Goal: Task Accomplishment & Management: Complete application form

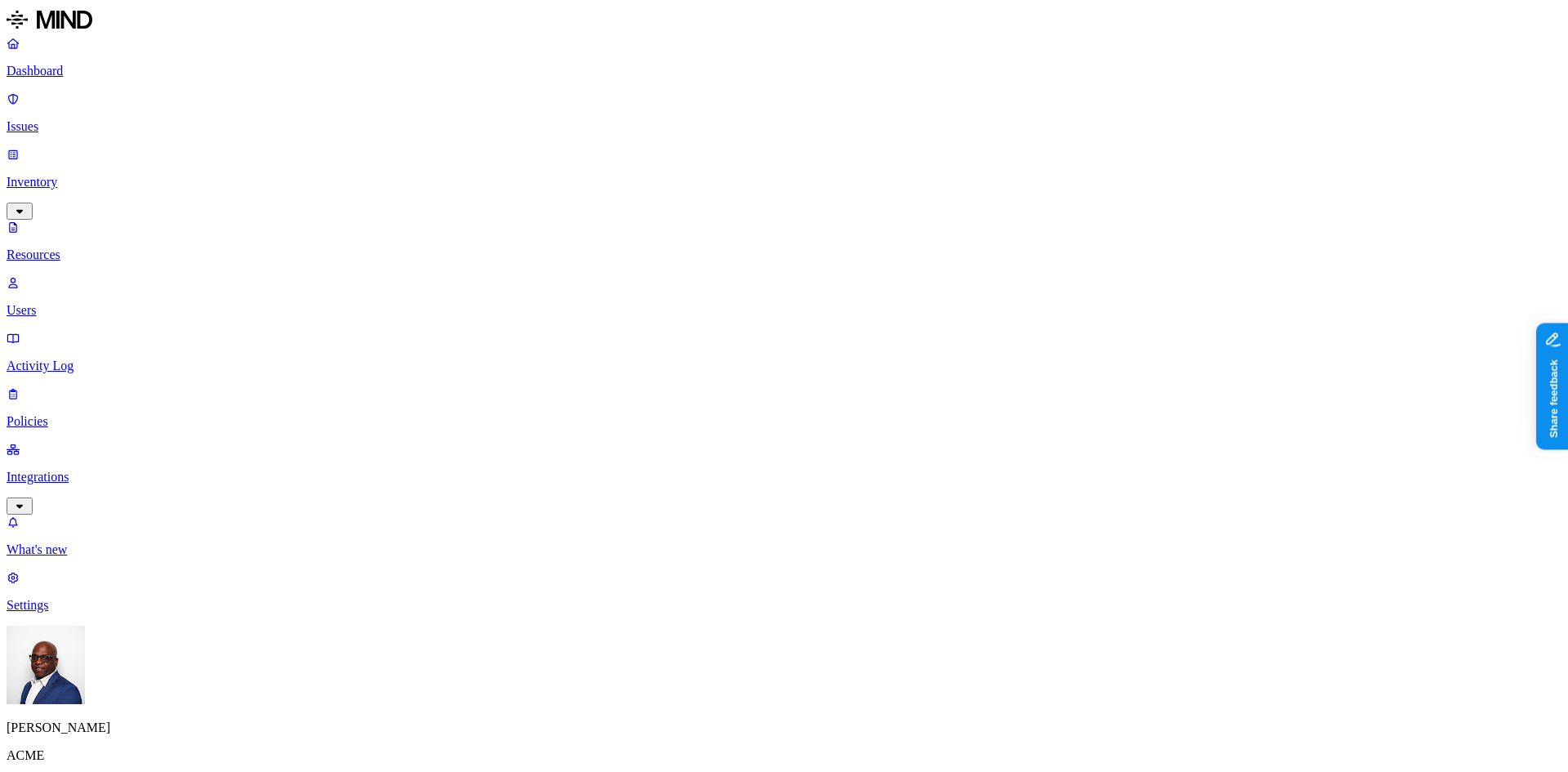
click at [69, 73] on p "Dashboard" at bounding box center [784, 71] width 1555 height 15
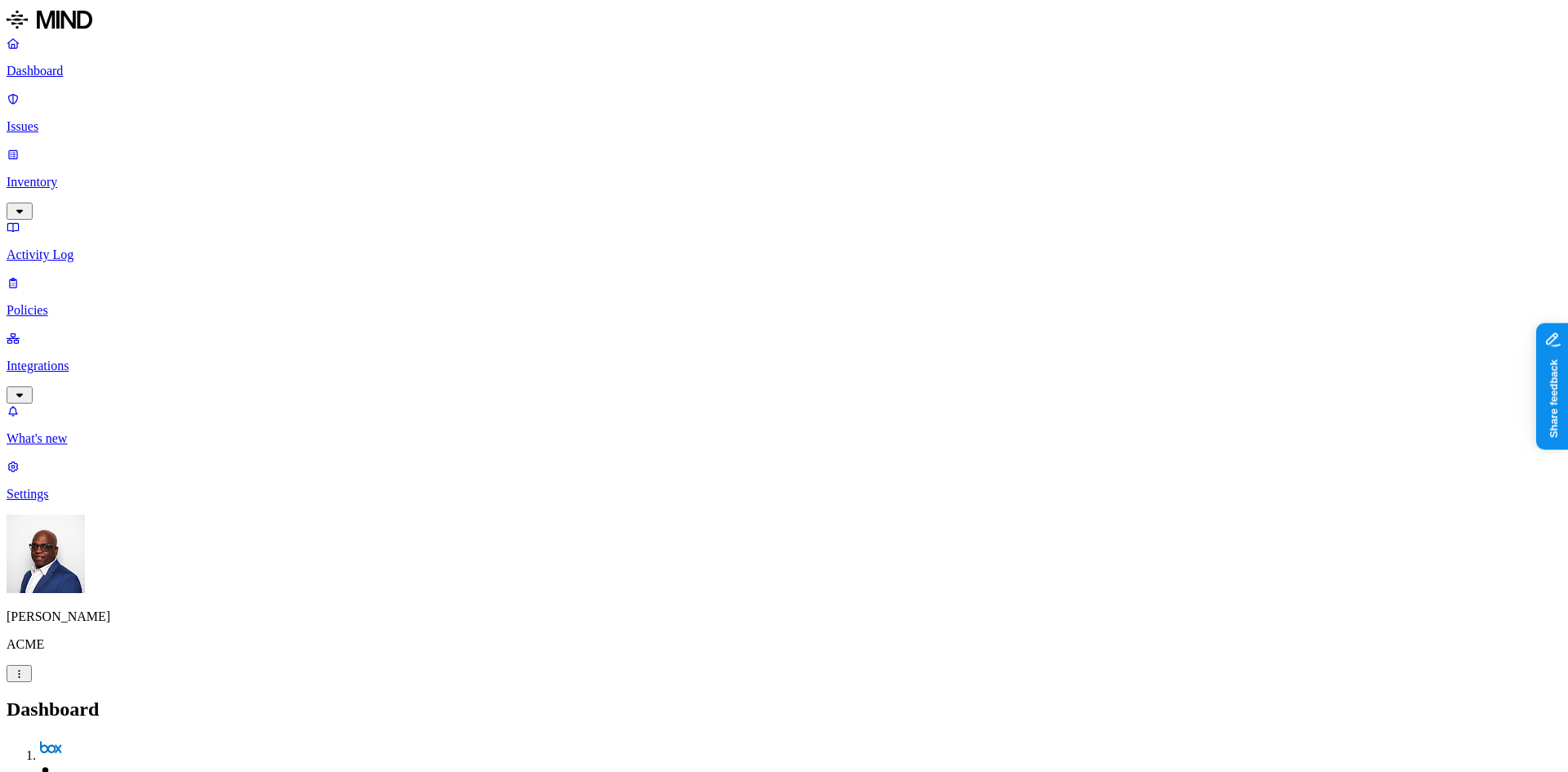
click at [68, 175] on p "Inventory" at bounding box center [784, 183] width 1555 height 15
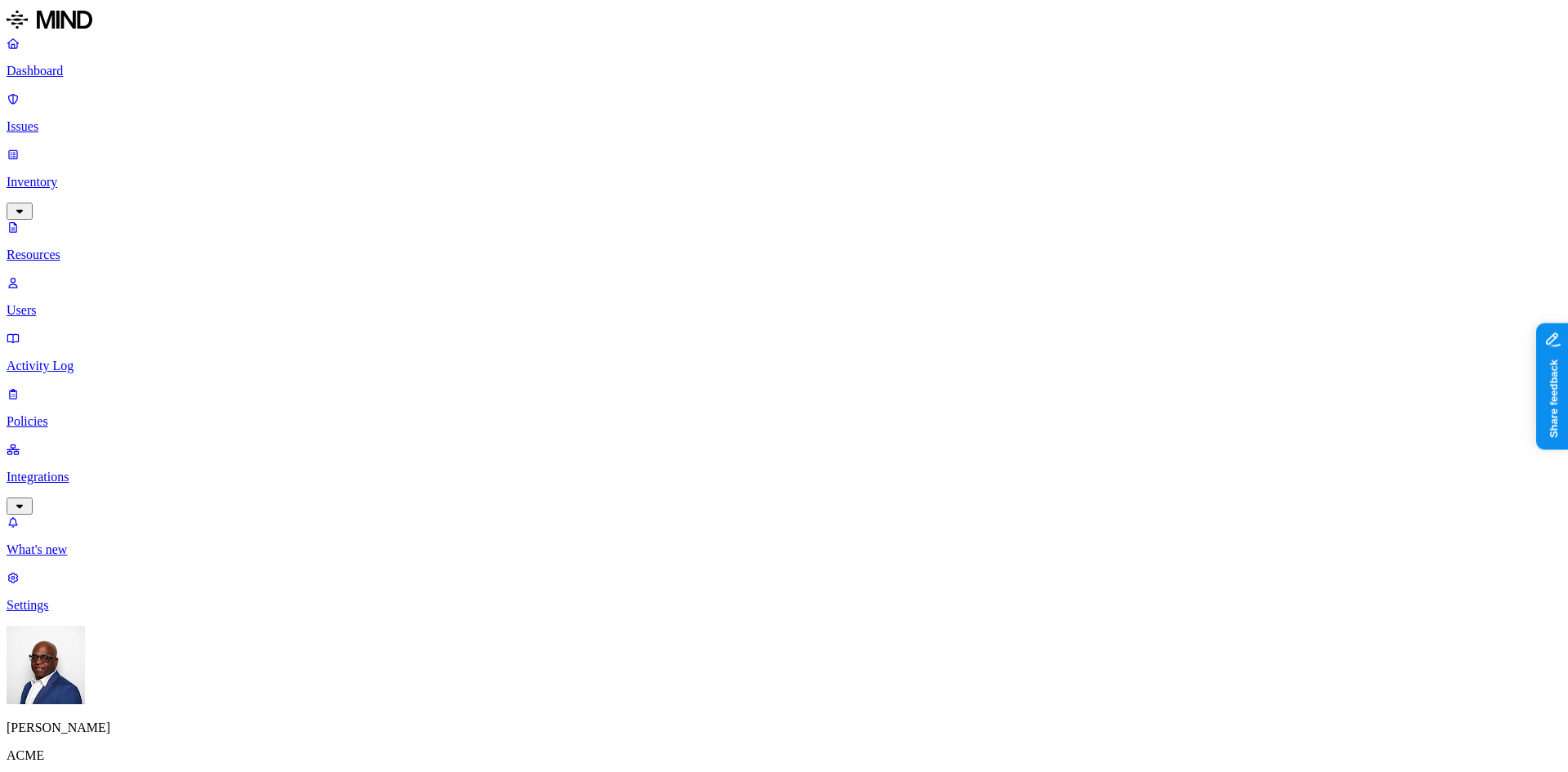
drag, startPoint x: 490, startPoint y: 17, endPoint x: 563, endPoint y: 33, distance: 74.7
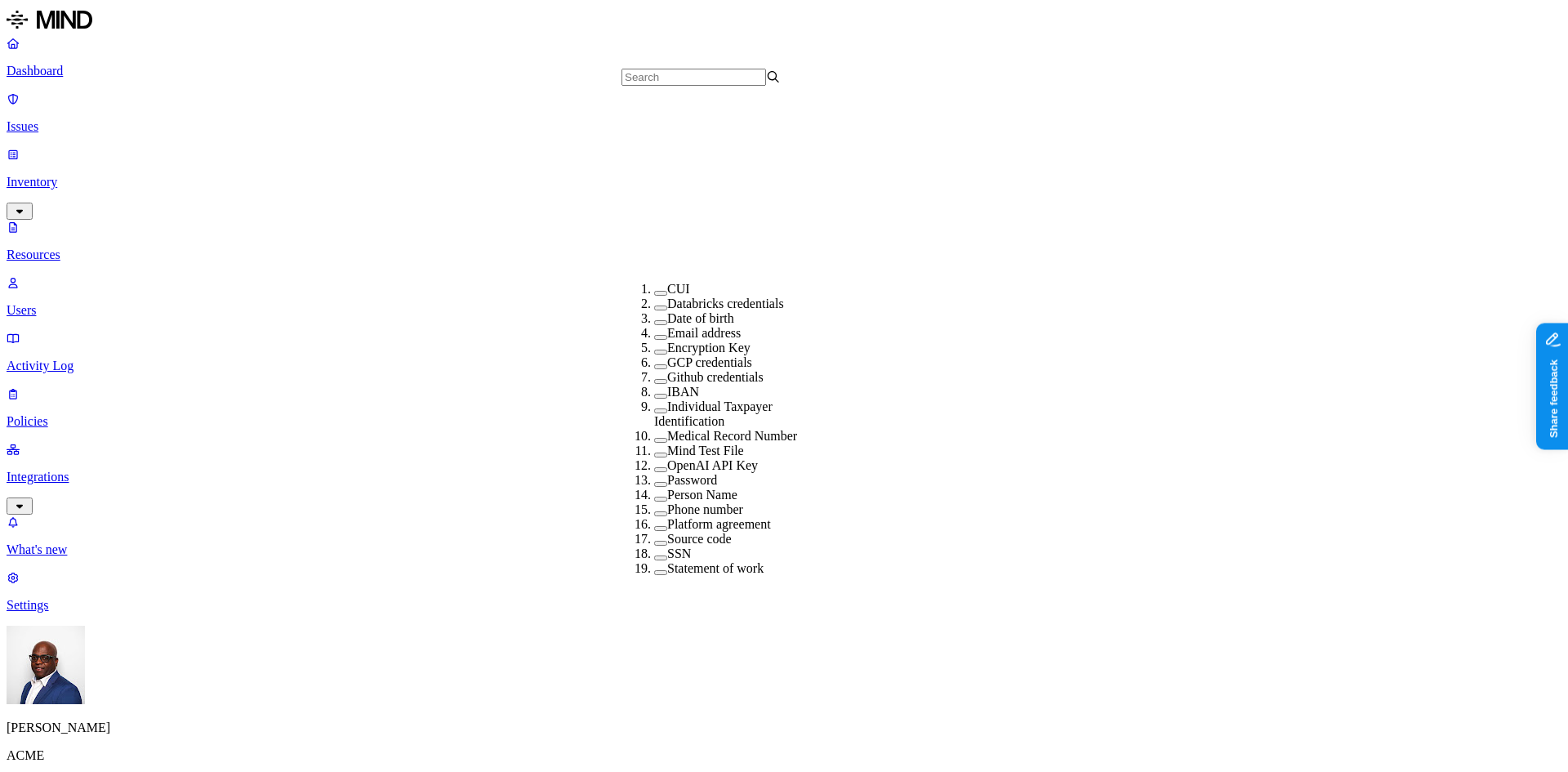
scroll to position [329, 0]
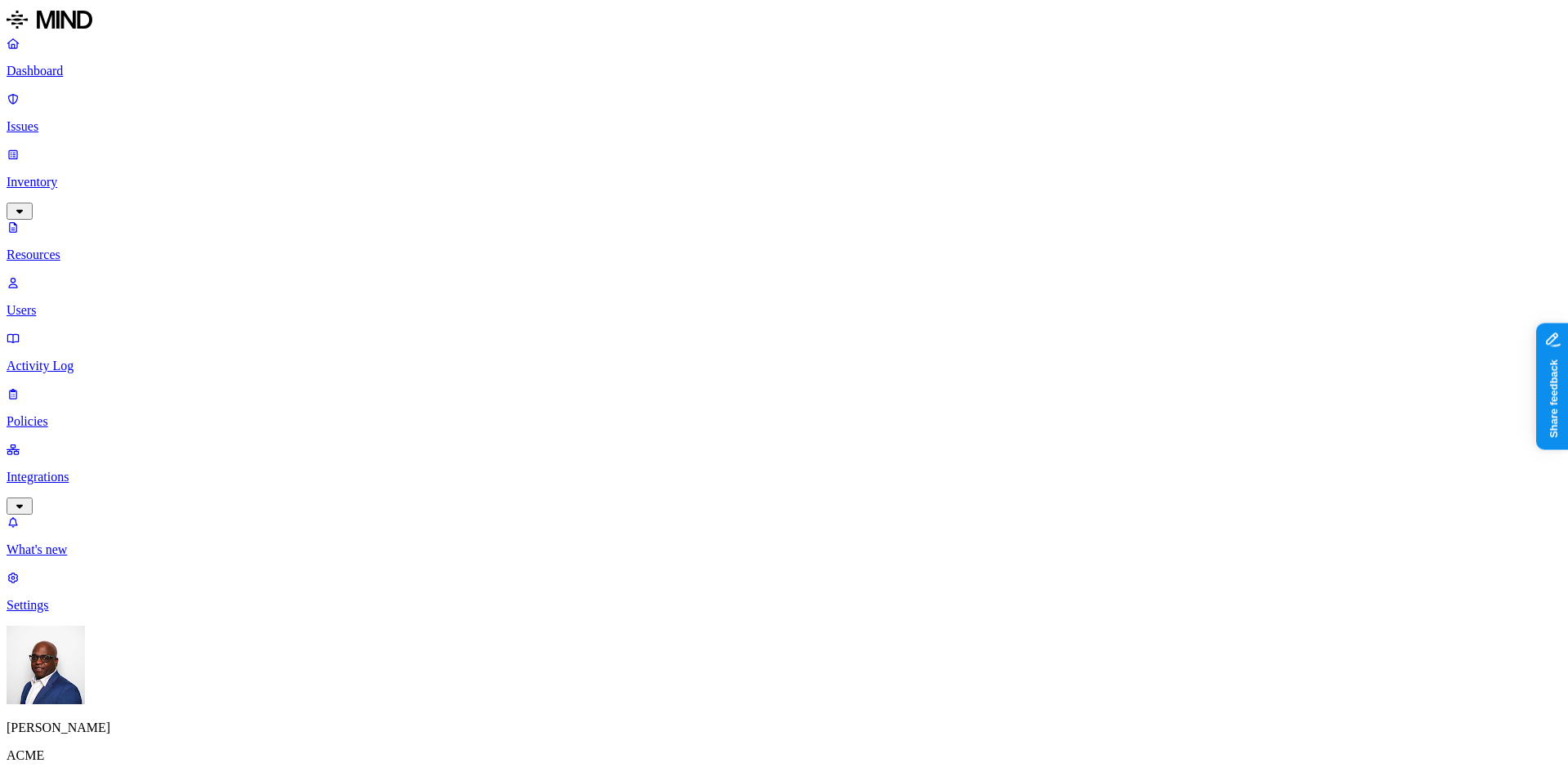
click at [80, 69] on p "Dashboard" at bounding box center [784, 71] width 1555 height 15
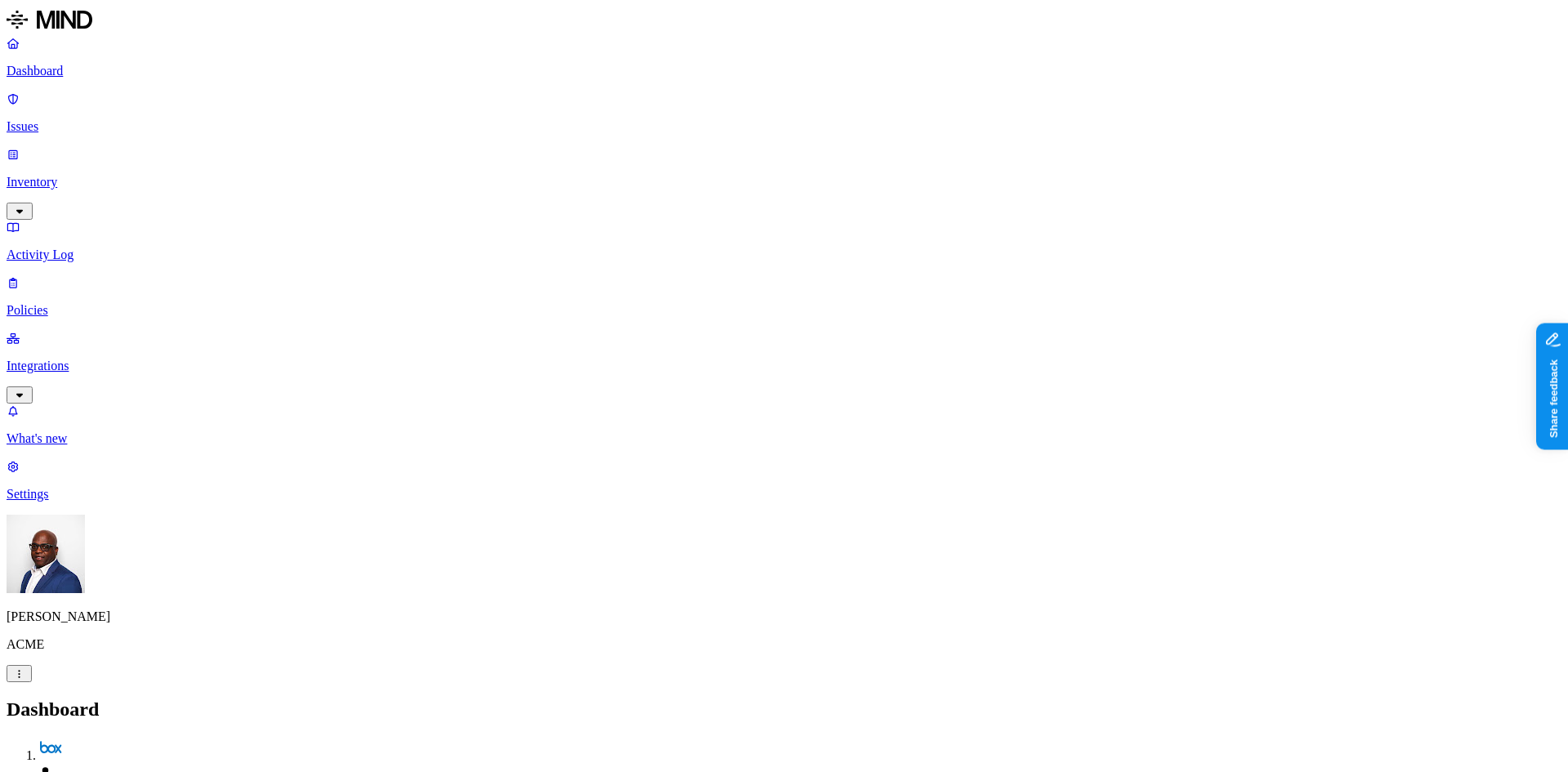
drag, startPoint x: 1294, startPoint y: 298, endPoint x: 1348, endPoint y: 297, distance: 54.0
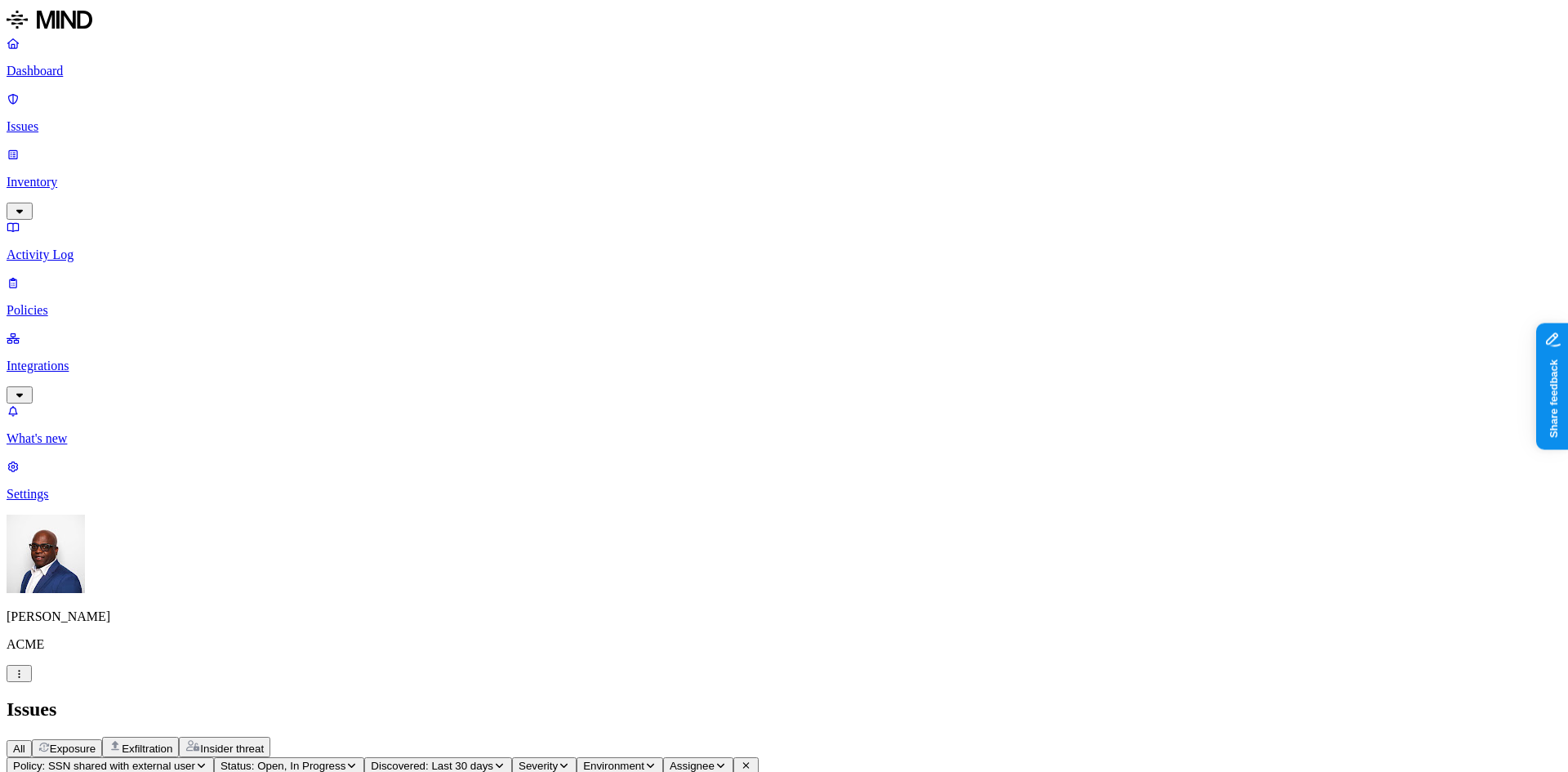
click at [62, 69] on p "Dashboard" at bounding box center [784, 71] width 1555 height 15
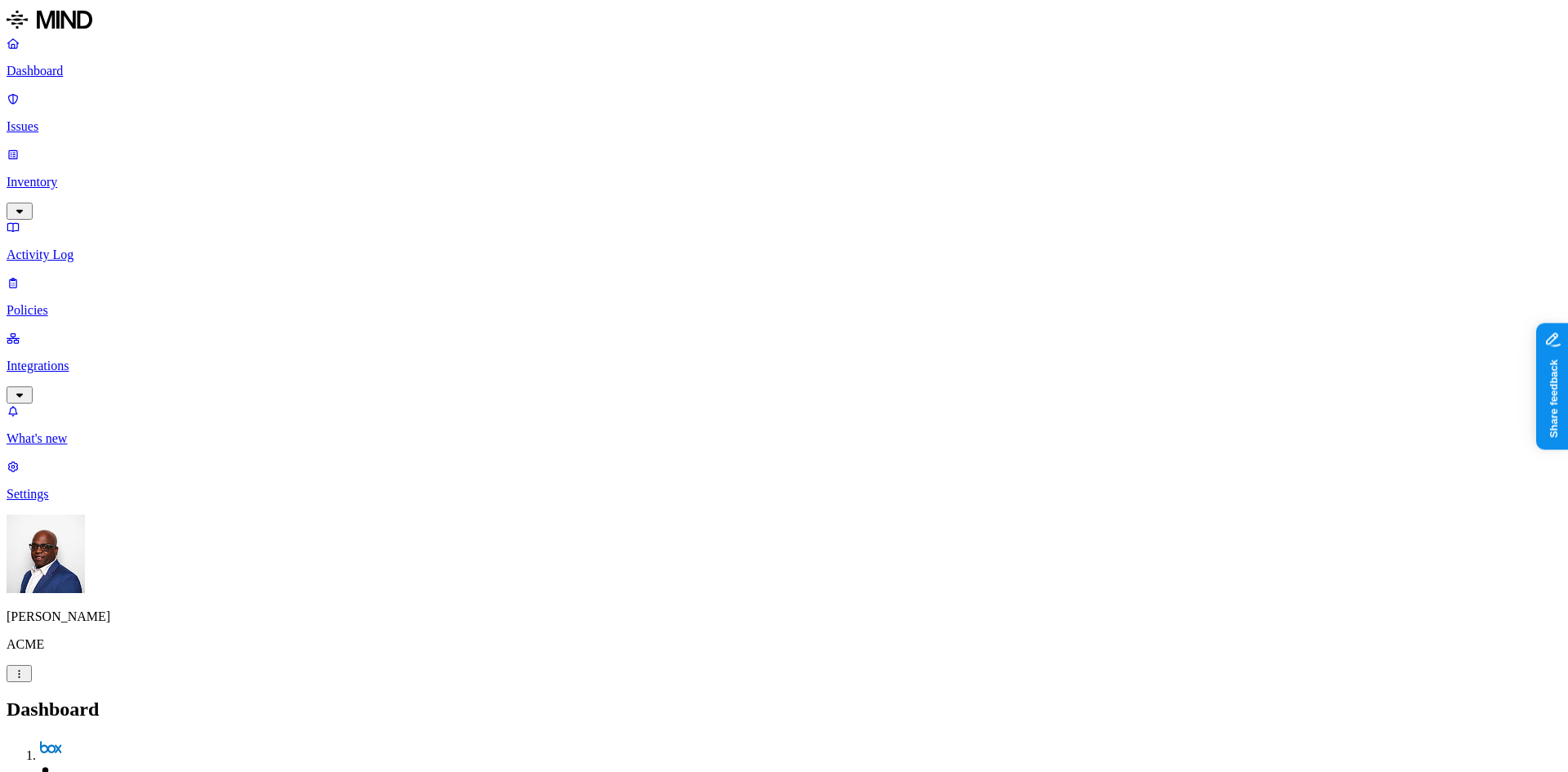
click at [60, 120] on p "Issues" at bounding box center [784, 127] width 1555 height 15
click at [96, 742] on span "Exposure" at bounding box center [72, 748] width 45 height 12
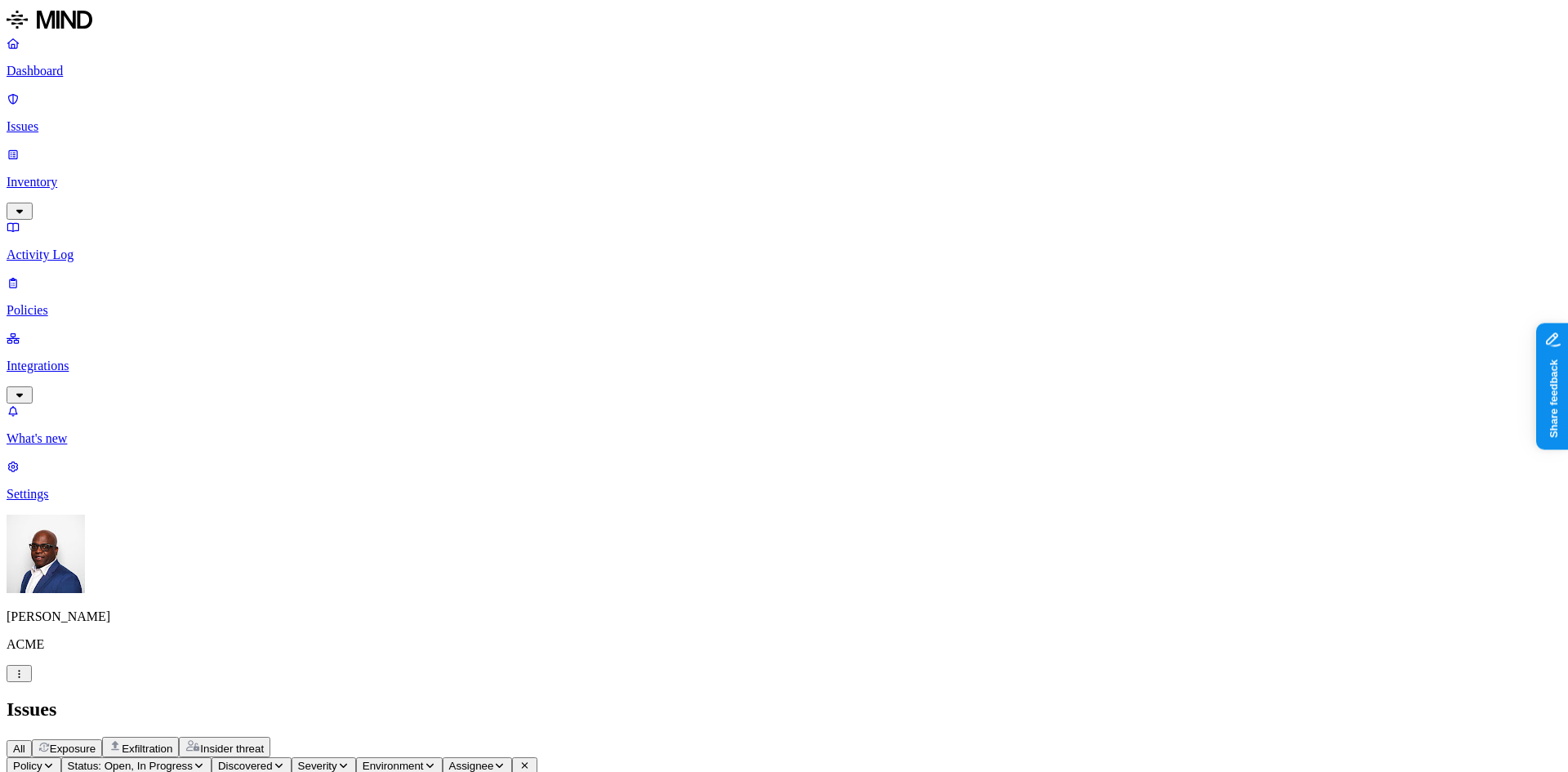
click at [67, 70] on p "Dashboard" at bounding box center [784, 71] width 1555 height 15
click at [93, 120] on p "Issues" at bounding box center [784, 127] width 1555 height 15
click at [96, 742] on span "Exposure" at bounding box center [72, 748] width 45 height 12
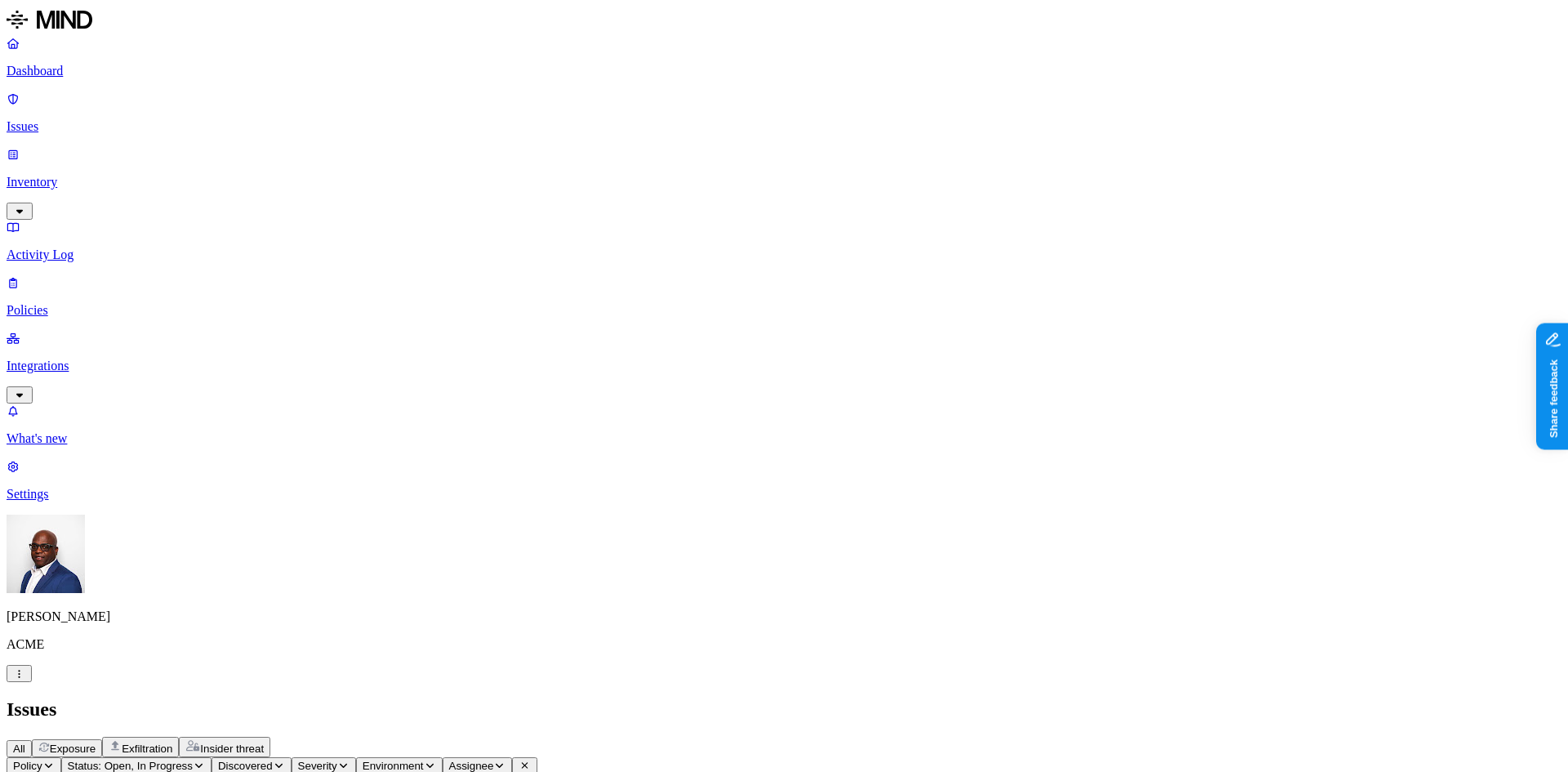
click at [172, 742] on span "Exfiltration" at bounding box center [147, 748] width 51 height 12
click at [264, 742] on span "Insider threat" at bounding box center [232, 748] width 64 height 12
click at [81, 303] on p "Policies" at bounding box center [784, 310] width 1555 height 15
click at [86, 771] on icon "button" at bounding box center [80, 778] width 12 height 10
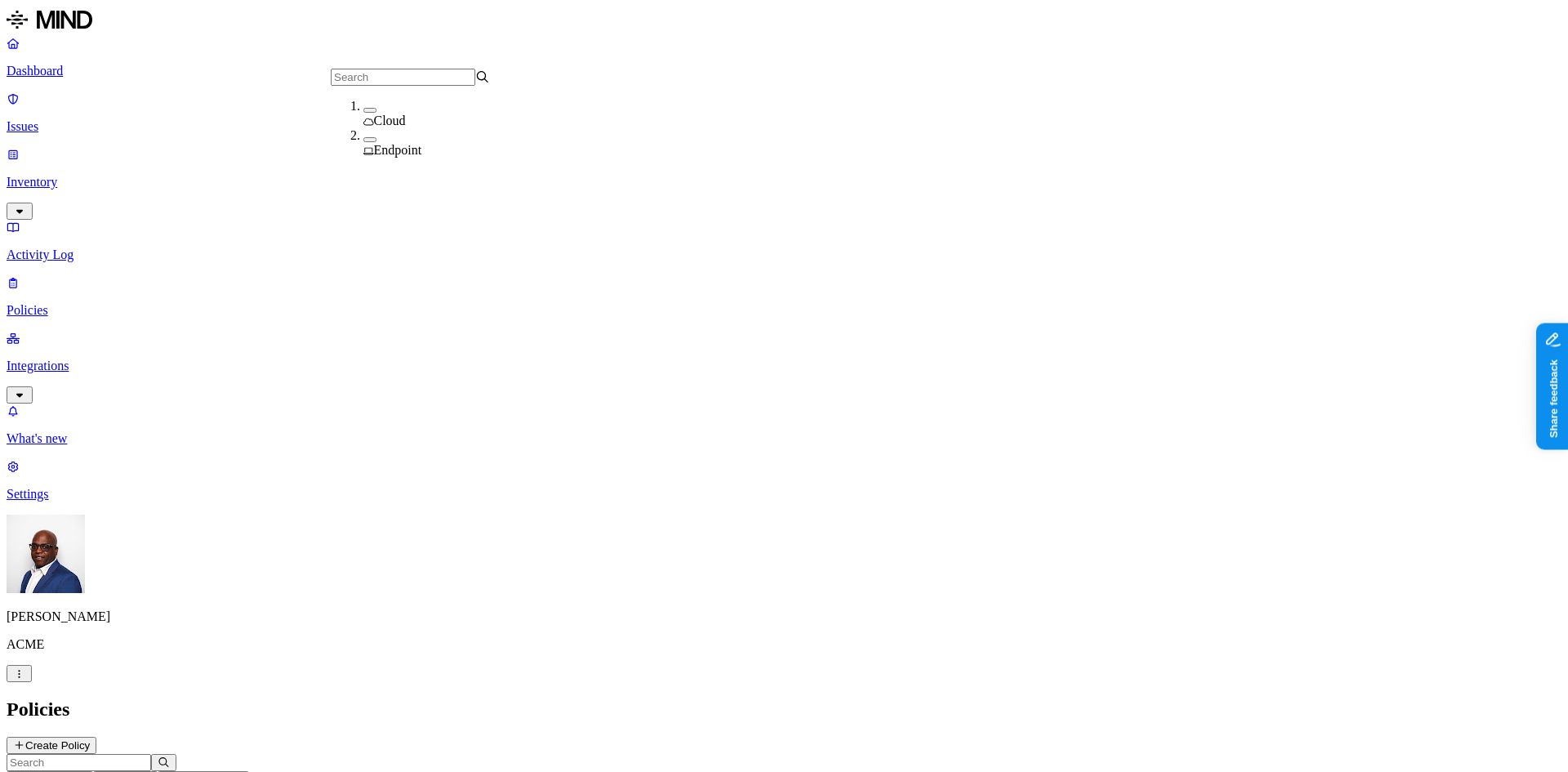
click at [402, 144] on span "Endpoint" at bounding box center [398, 149] width 48 height 14
click at [363, 143] on button "button" at bounding box center [370, 136] width 13 height 18
click at [497, 698] on h2 "Policies" at bounding box center [784, 709] width 1555 height 22
click at [96, 737] on button "Create Policy" at bounding box center [51, 745] width 90 height 18
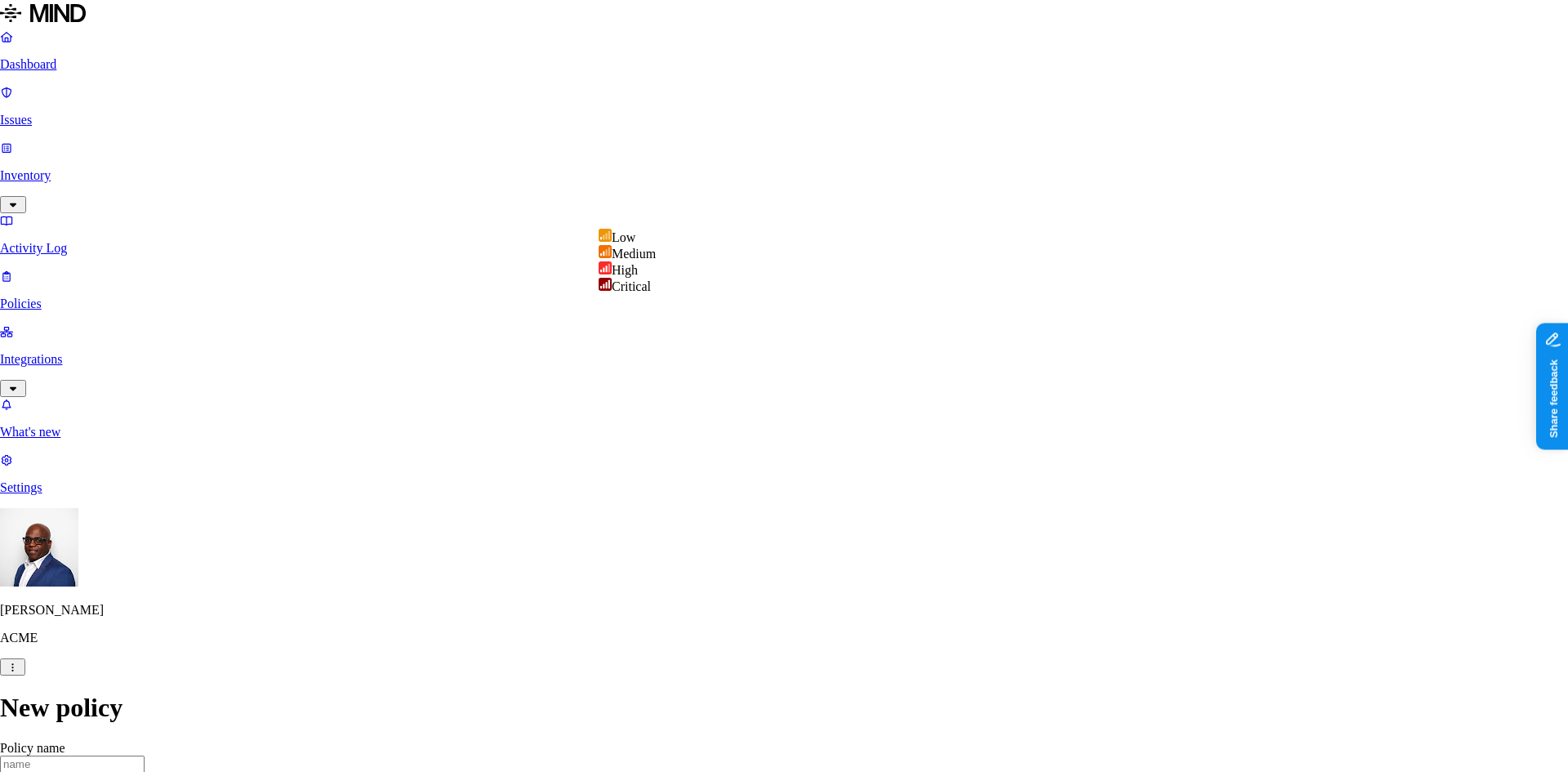
select select "3"
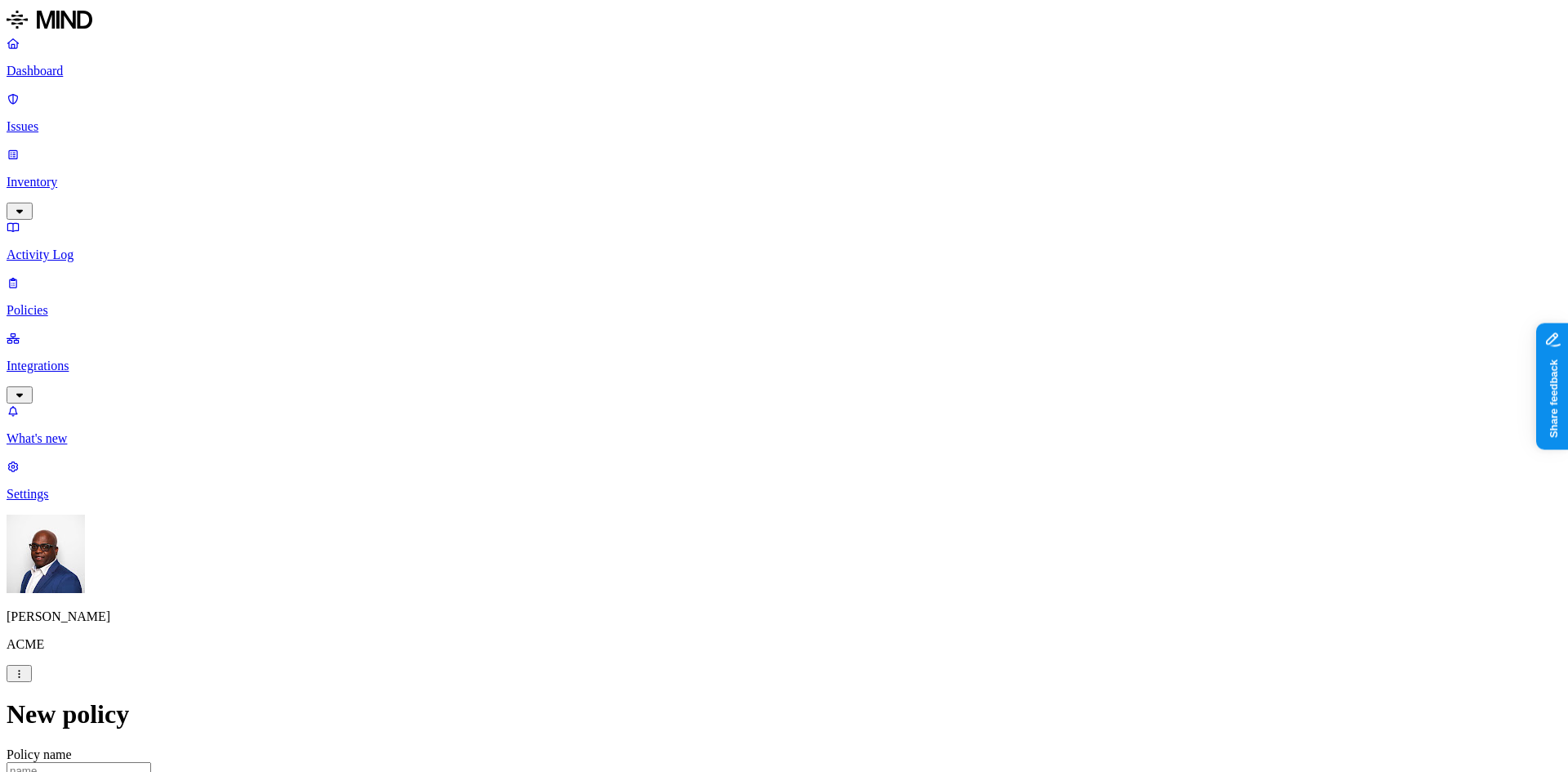
click at [722, 250] on label "Classification" at bounding box center [698, 243] width 72 height 14
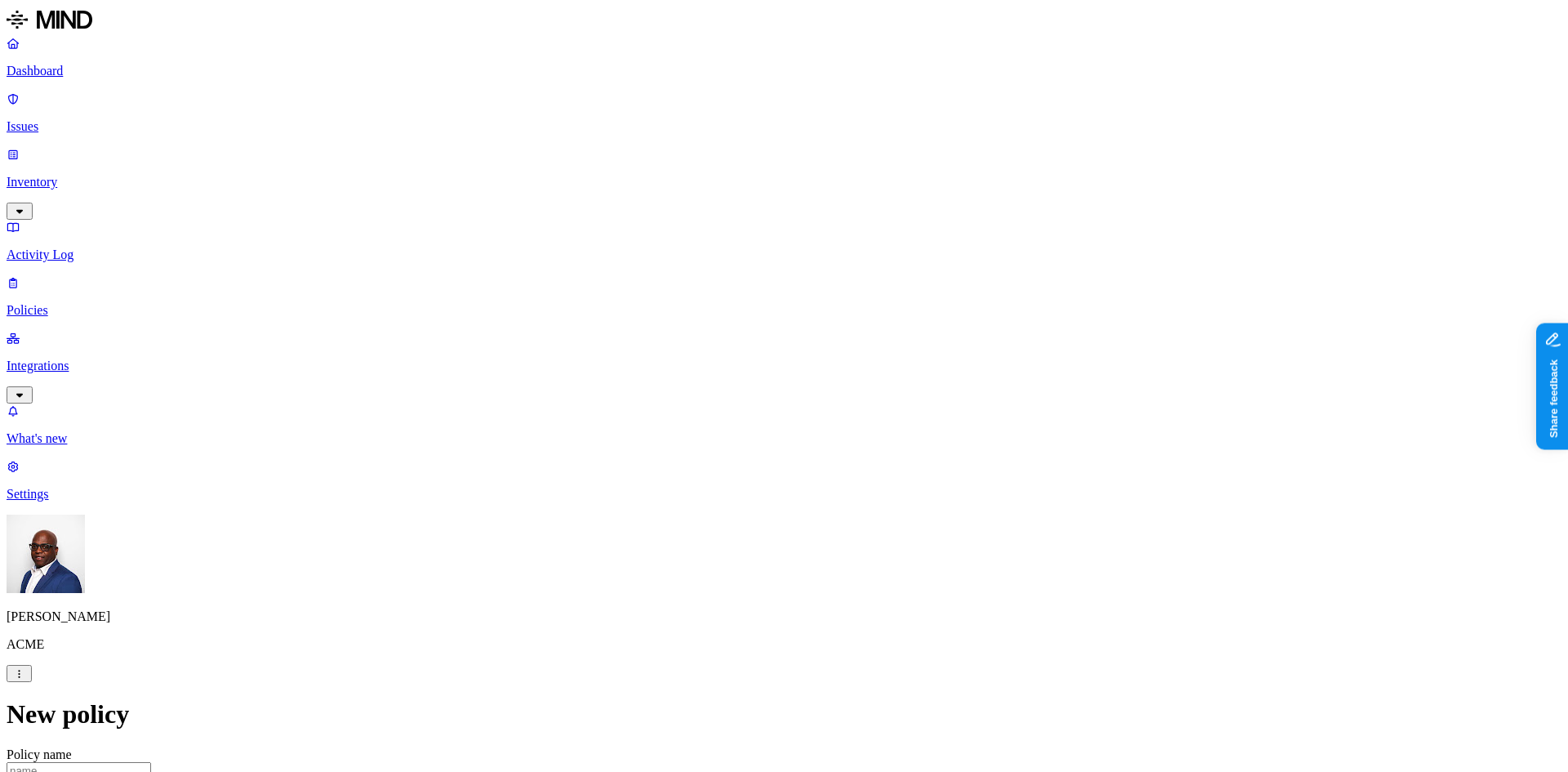
click at [686, 278] on label "Data type" at bounding box center [674, 276] width 24 height 29
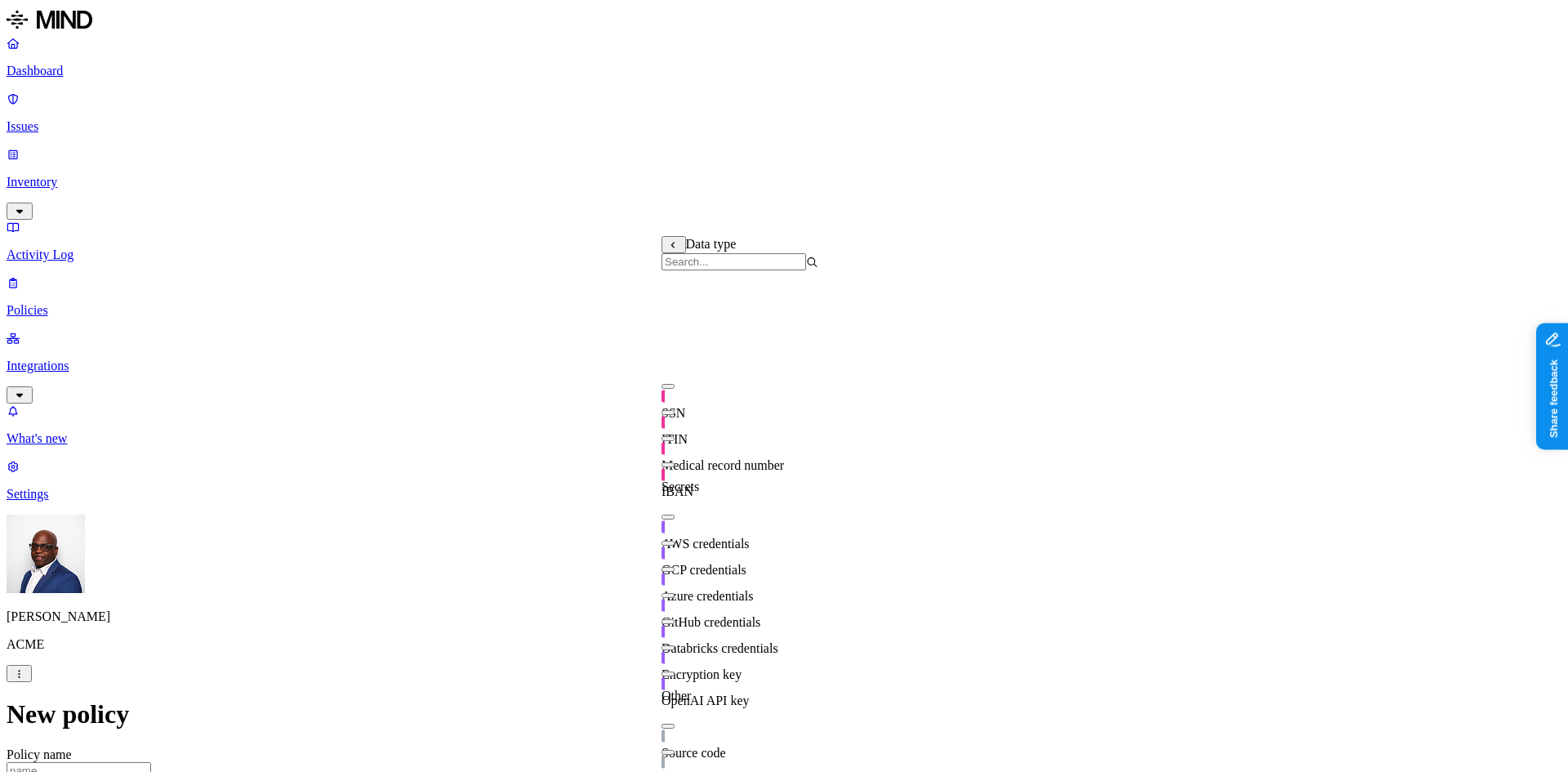
scroll to position [287, 0]
click at [675, 750] on button "button" at bounding box center [669, 752] width 13 height 5
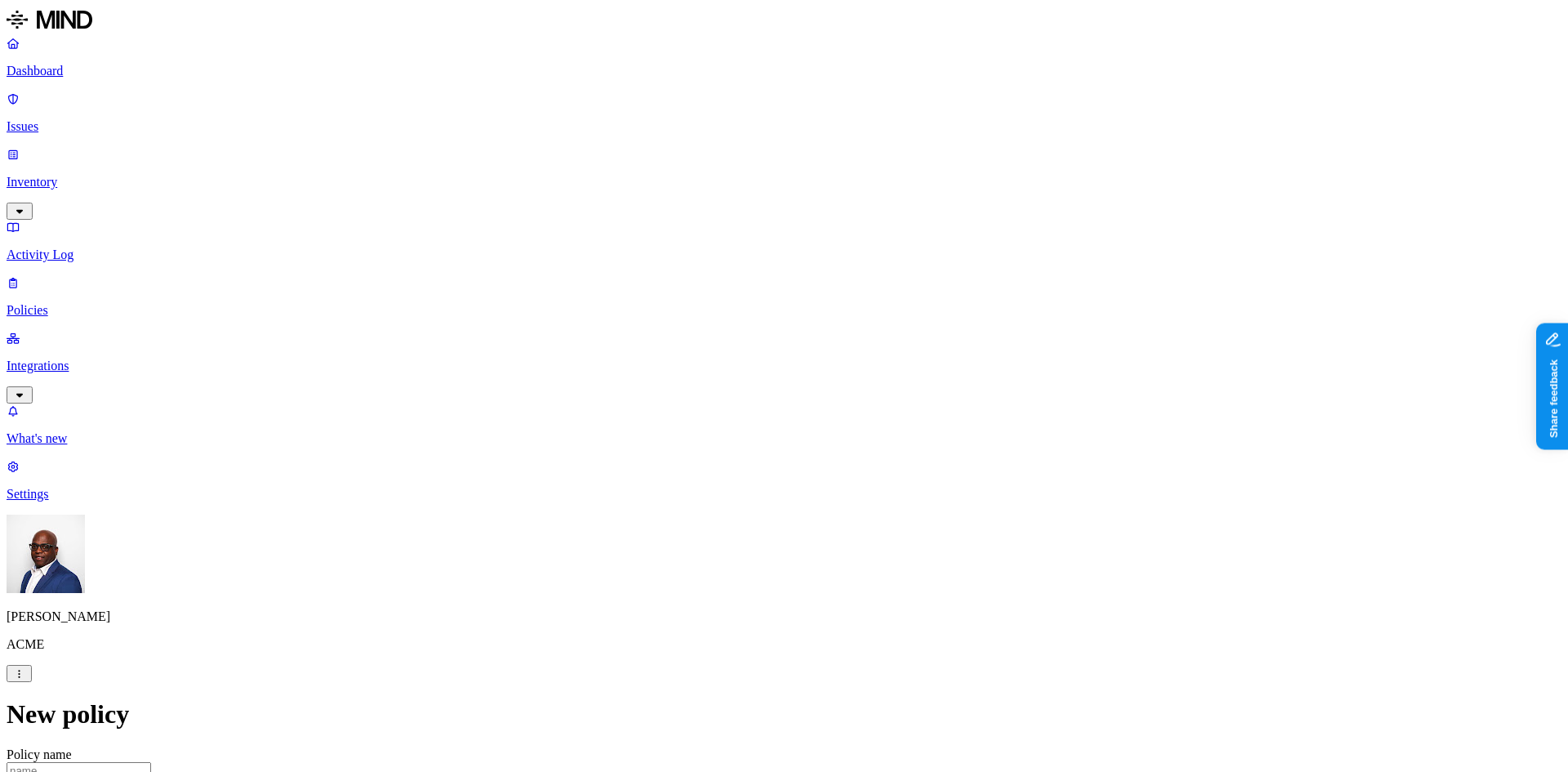
click at [733, 350] on label "Web Domain" at bounding box center [712, 345] width 43 height 29
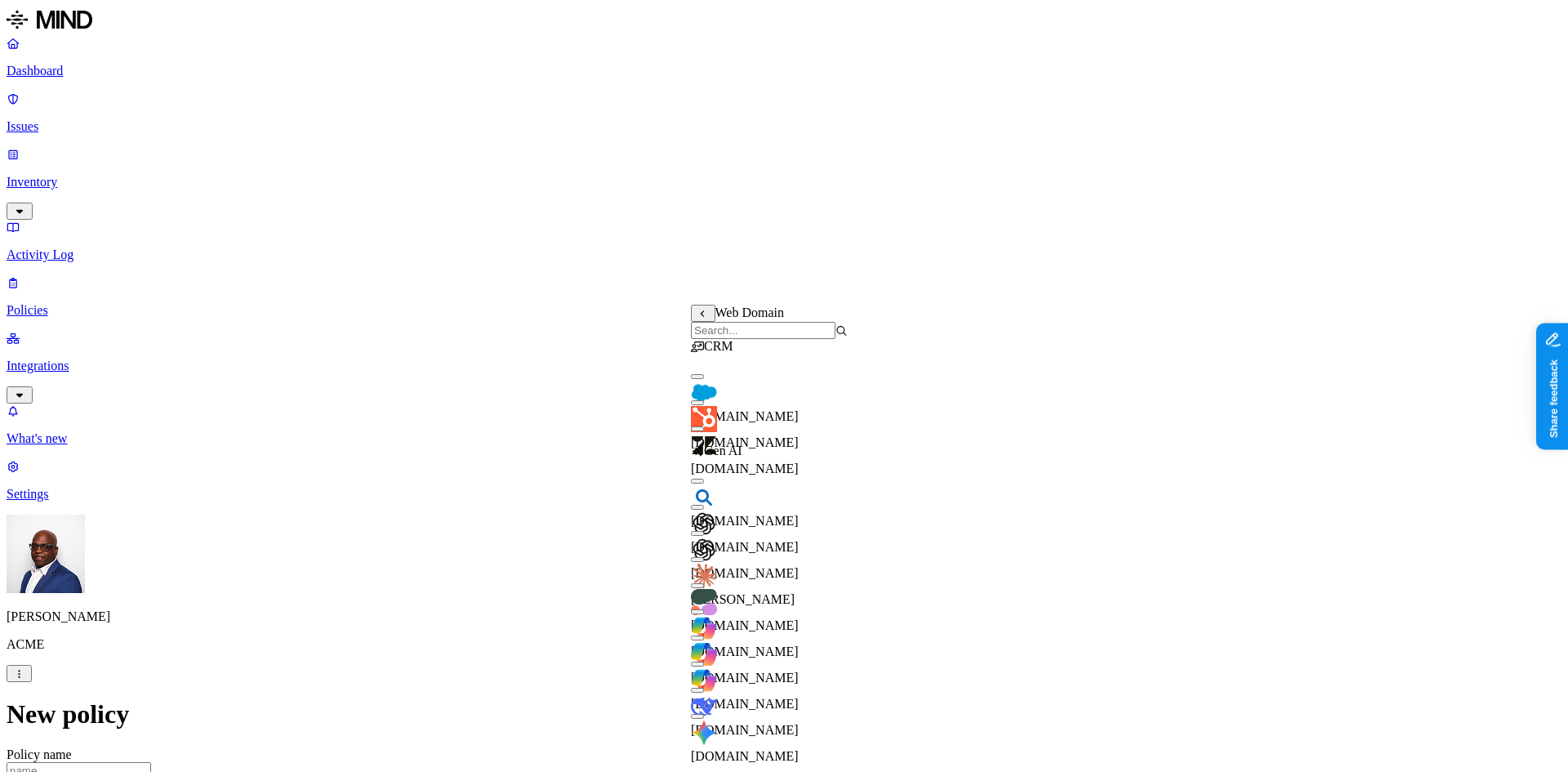
click at [704, 405] on button "button" at bounding box center [697, 402] width 13 height 5
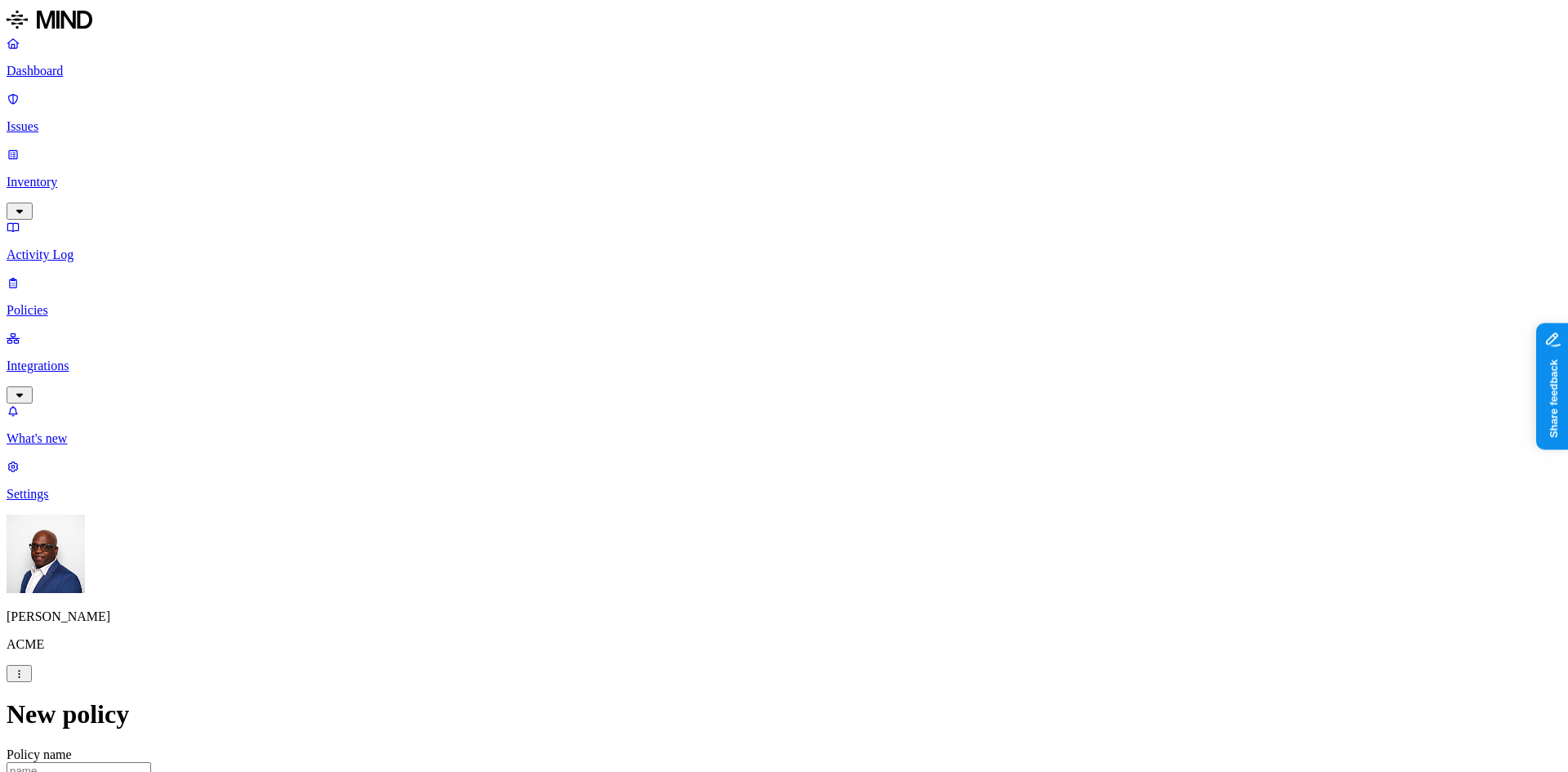
click at [733, 420] on label "Web Domain" at bounding box center [712, 413] width 43 height 29
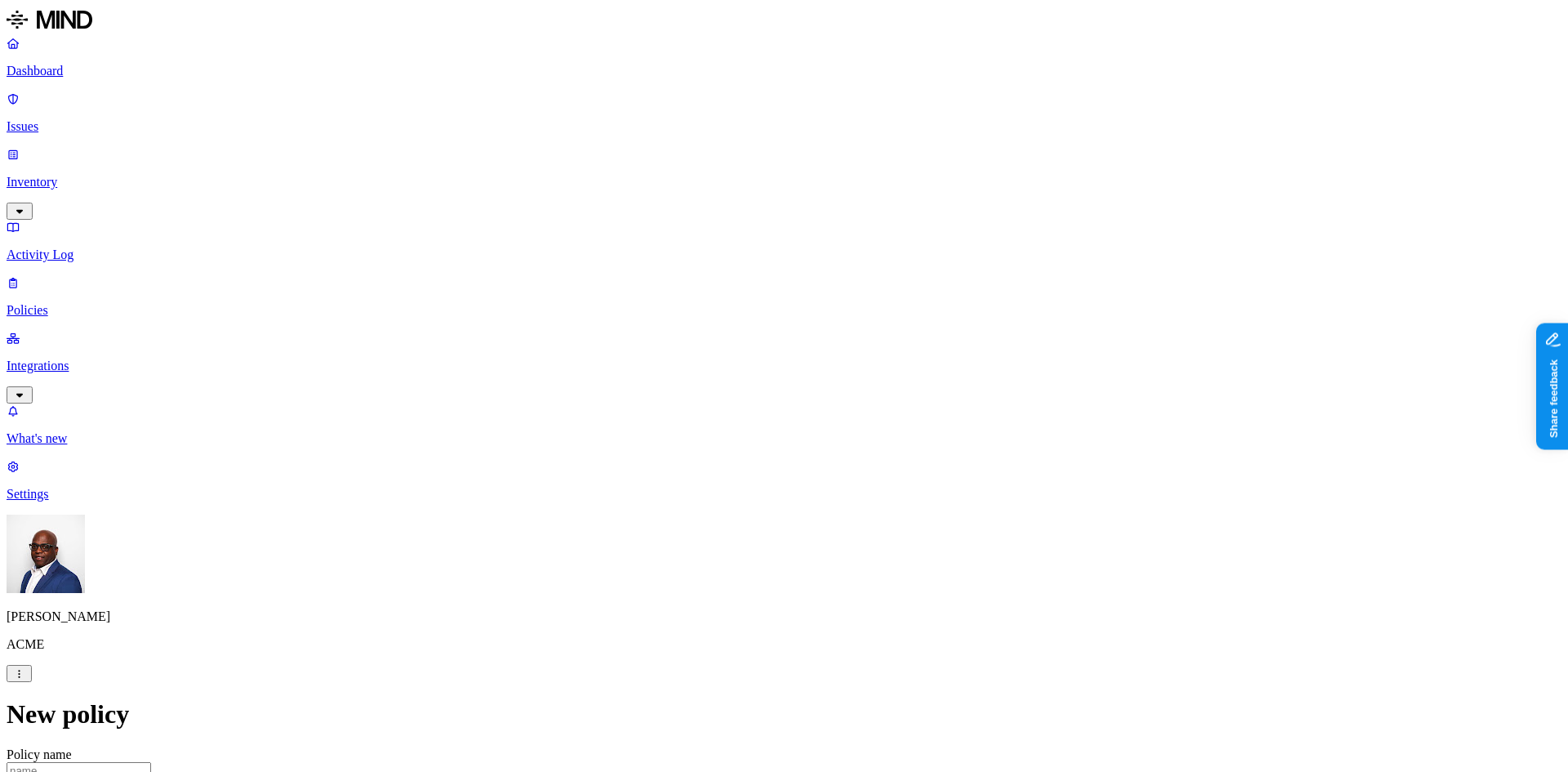
click at [739, 394] on label "Web Category" at bounding box center [715, 387] width 48 height 29
click at [704, 422] on button "button" at bounding box center [697, 418] width 13 height 5
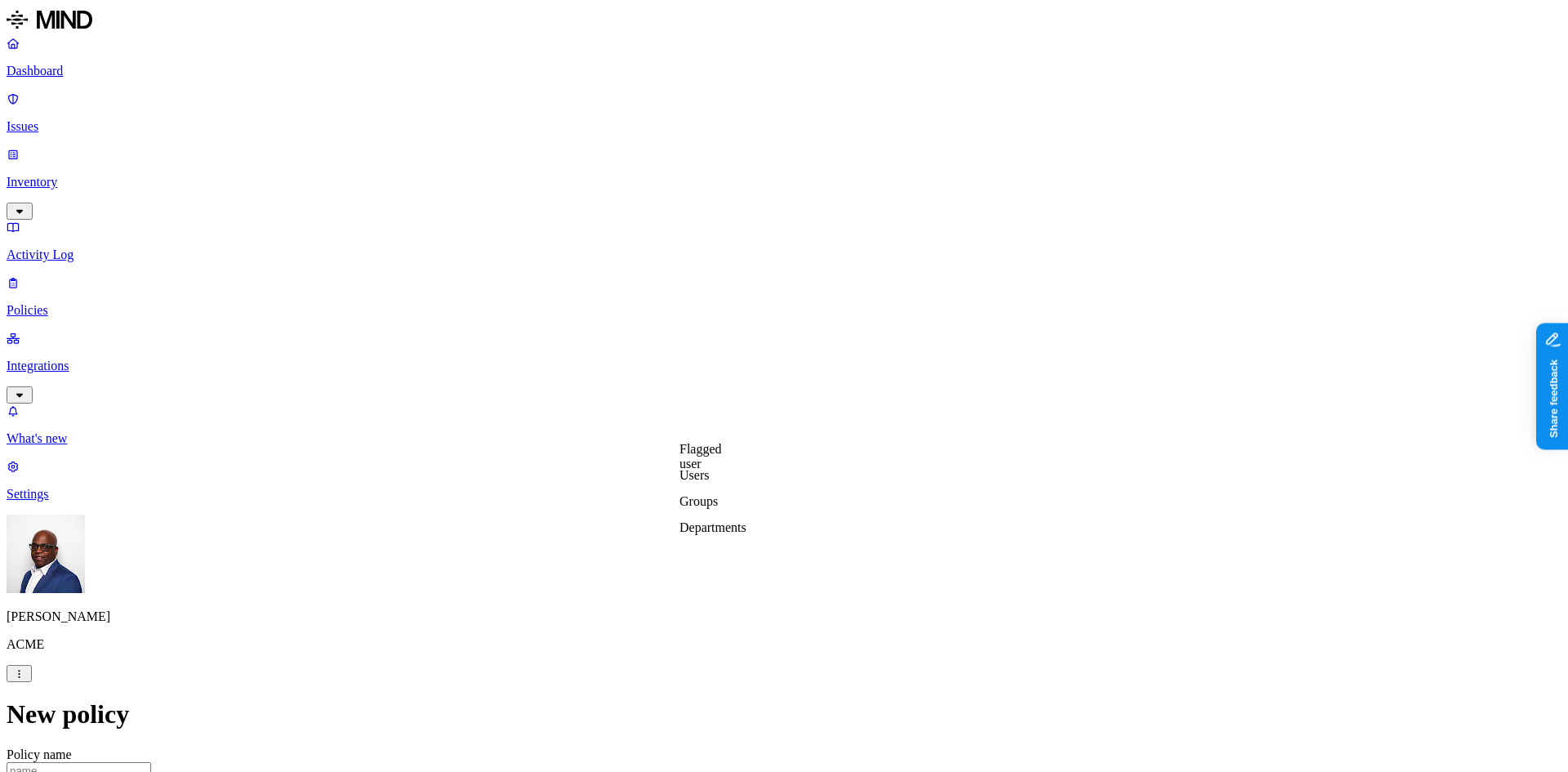
click at [731, 534] on label "Departments" at bounding box center [713, 526] width 67 height 14
click at [693, 516] on button "button" at bounding box center [686, 513] width 13 height 5
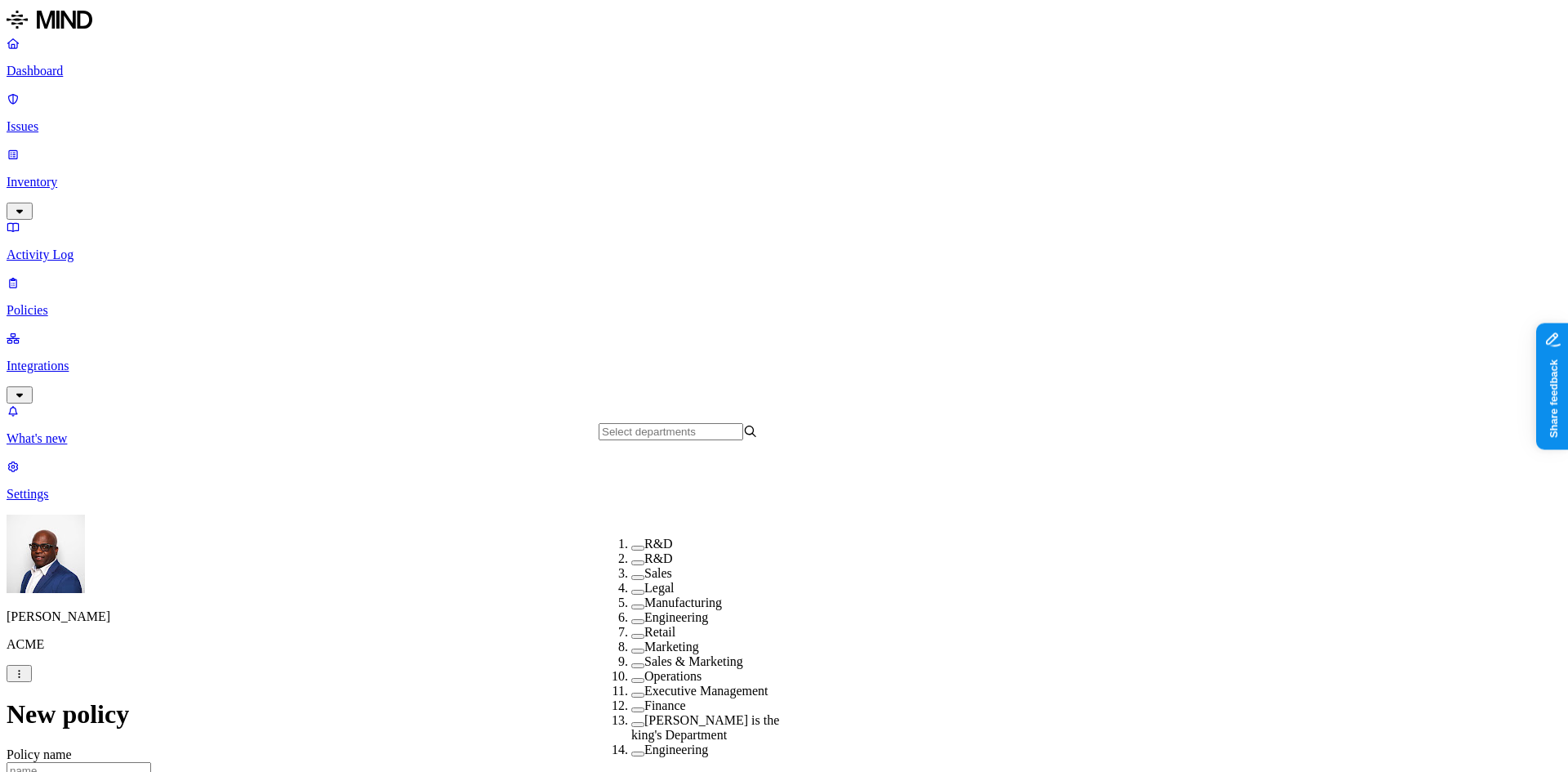
scroll to position [264, 0]
click at [631, 765] on button "button" at bounding box center [638, 766] width 13 height 5
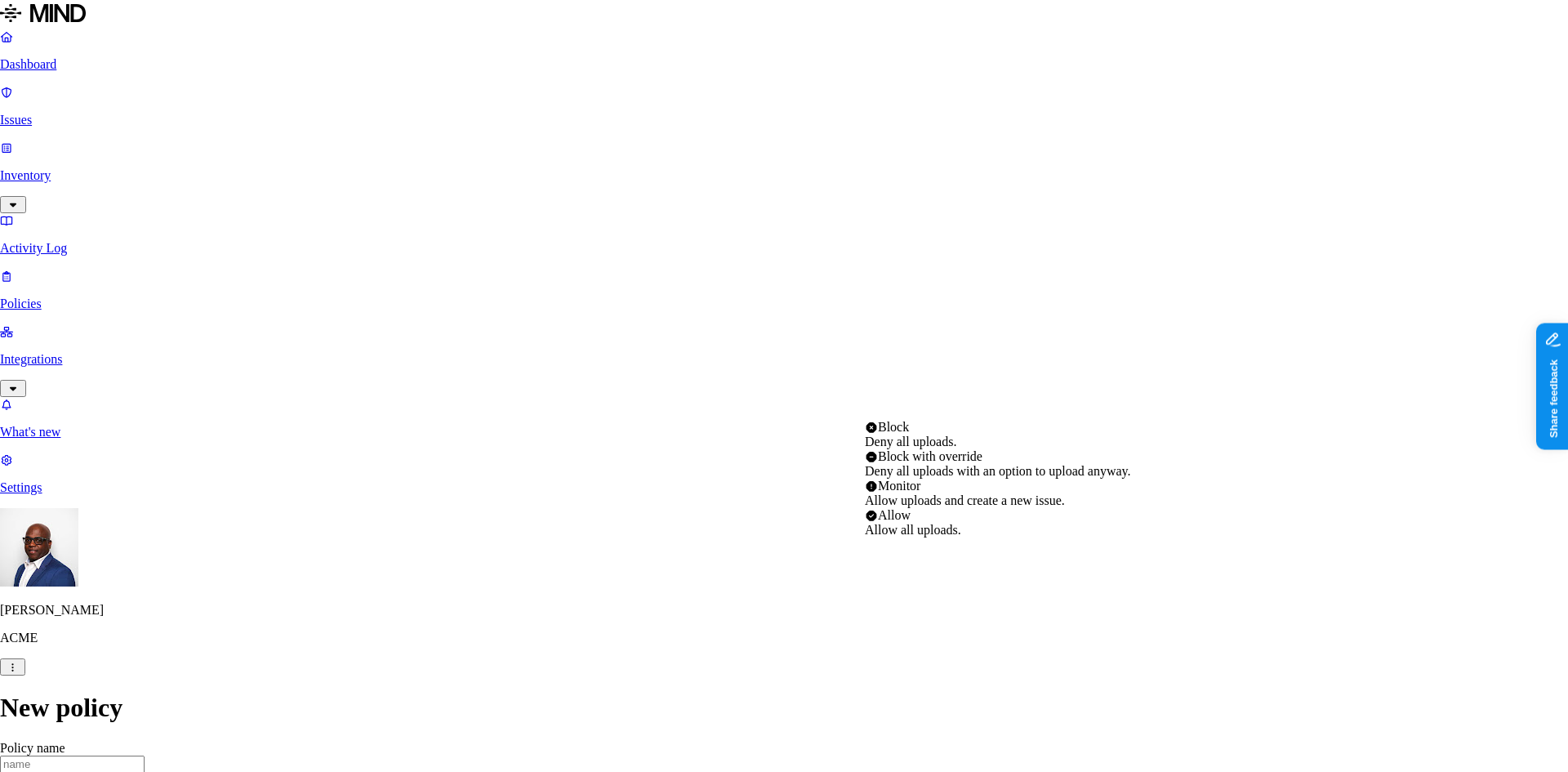
select select "1"
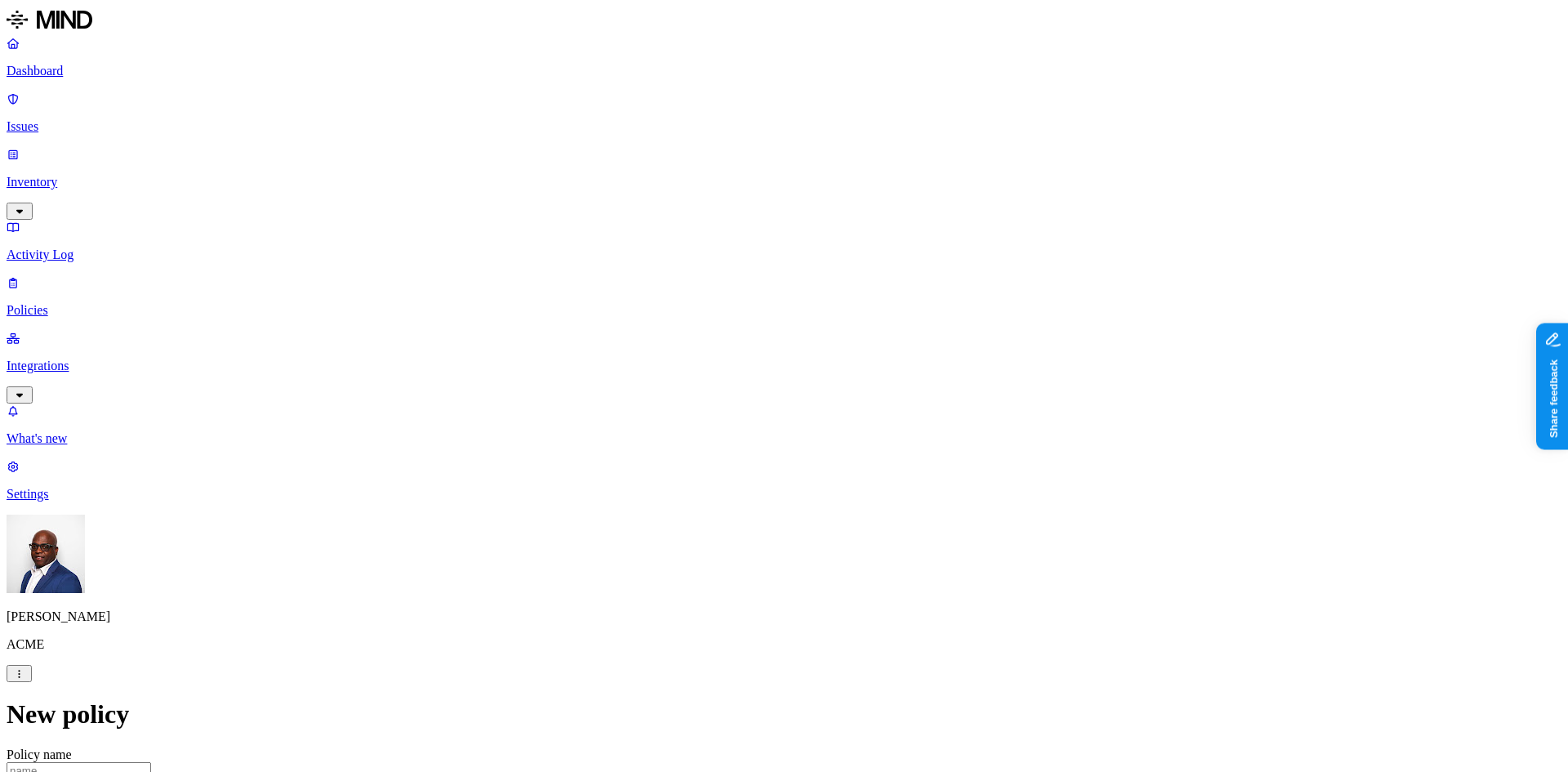
scroll to position [326, 0]
click at [65, 247] on p "Activity Log" at bounding box center [784, 255] width 1555 height 15
drag, startPoint x: 1103, startPoint y: 91, endPoint x: 1083, endPoint y: 113, distance: 29.7
click at [954, 771] on div at bounding box center [846, 785] width 216 height 0
click at [55, 120] on p "Issues" at bounding box center [784, 127] width 1555 height 15
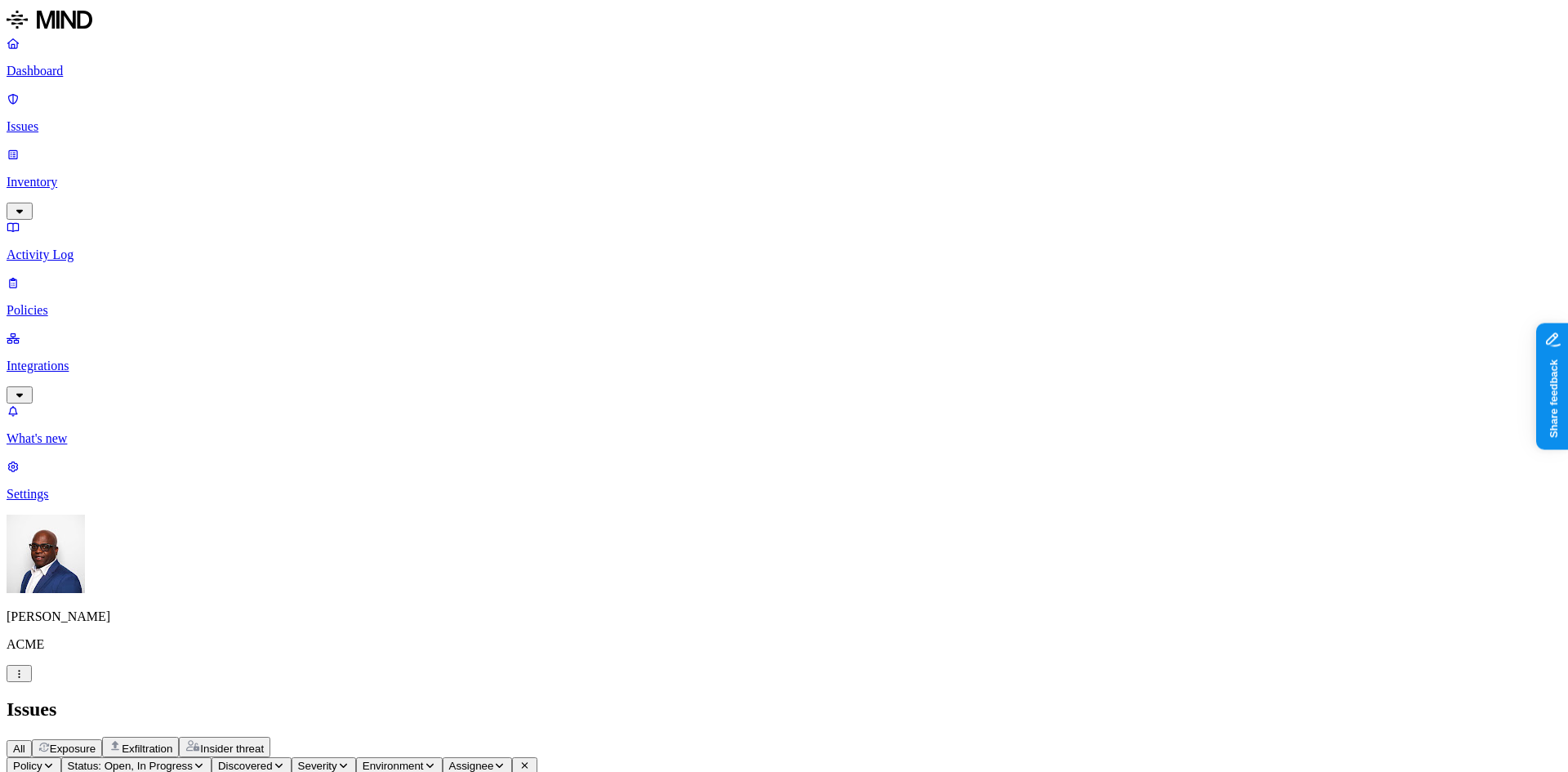
click at [172, 742] on span "Exfiltration" at bounding box center [147, 748] width 51 height 12
click at [65, 303] on p "Policies" at bounding box center [784, 310] width 1555 height 15
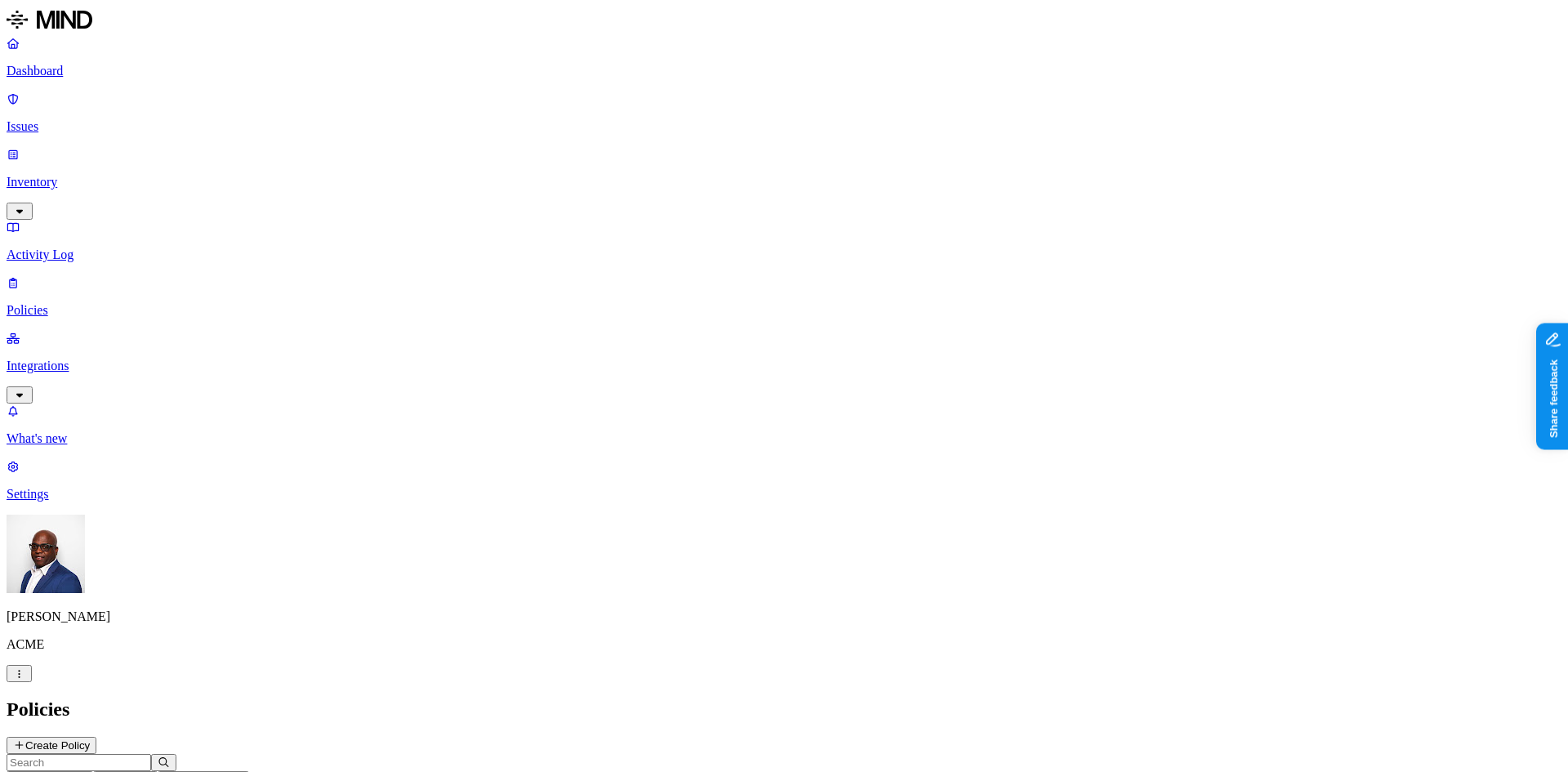
click at [96, 737] on button "Create Policy" at bounding box center [51, 745] width 90 height 18
click at [735, 607] on label "Account type" at bounding box center [713, 602] width 45 height 29
click at [754, 567] on label "Unmanaged" at bounding box center [722, 560] width 63 height 14
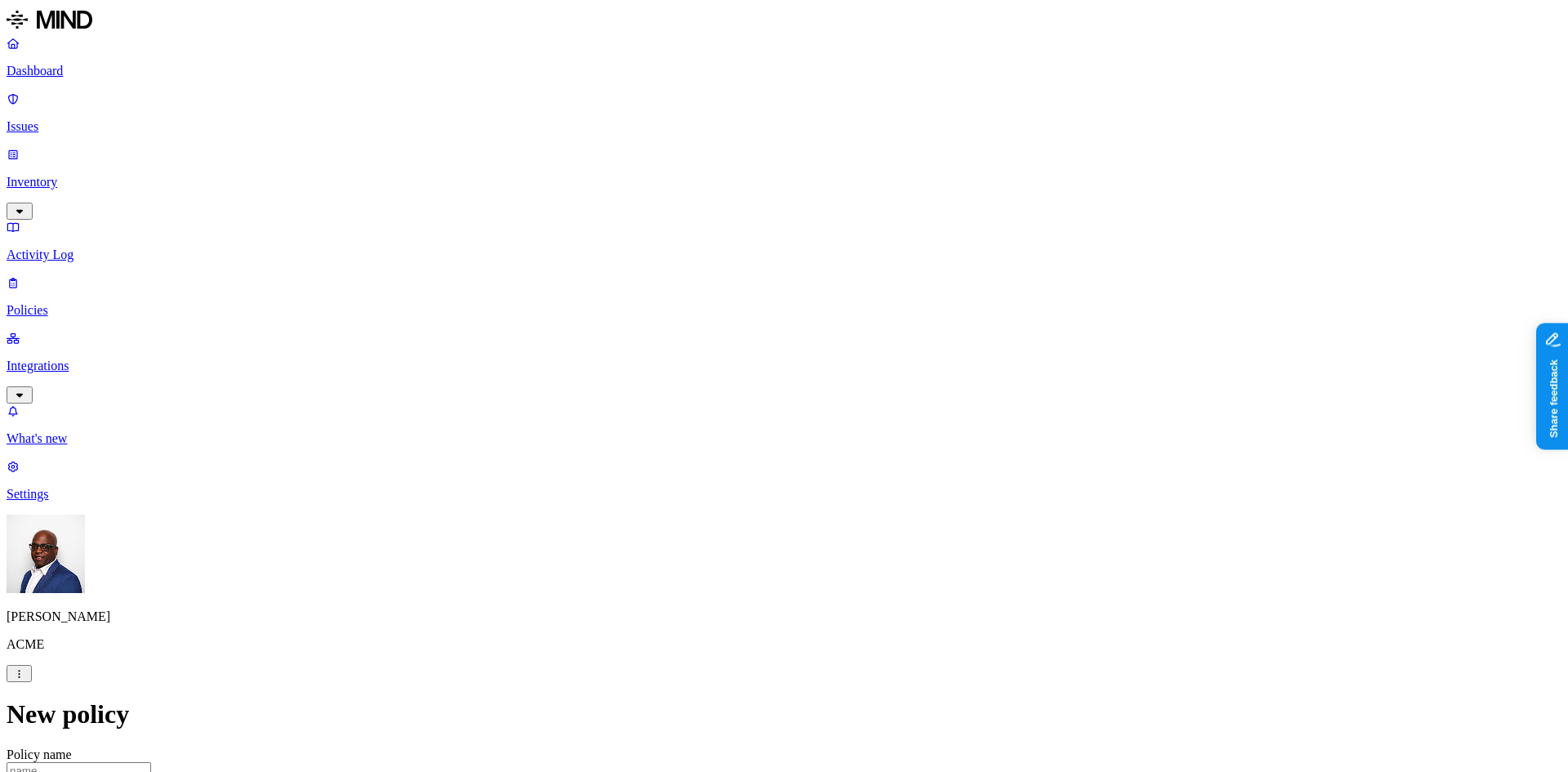
scroll to position [82, 0]
click at [87, 359] on p "Integrations" at bounding box center [784, 366] width 1555 height 15
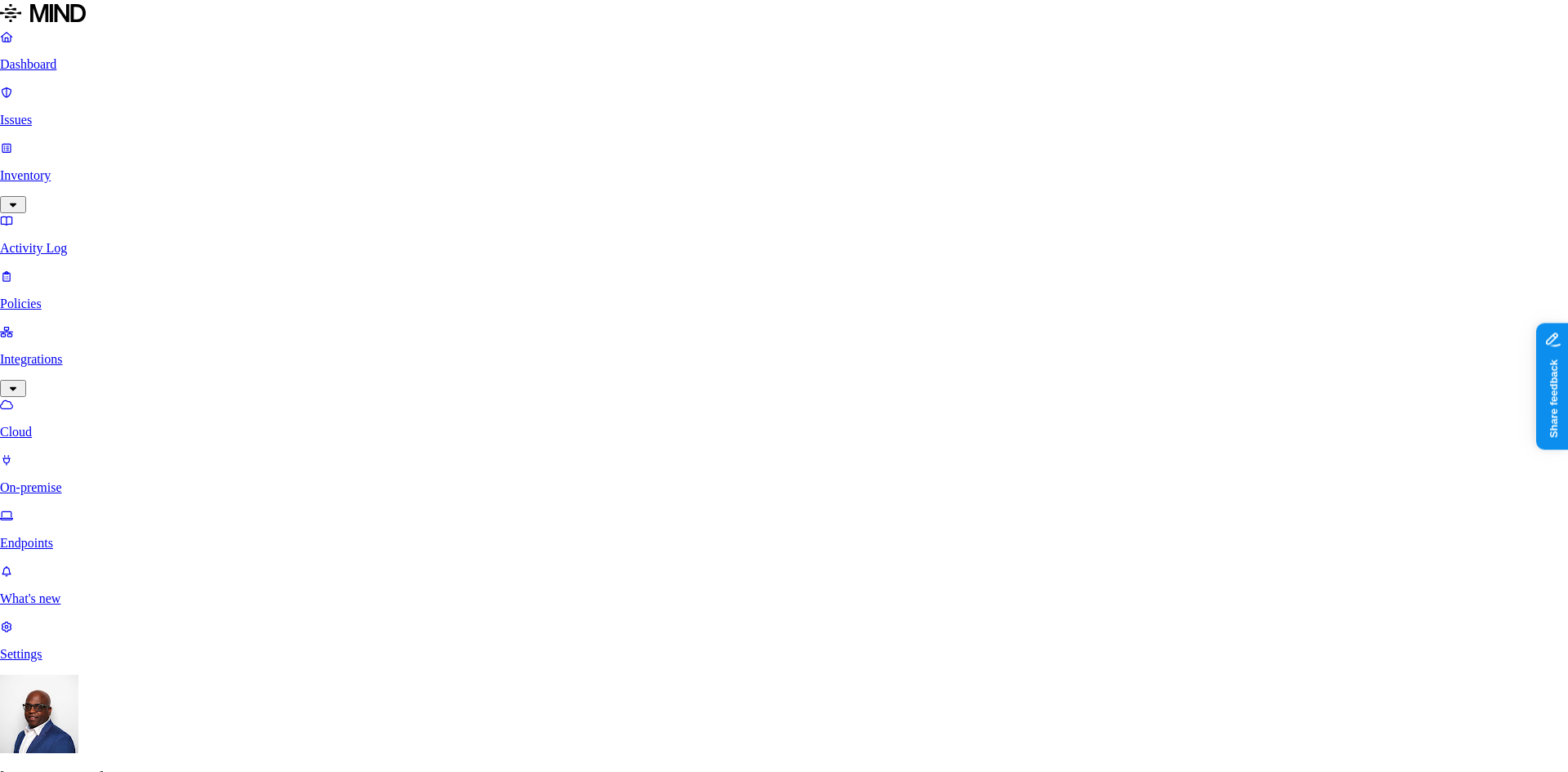
scroll to position [275, 0]
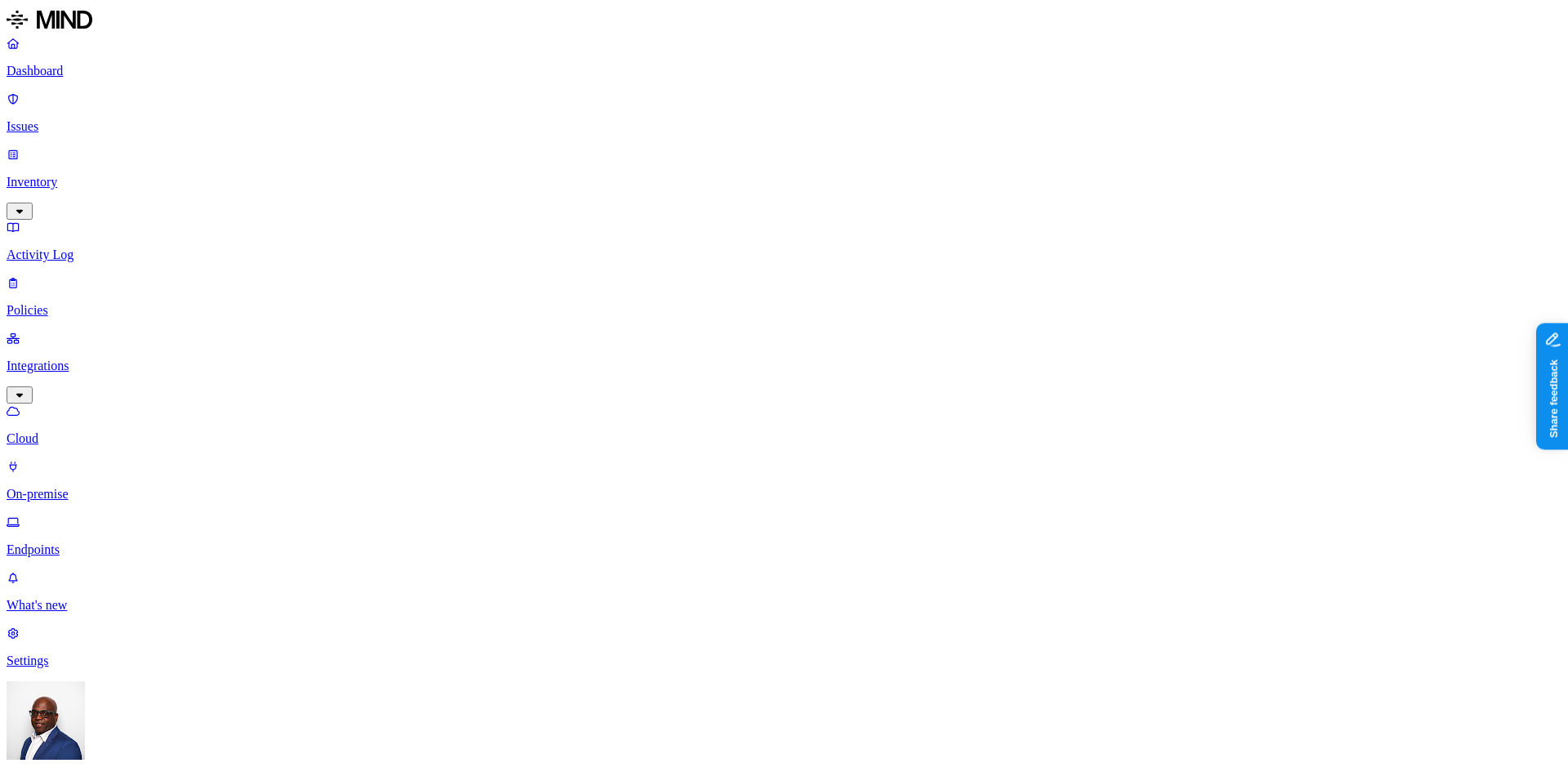
click at [70, 487] on p "On-premise" at bounding box center [784, 494] width 1555 height 15
click at [72, 542] on p "Endpoints" at bounding box center [784, 550] width 1555 height 15
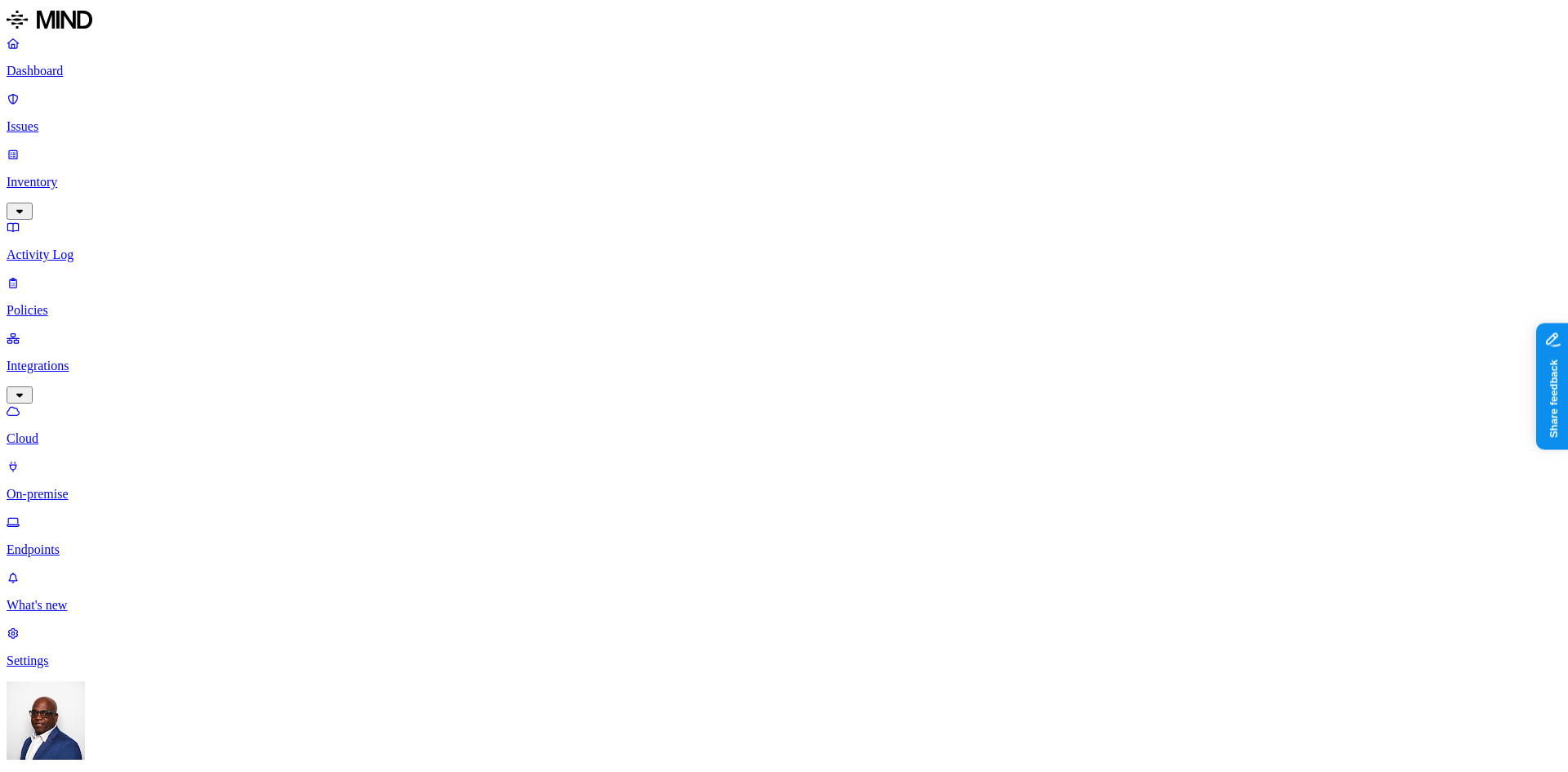
click at [72, 72] on p "Dashboard" at bounding box center [784, 71] width 1555 height 15
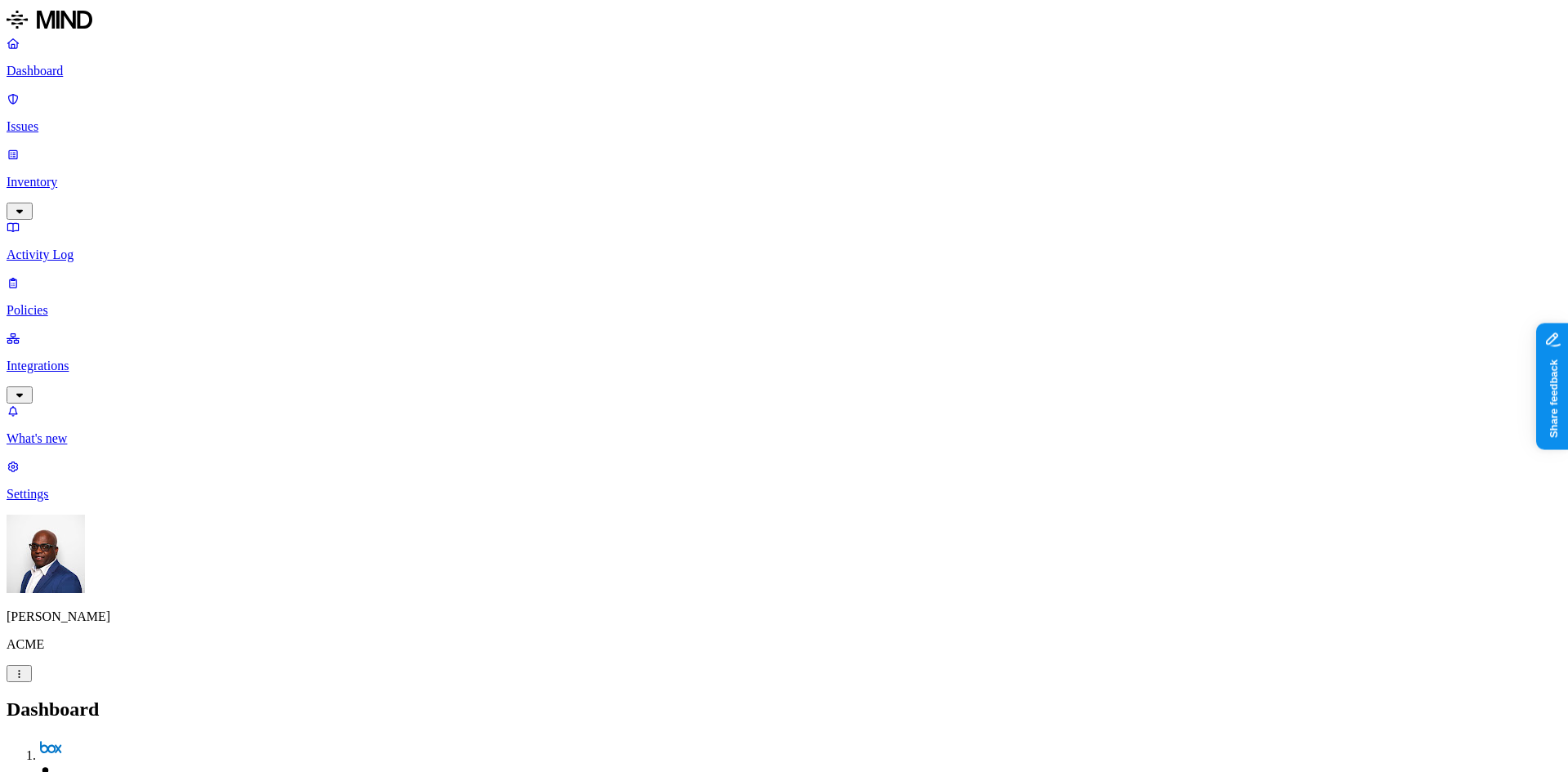
click at [61, 70] on p "Dashboard" at bounding box center [784, 71] width 1555 height 15
click at [56, 120] on p "Issues" at bounding box center [784, 127] width 1555 height 15
click at [85, 71] on p "Dashboard" at bounding box center [784, 71] width 1555 height 15
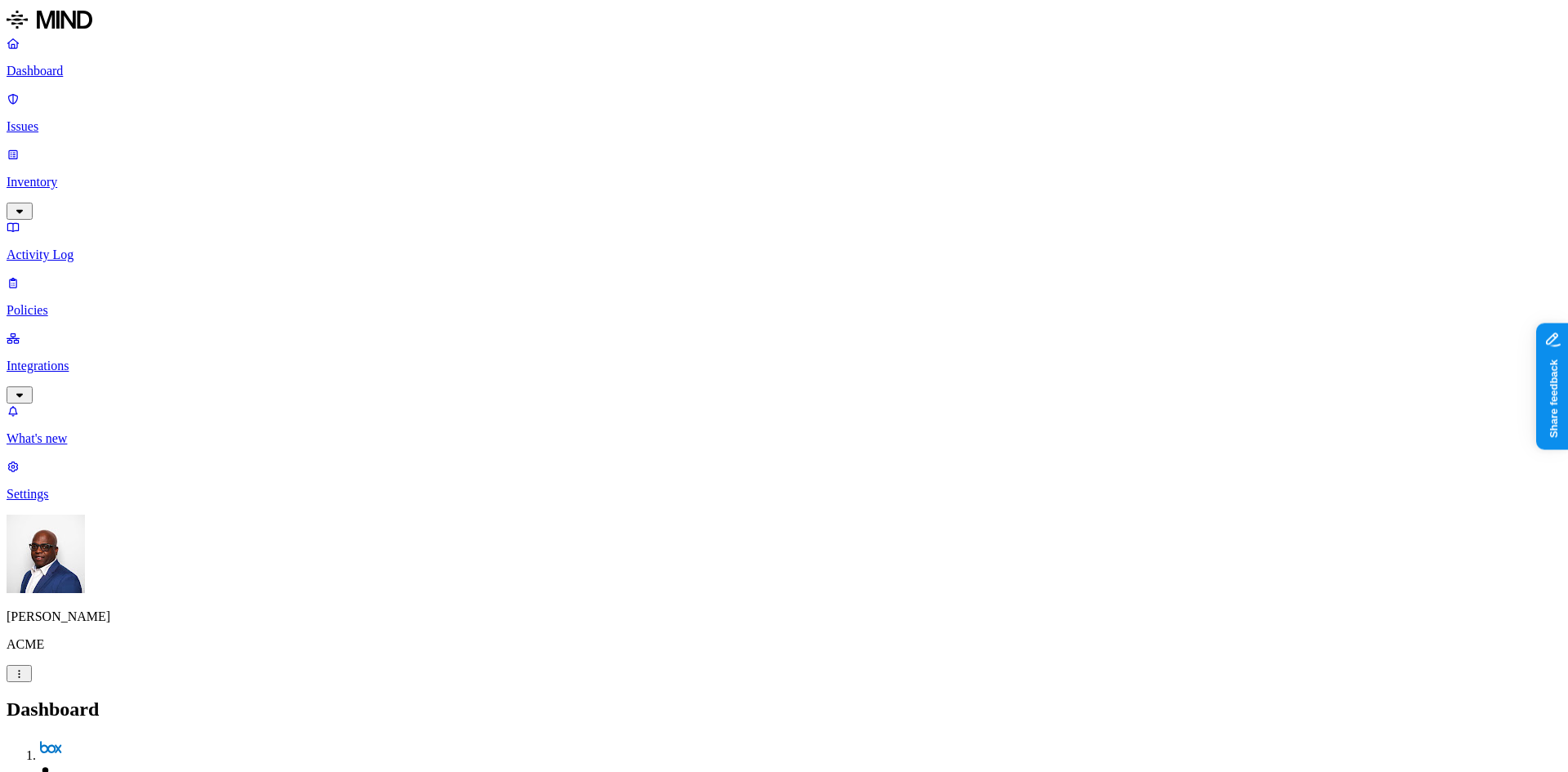
click at [76, 247] on p "Activity Log" at bounding box center [784, 255] width 1555 height 15
click at [45, 501] on p "Settings" at bounding box center [784, 494] width 1555 height 15
click at [228, 738] on p "Known entities" at bounding box center [784, 745] width 1555 height 15
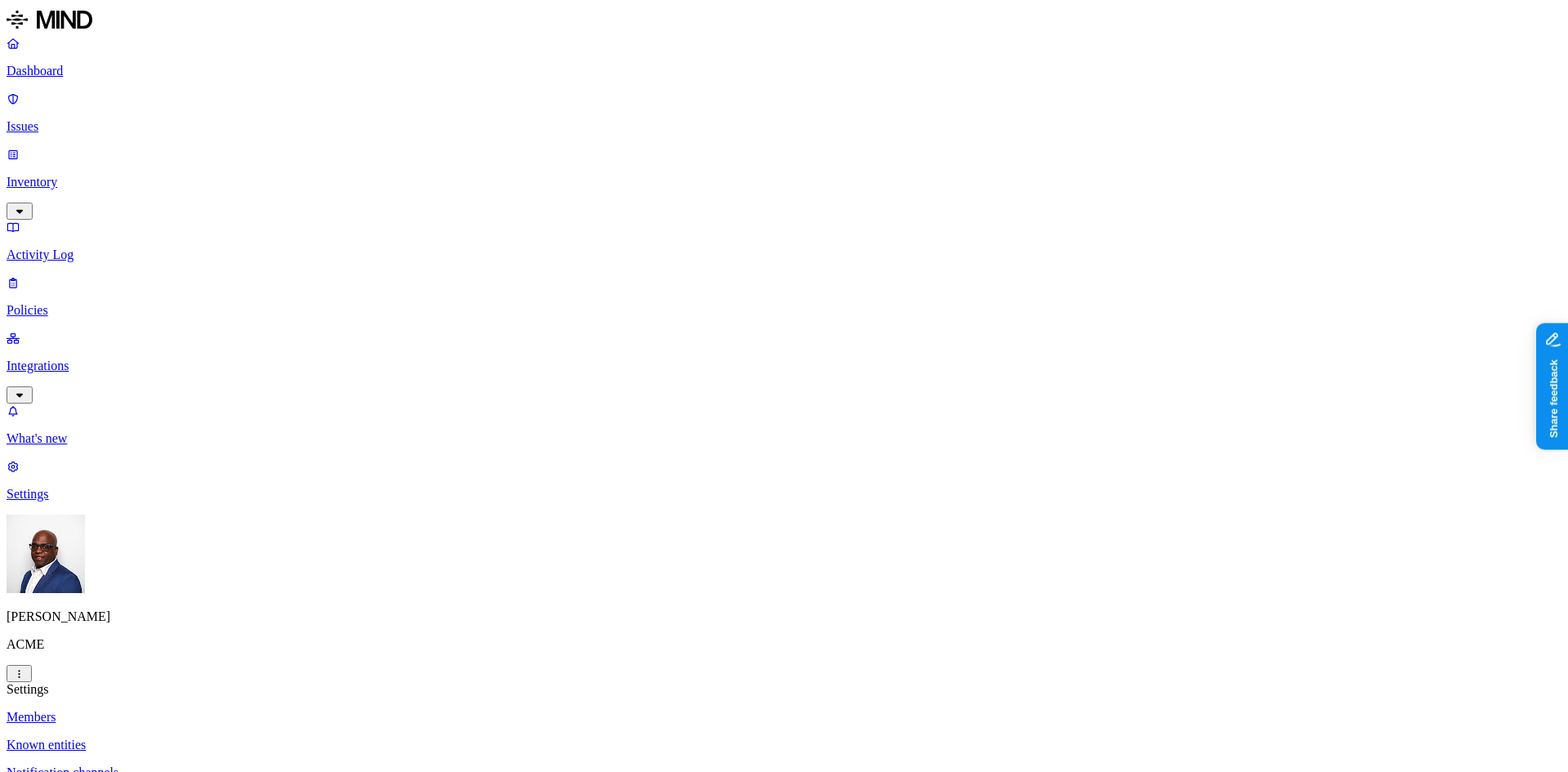
click at [243, 765] on p "Notification channels" at bounding box center [784, 772] width 1555 height 15
click at [83, 73] on p "Dashboard" at bounding box center [784, 71] width 1555 height 15
click at [93, 175] on p "Inventory" at bounding box center [784, 183] width 1555 height 15
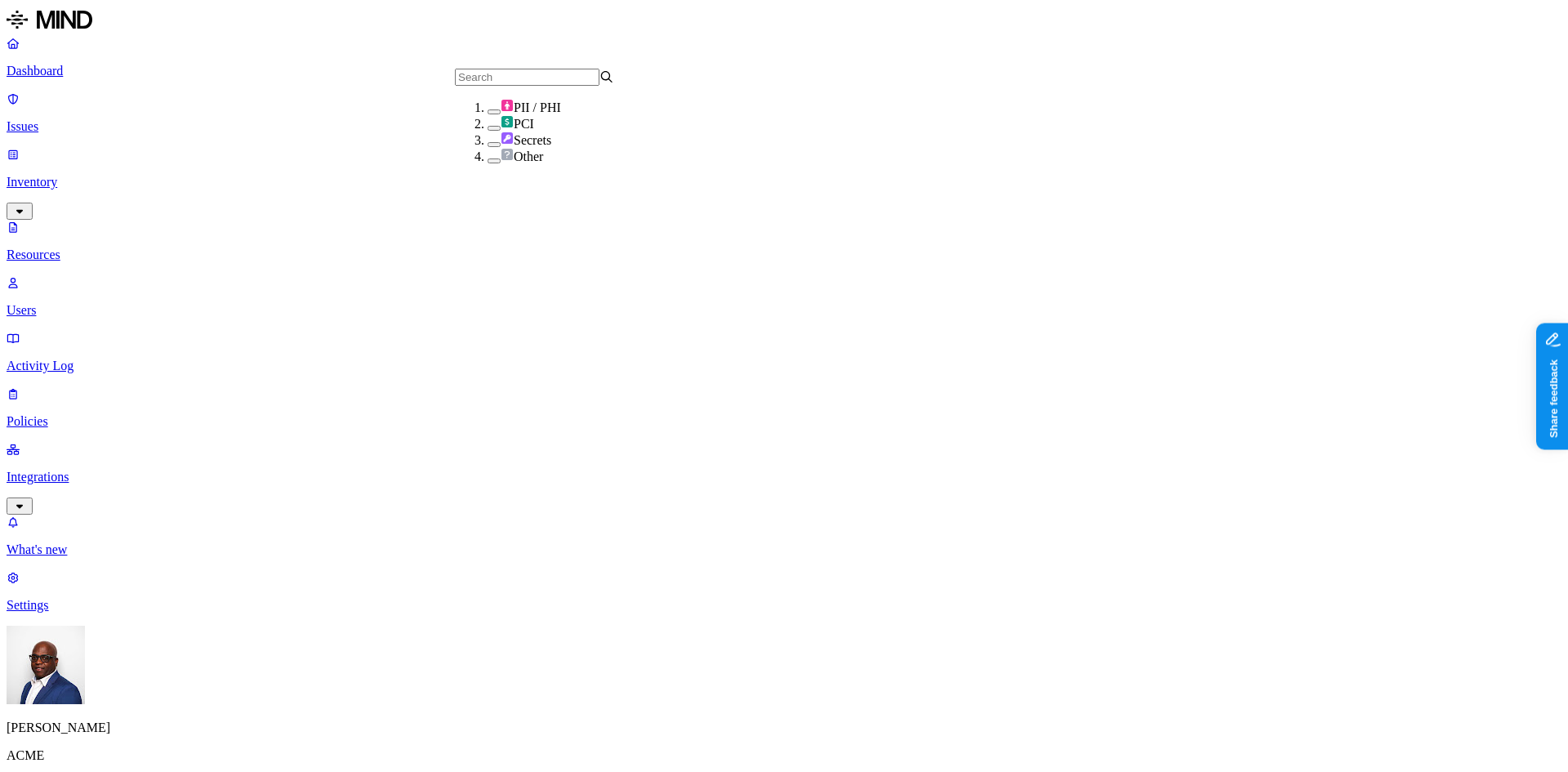
click at [488, 131] on button "button" at bounding box center [494, 128] width 13 height 5
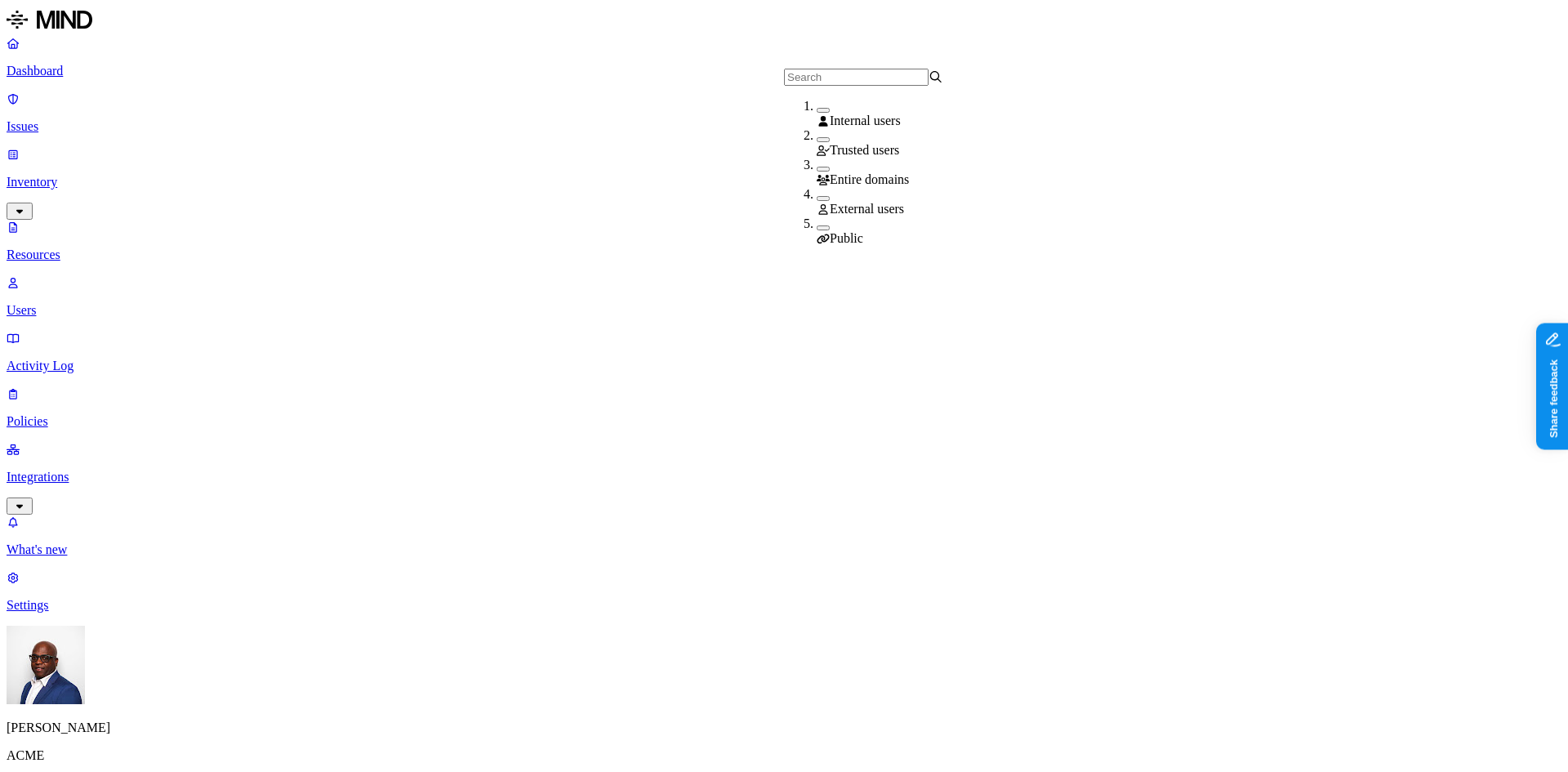
click at [817, 225] on button "button" at bounding box center [823, 227] width 13 height 5
click at [817, 201] on button "button" at bounding box center [823, 197] width 13 height 5
click at [63, 66] on p "Dashboard" at bounding box center [784, 71] width 1555 height 15
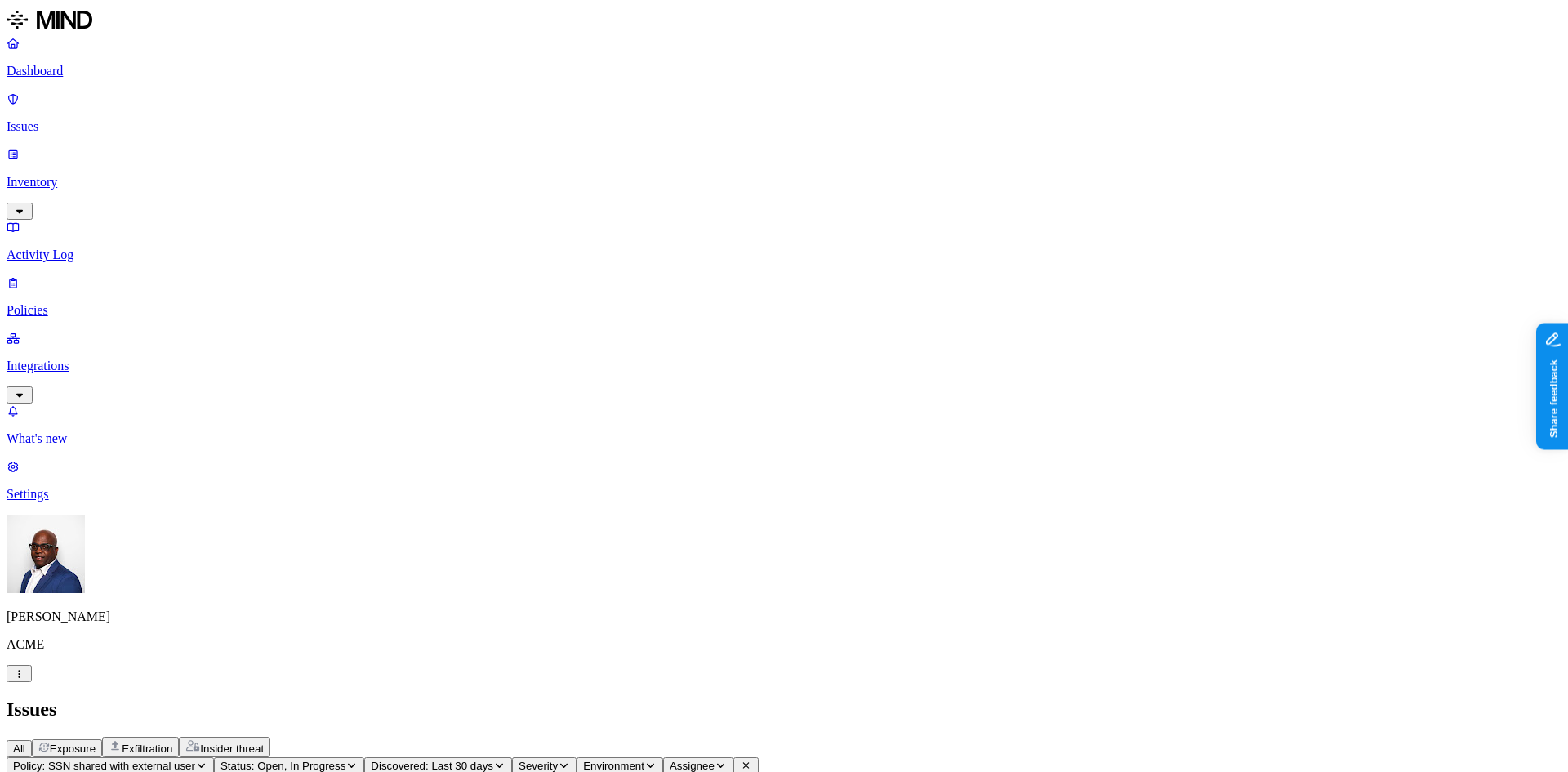
click at [172, 742] on span "Exfiltration" at bounding box center [147, 748] width 51 height 12
click at [264, 742] on span "Insider threat" at bounding box center [232, 748] width 64 height 12
click at [96, 742] on span "Exposure" at bounding box center [72, 748] width 45 height 12
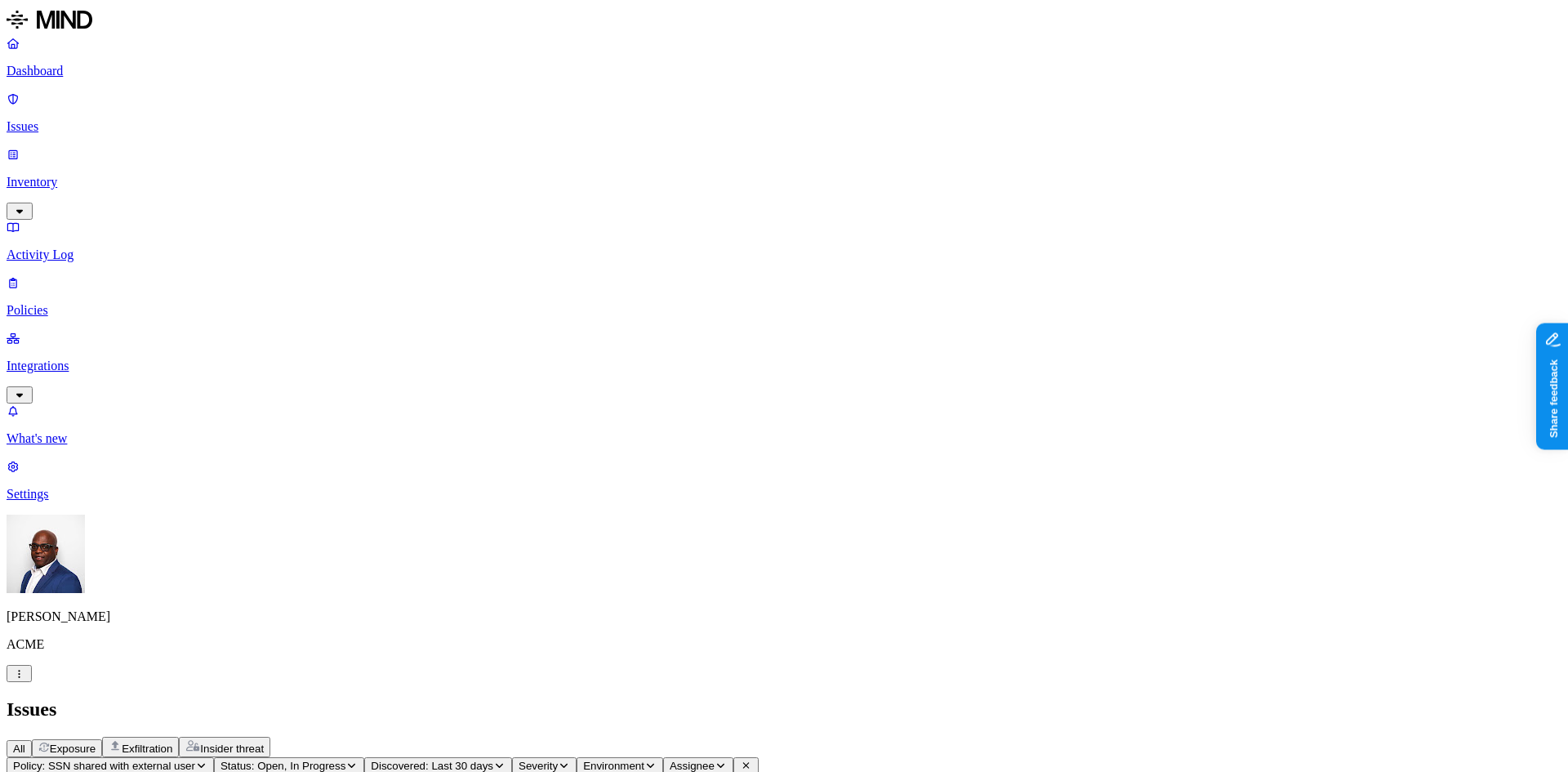
scroll to position [481, 0]
click at [87, 67] on p "Dashboard" at bounding box center [784, 71] width 1555 height 15
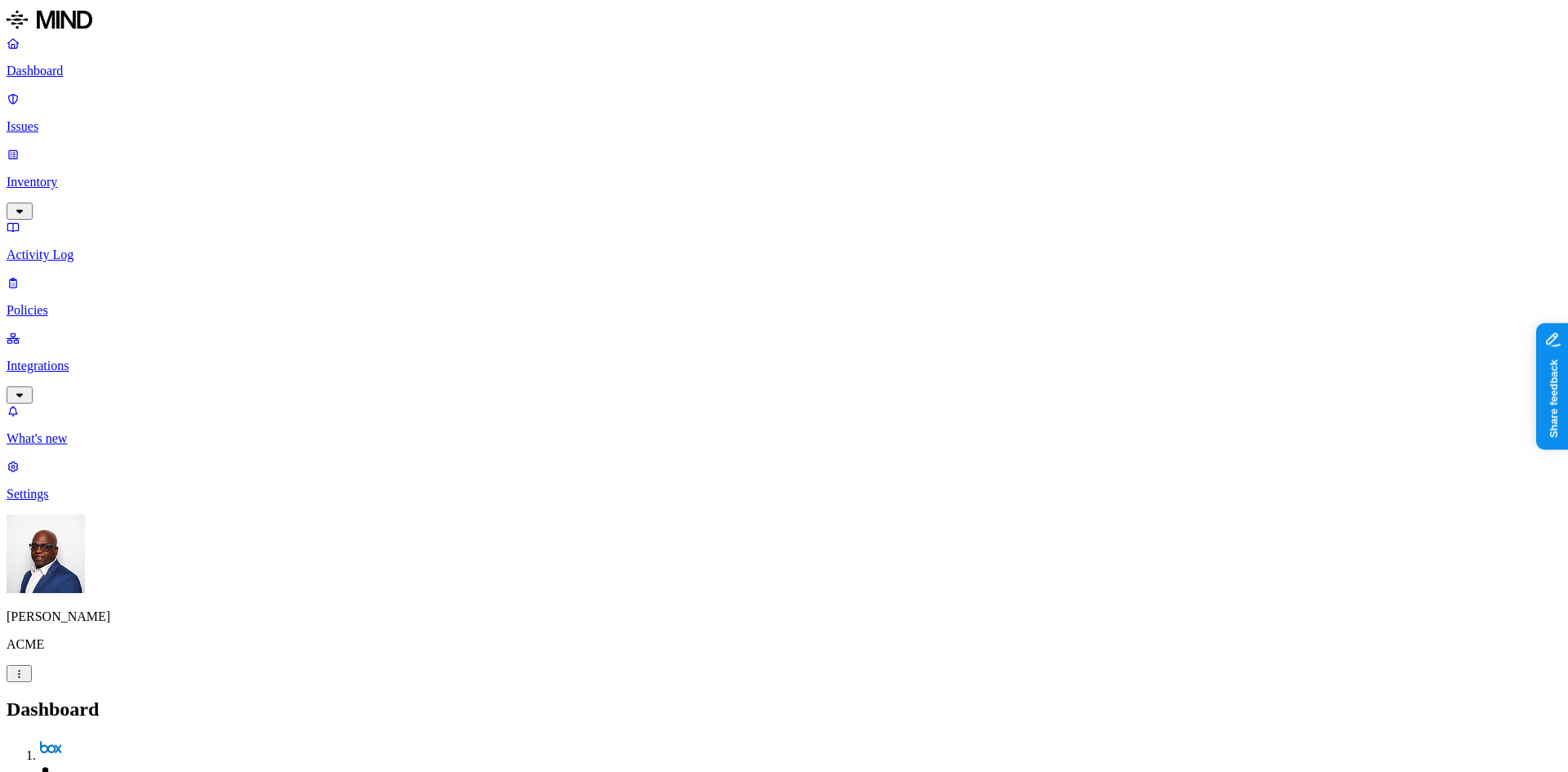
click at [70, 175] on p "Inventory" at bounding box center [784, 183] width 1555 height 15
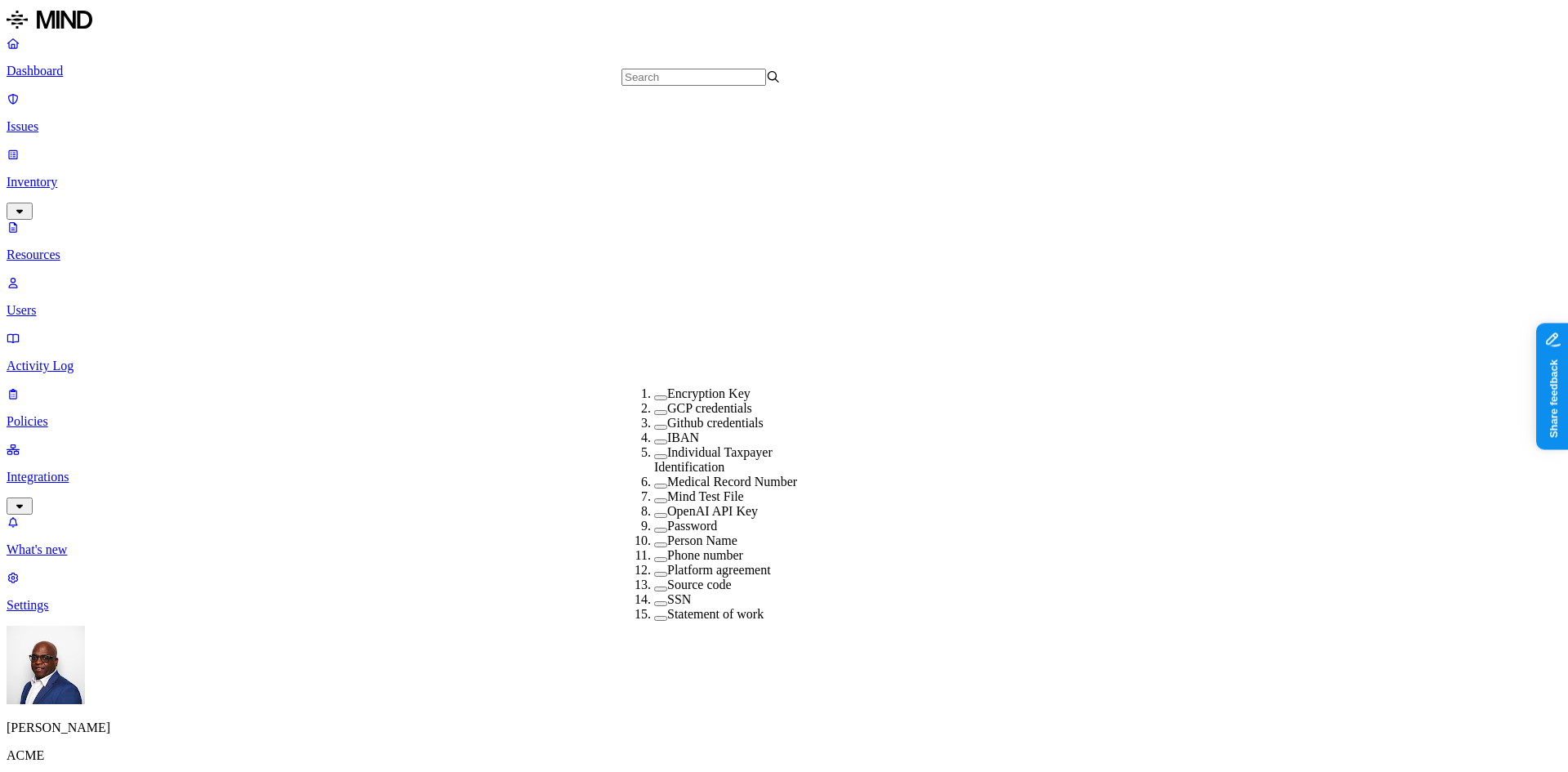
scroll to position [472, 0]
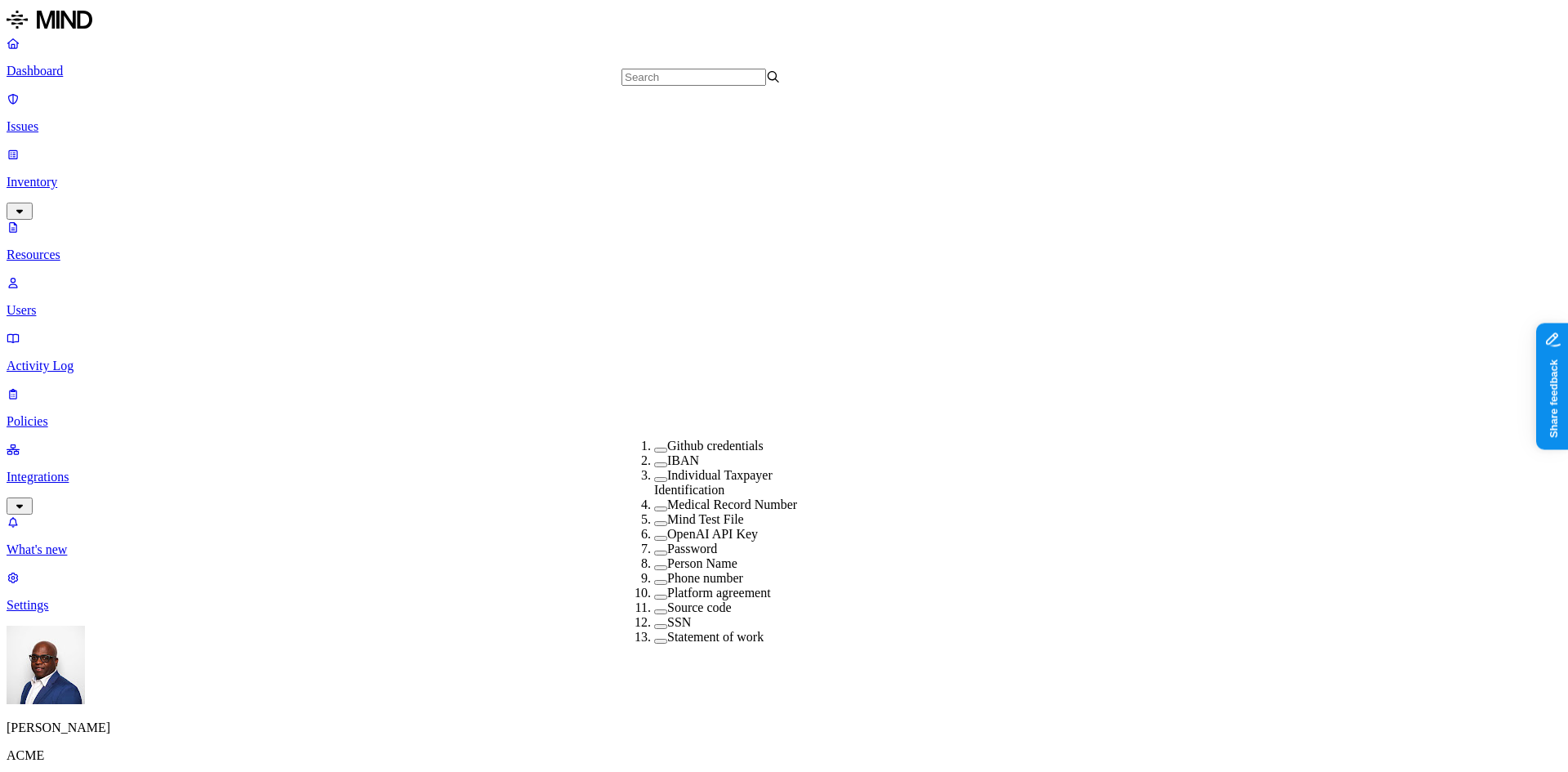
click at [655, 639] on button "button" at bounding box center [661, 640] width 13 height 5
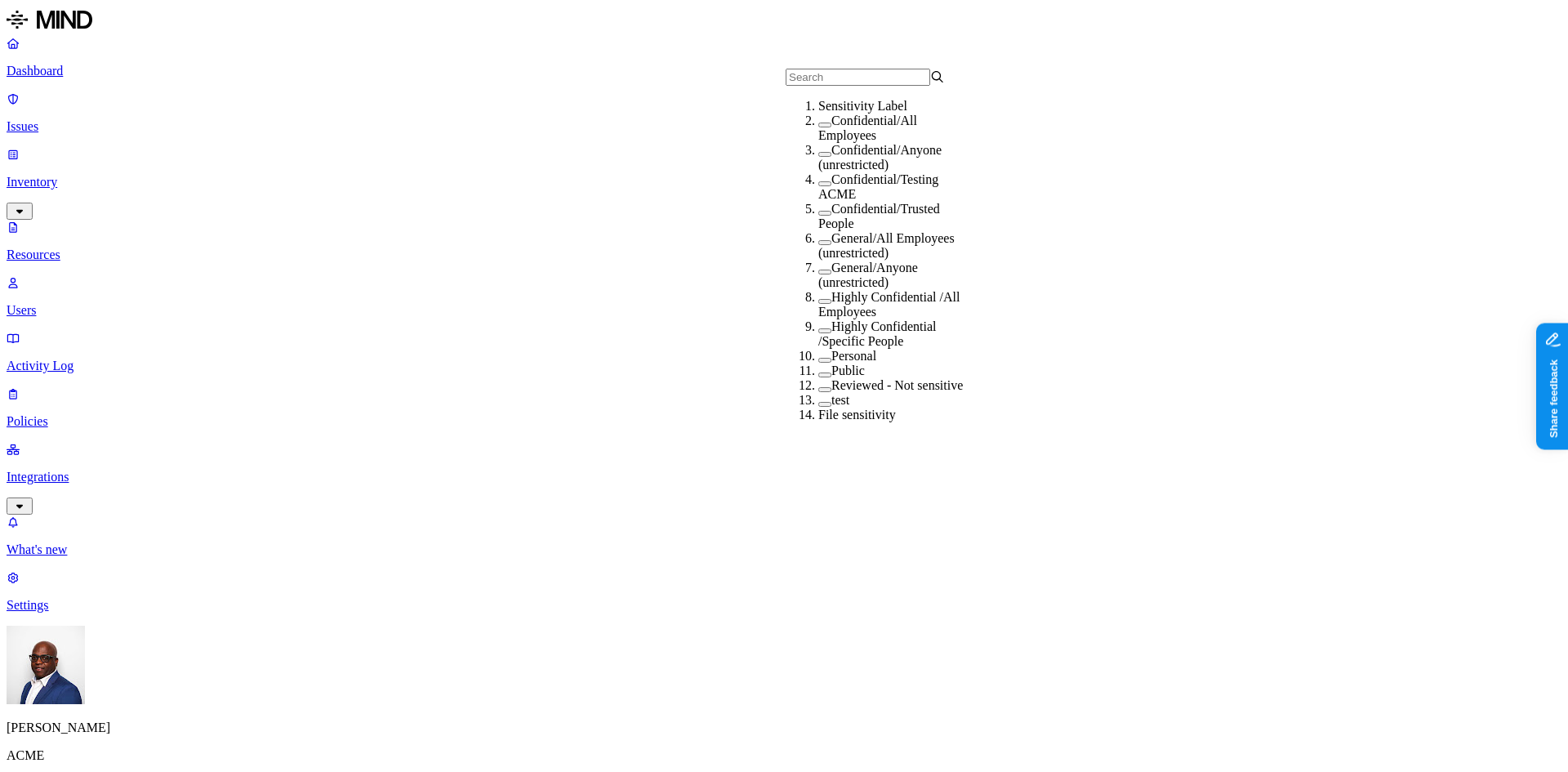
click at [819, 127] on button "button" at bounding box center [825, 124] width 13 height 5
drag, startPoint x: 645, startPoint y: 242, endPoint x: 705, endPoint y: 245, distance: 60.1
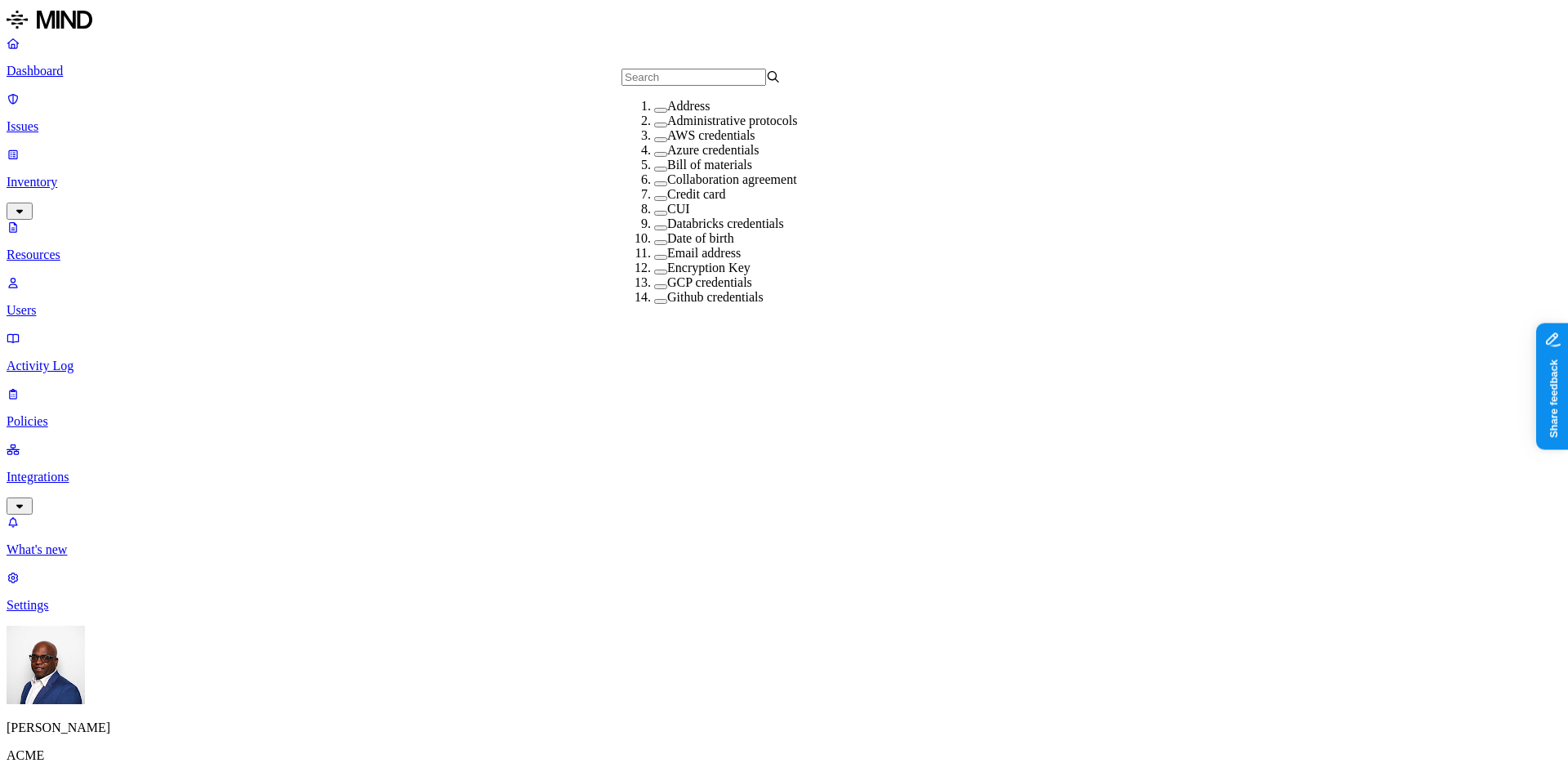
drag, startPoint x: 840, startPoint y: 442, endPoint x: 886, endPoint y: 228, distance: 218.9
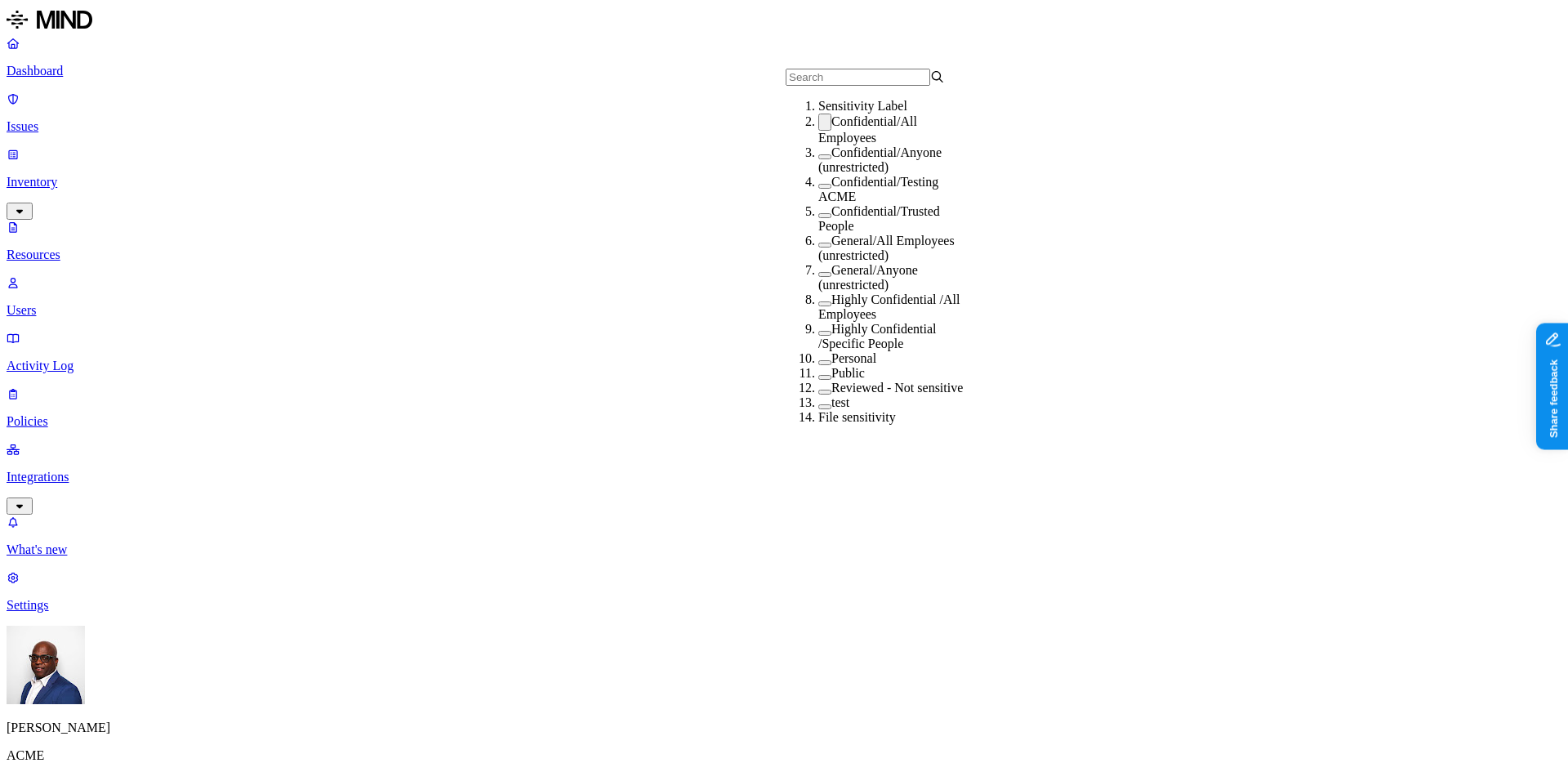
click at [819, 131] on button "button" at bounding box center [825, 121] width 13 height 18
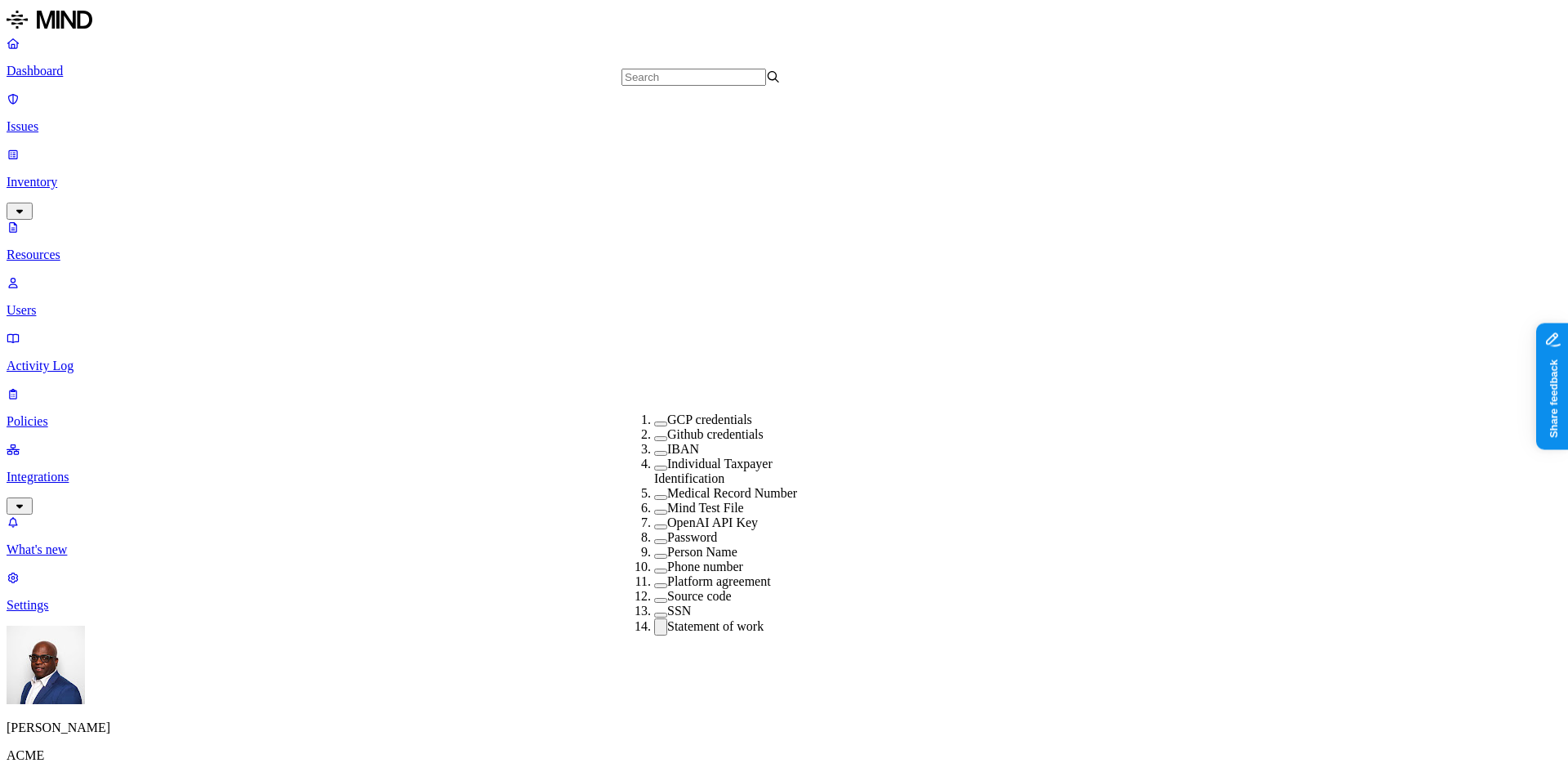
scroll to position [461, 0]
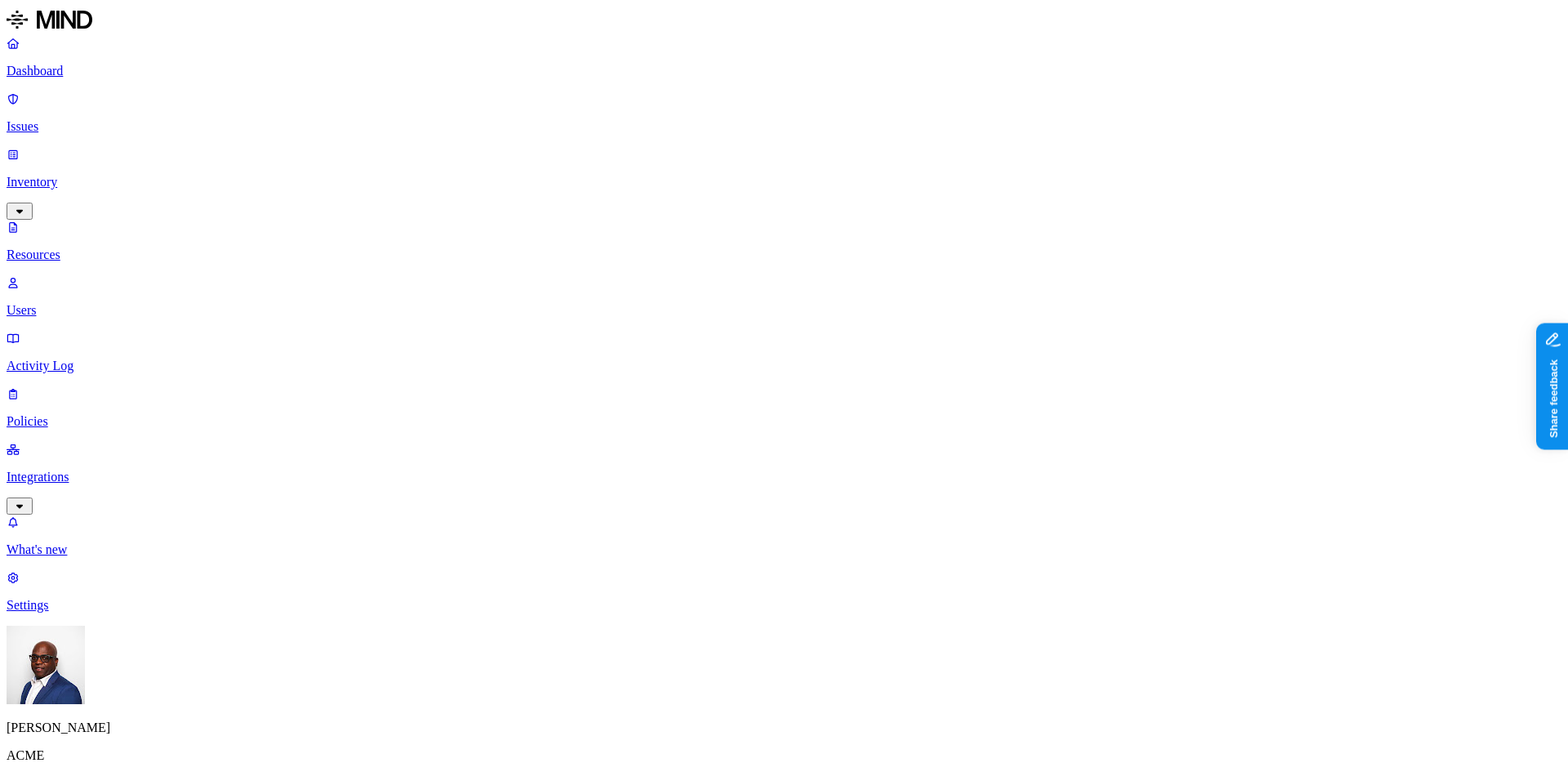
click at [90, 247] on p "Resources" at bounding box center [784, 255] width 1555 height 15
click at [98, 72] on p "Dashboard" at bounding box center [784, 71] width 1555 height 15
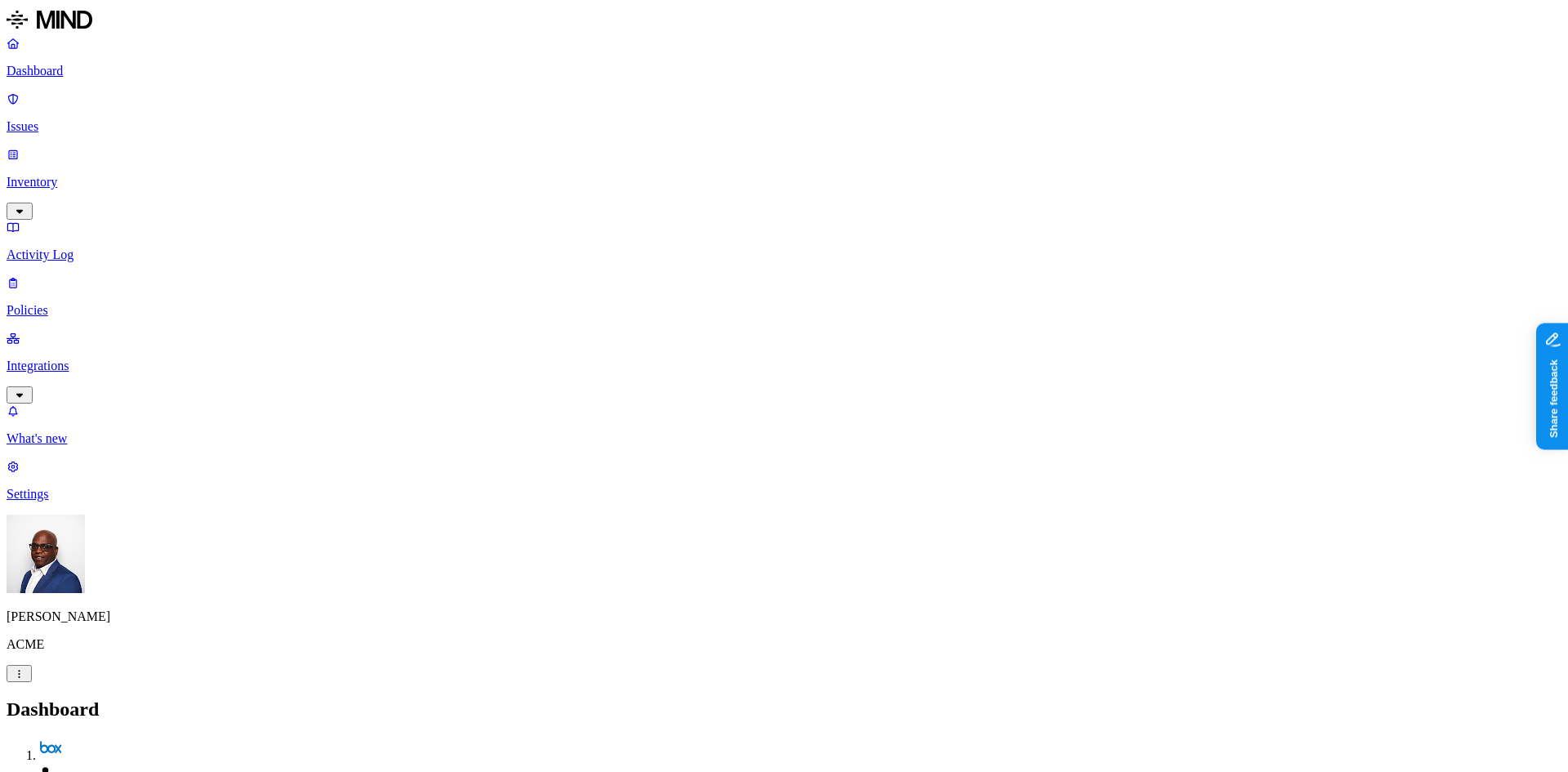
click at [61, 247] on p "Activity Log" at bounding box center [784, 255] width 1555 height 15
click at [49, 120] on p "Issues" at bounding box center [784, 127] width 1555 height 15
click at [172, 742] on span "Exfiltration" at bounding box center [147, 748] width 51 height 12
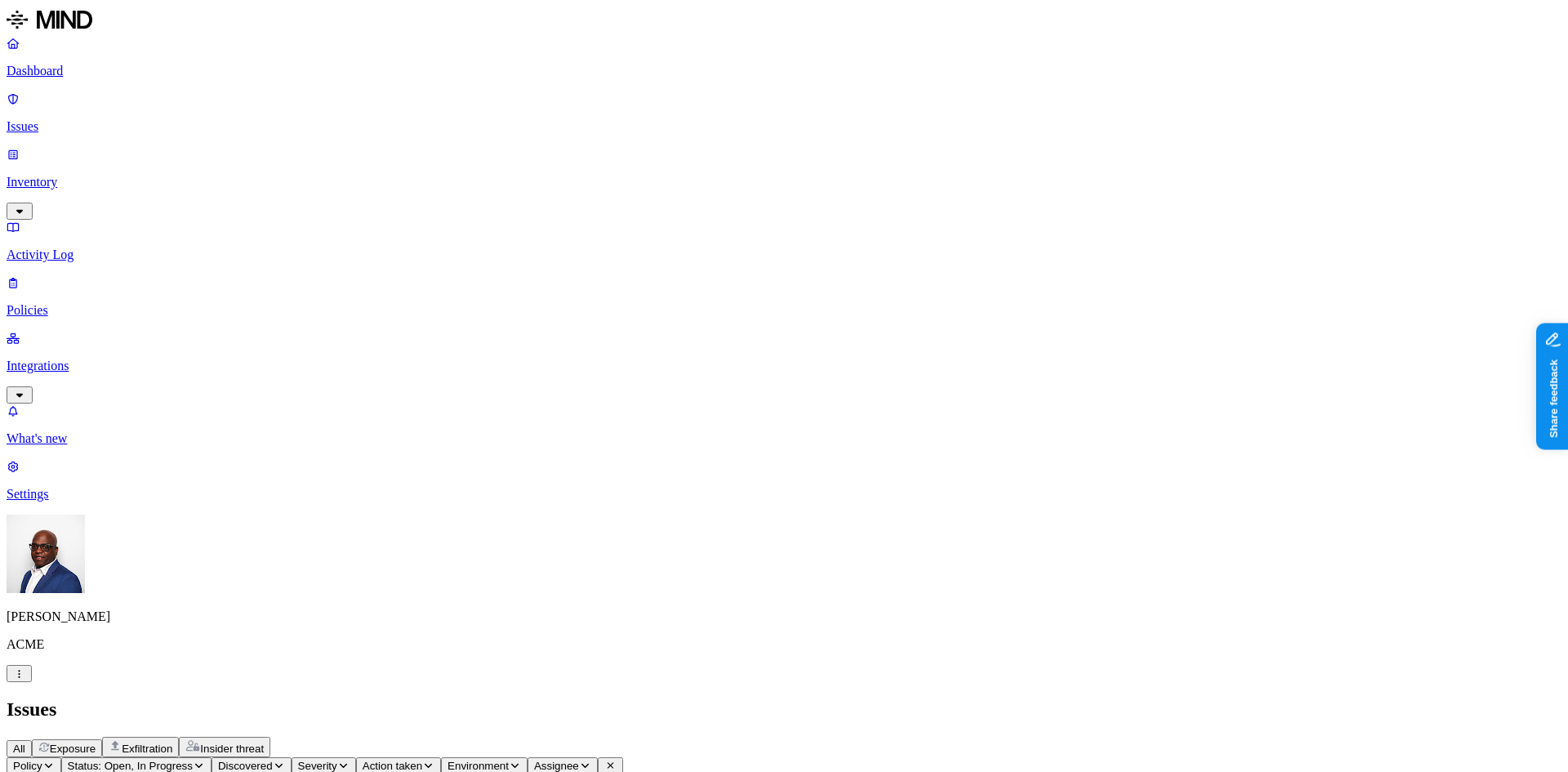
click at [61, 303] on p "Policies" at bounding box center [784, 310] width 1555 height 15
click at [86, 771] on icon "button" at bounding box center [80, 778] width 12 height 10
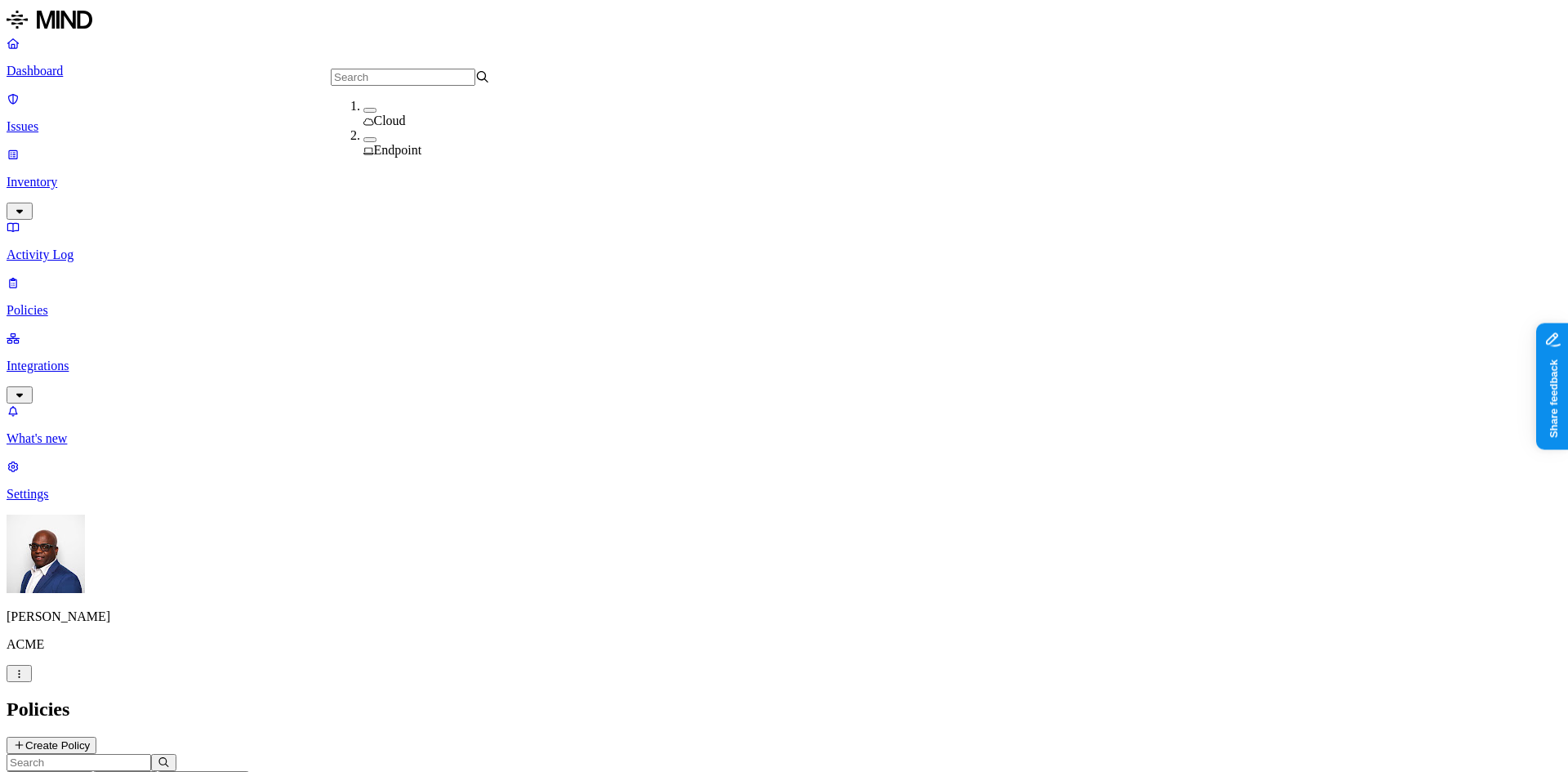
click at [651, 698] on div "Policies Create Policy" at bounding box center [784, 726] width 1555 height 56
click at [96, 737] on button "Create Policy" at bounding box center [51, 745] width 90 height 18
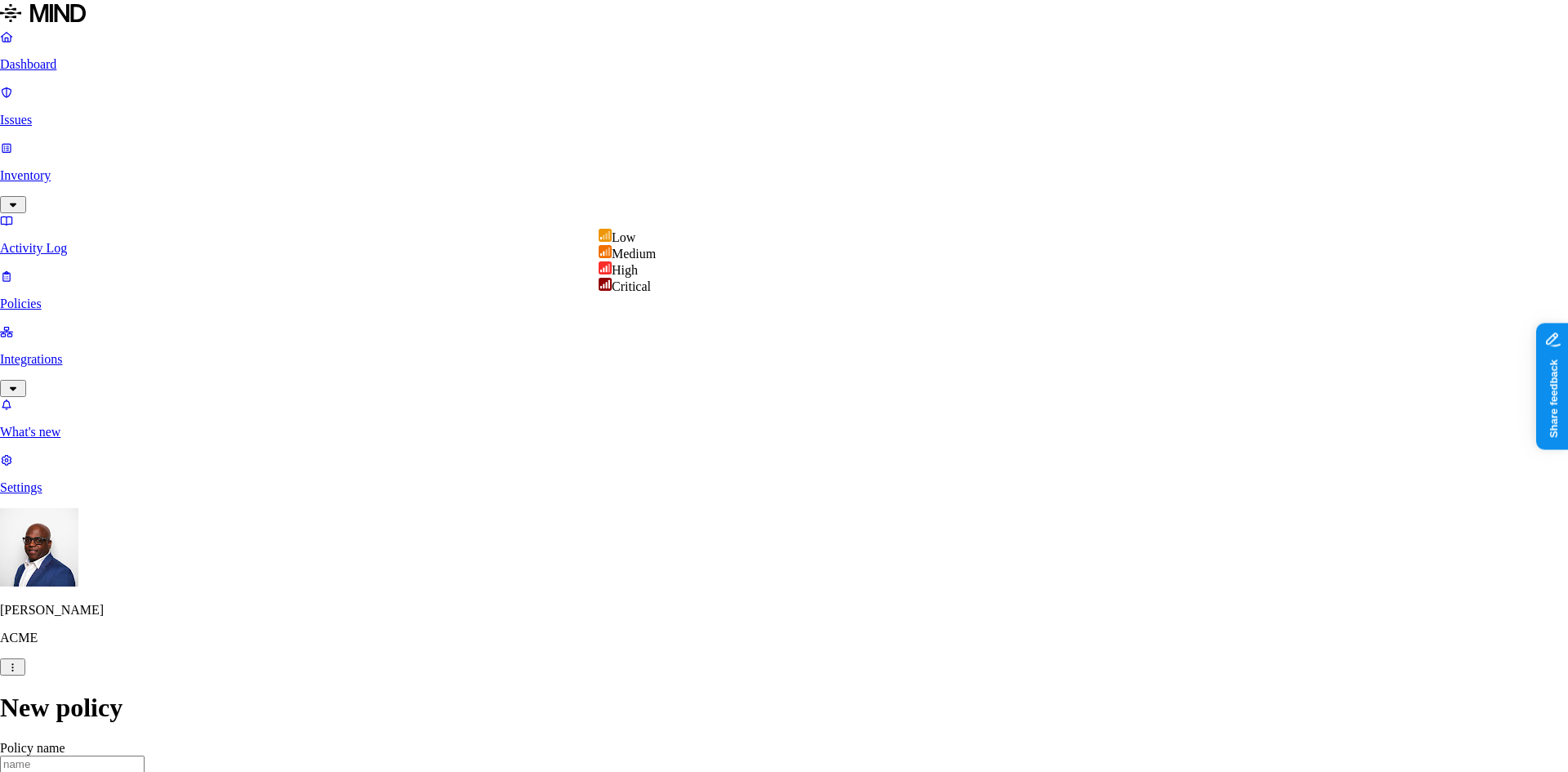
select select "2"
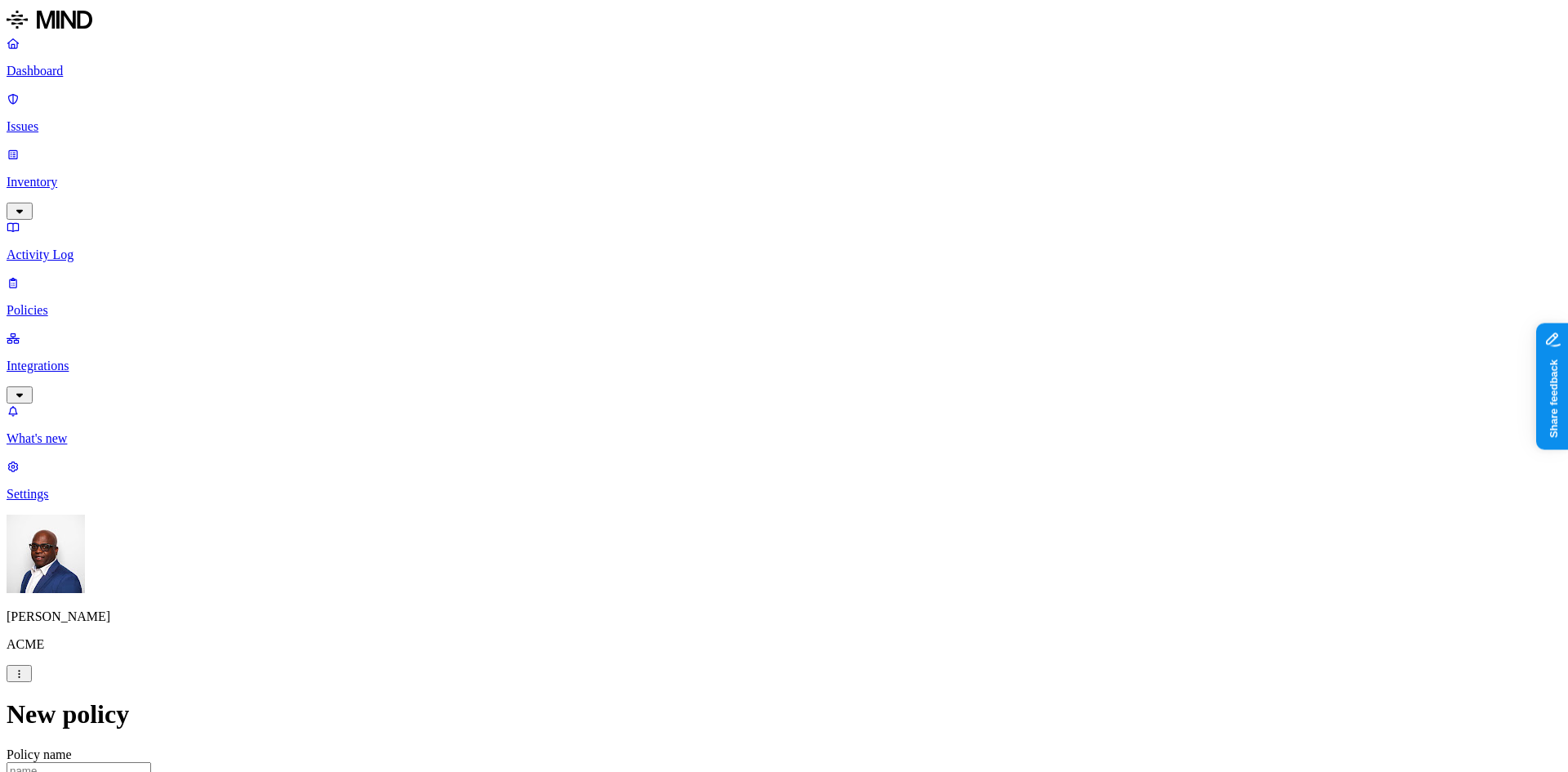
click at [709, 332] on label "Classification" at bounding box center [698, 324] width 72 height 14
click at [674, 392] on button "button" at bounding box center [669, 389] width 13 height 5
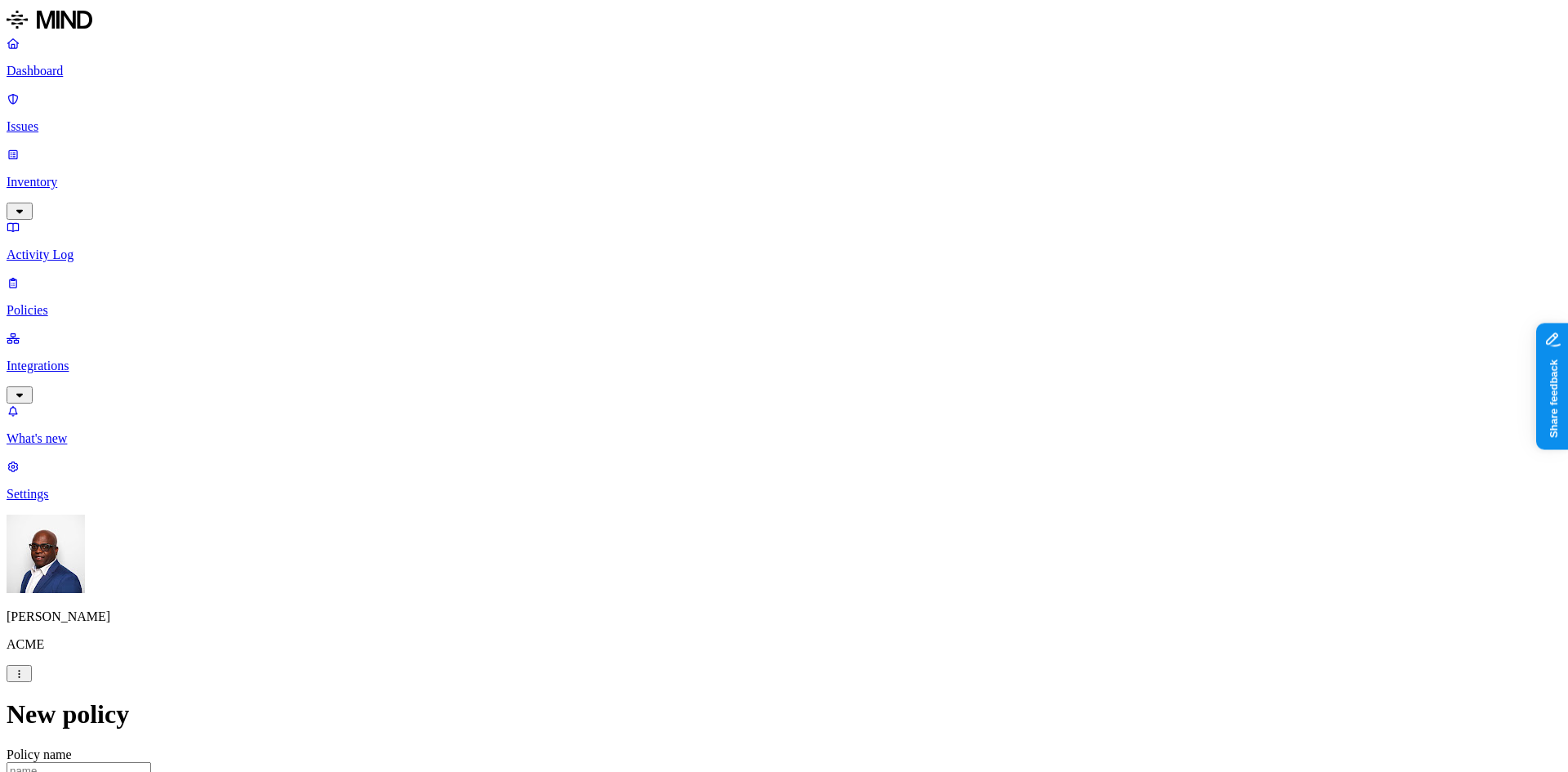
click at [733, 346] on label "Web Domain" at bounding box center [712, 345] width 43 height 29
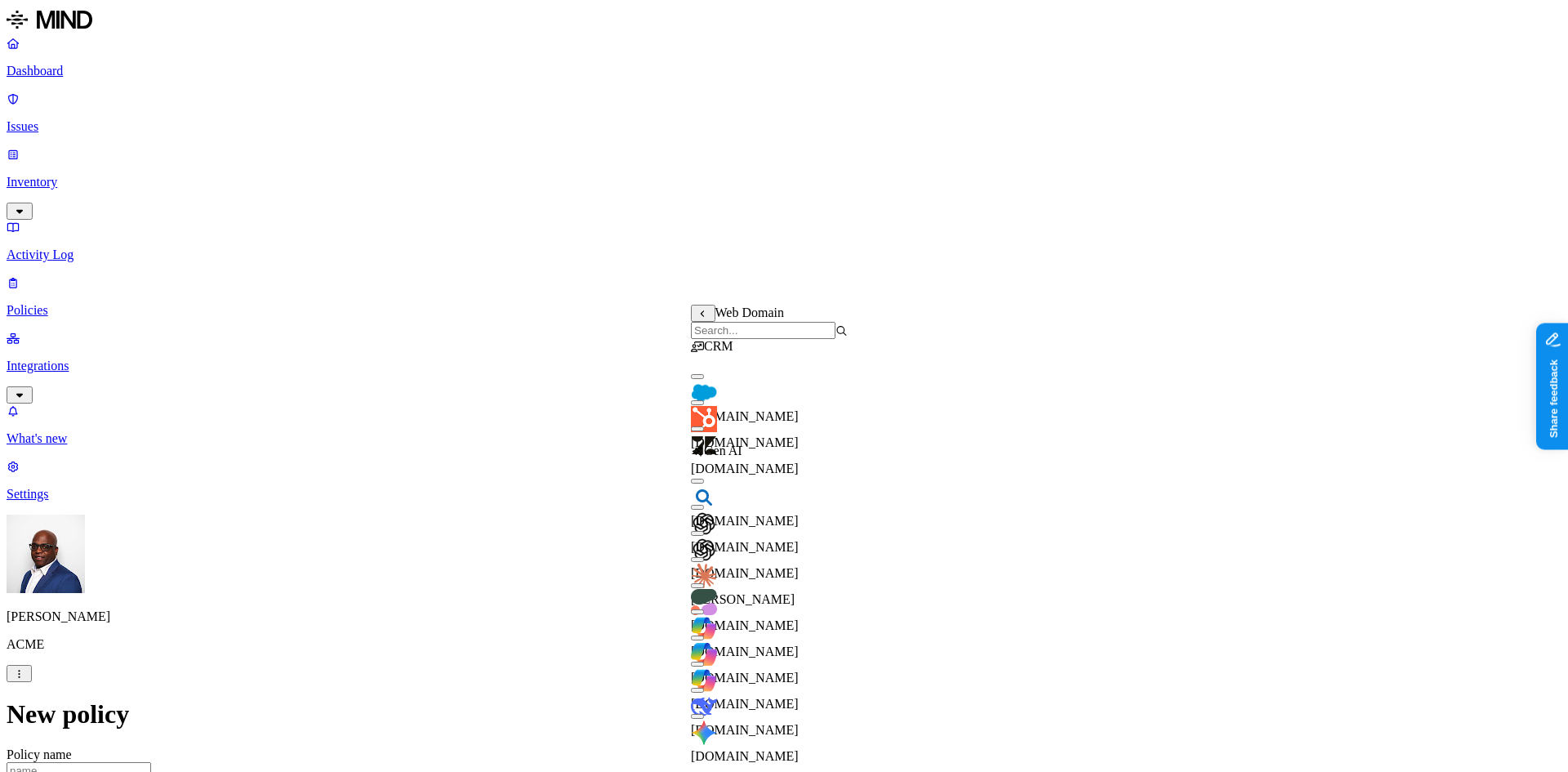
click at [704, 379] on button "button" at bounding box center [697, 375] width 13 height 5
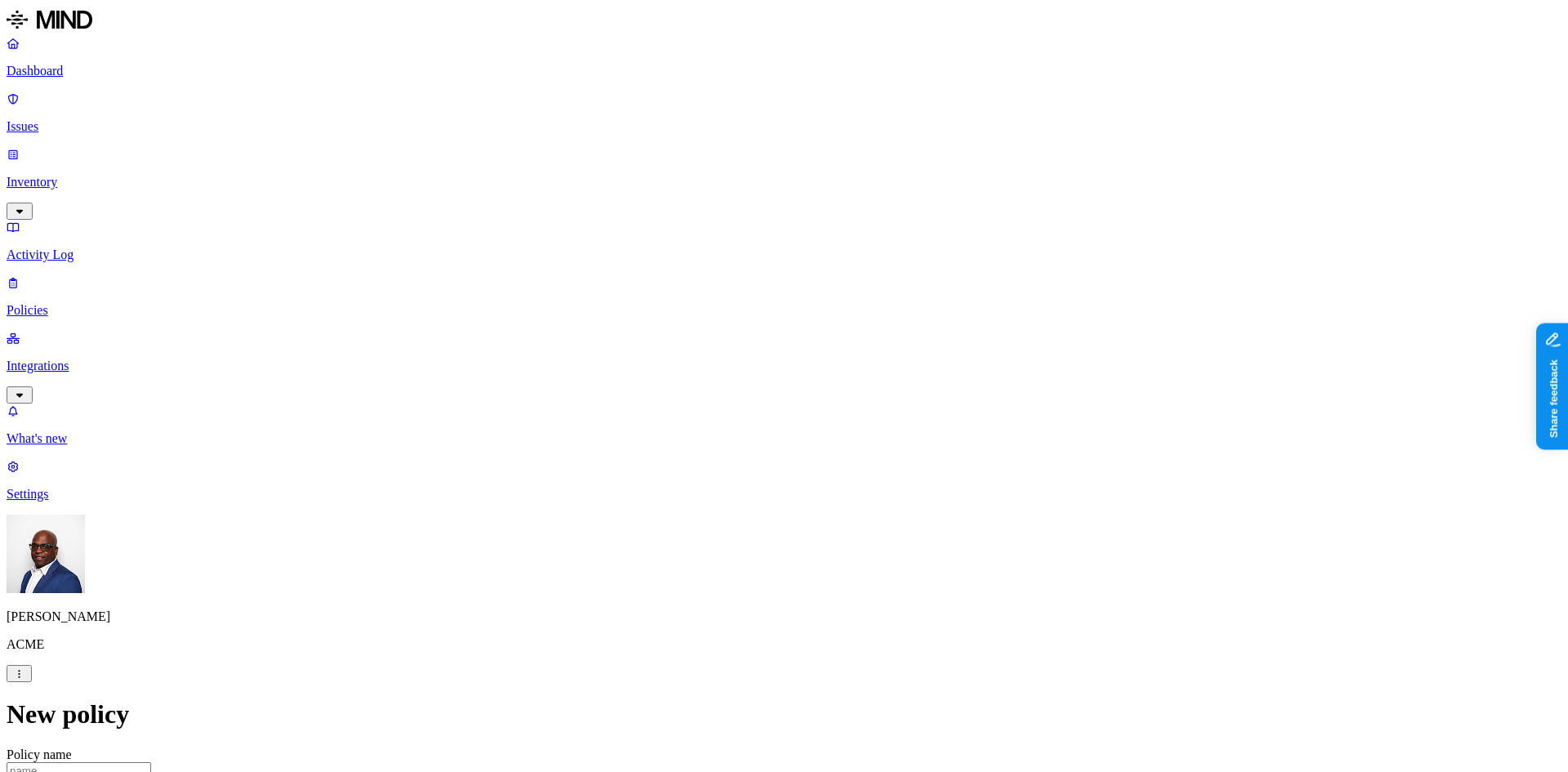
click at [733, 421] on label "Web Domain" at bounding box center [712, 413] width 43 height 29
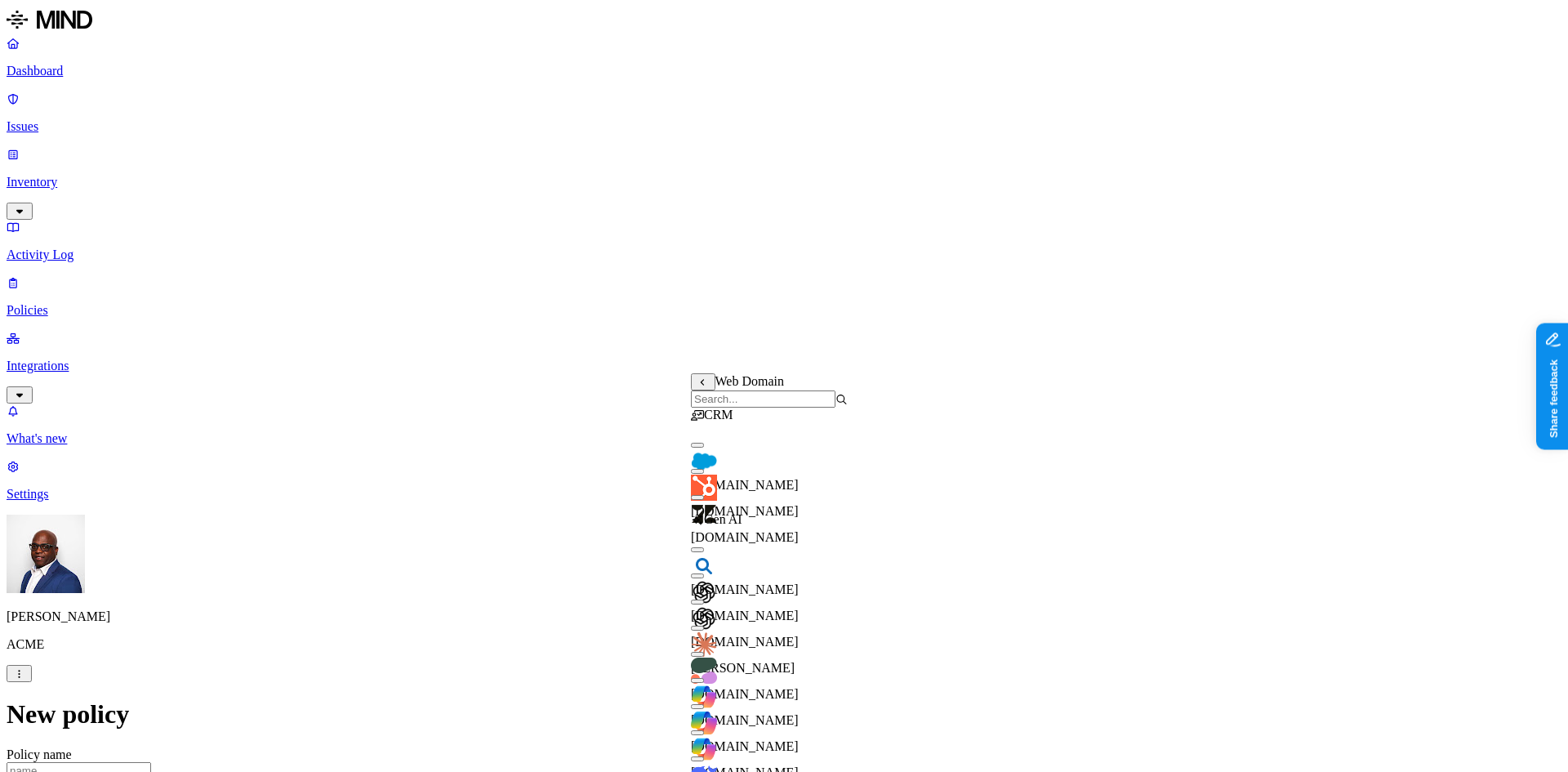
click at [704, 578] on button "button" at bounding box center [697, 575] width 13 height 5
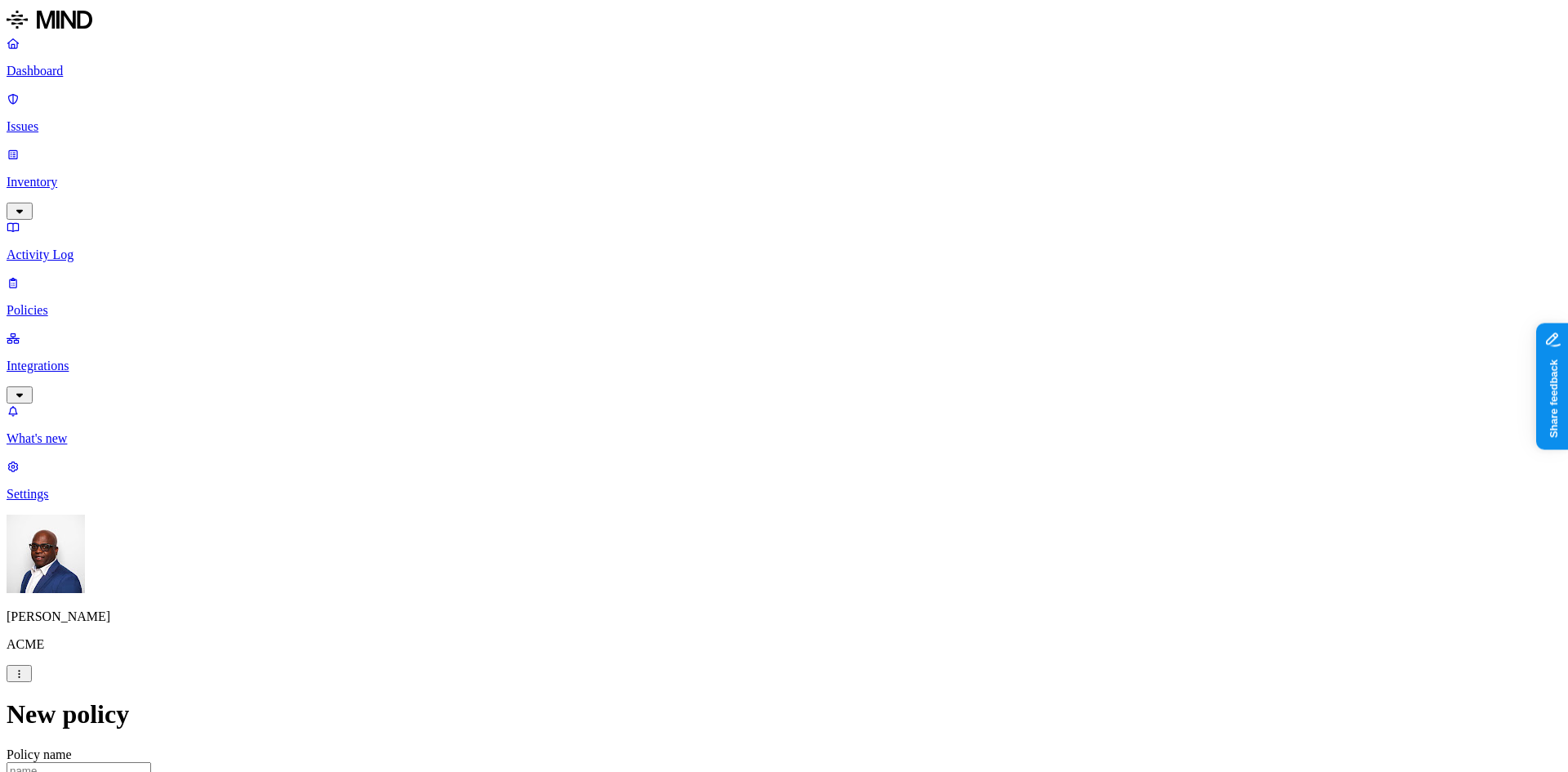
click at [723, 533] on label "Departments" at bounding box center [713, 526] width 67 height 14
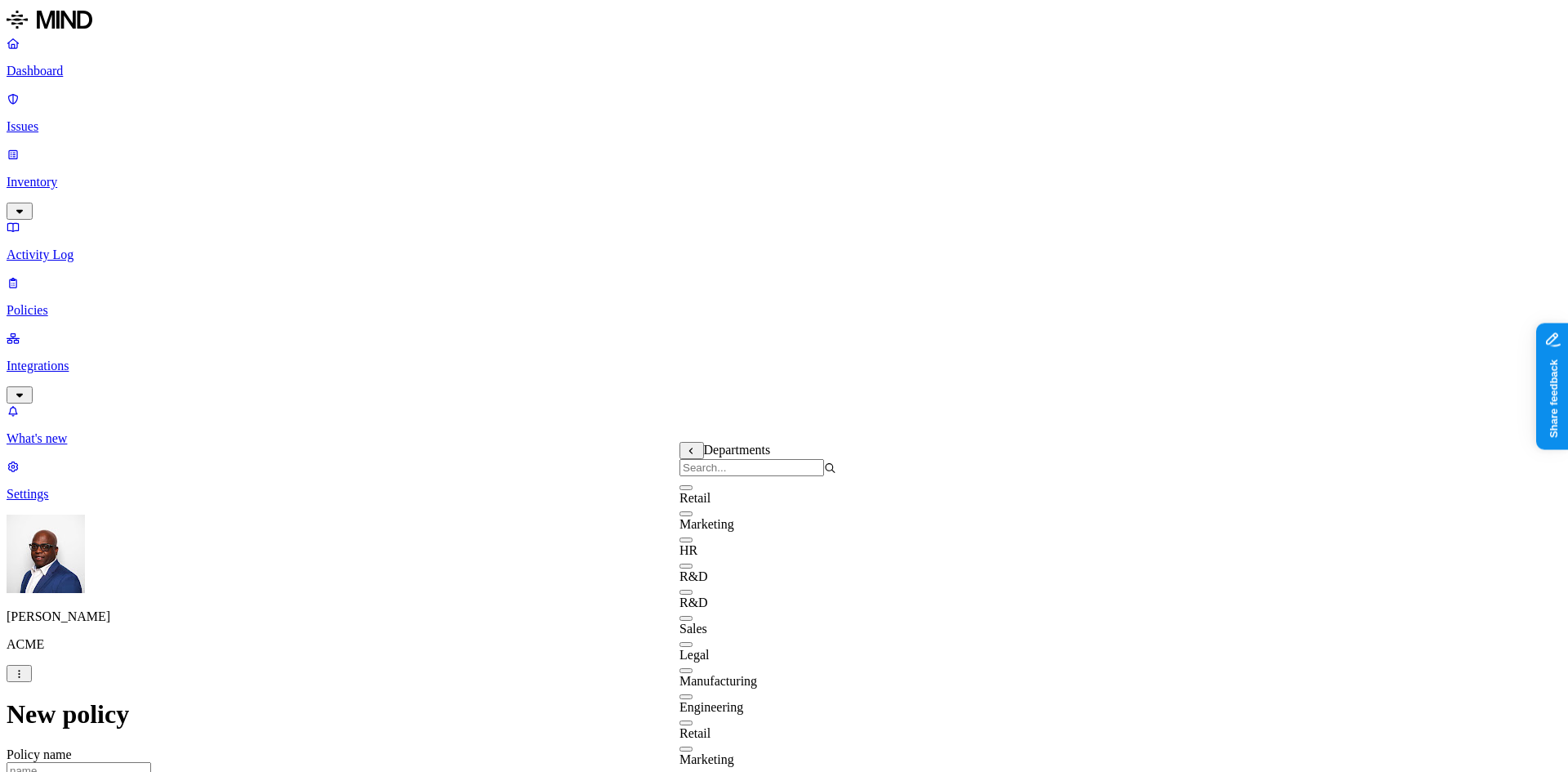
click at [693, 516] on button "button" at bounding box center [686, 513] width 13 height 5
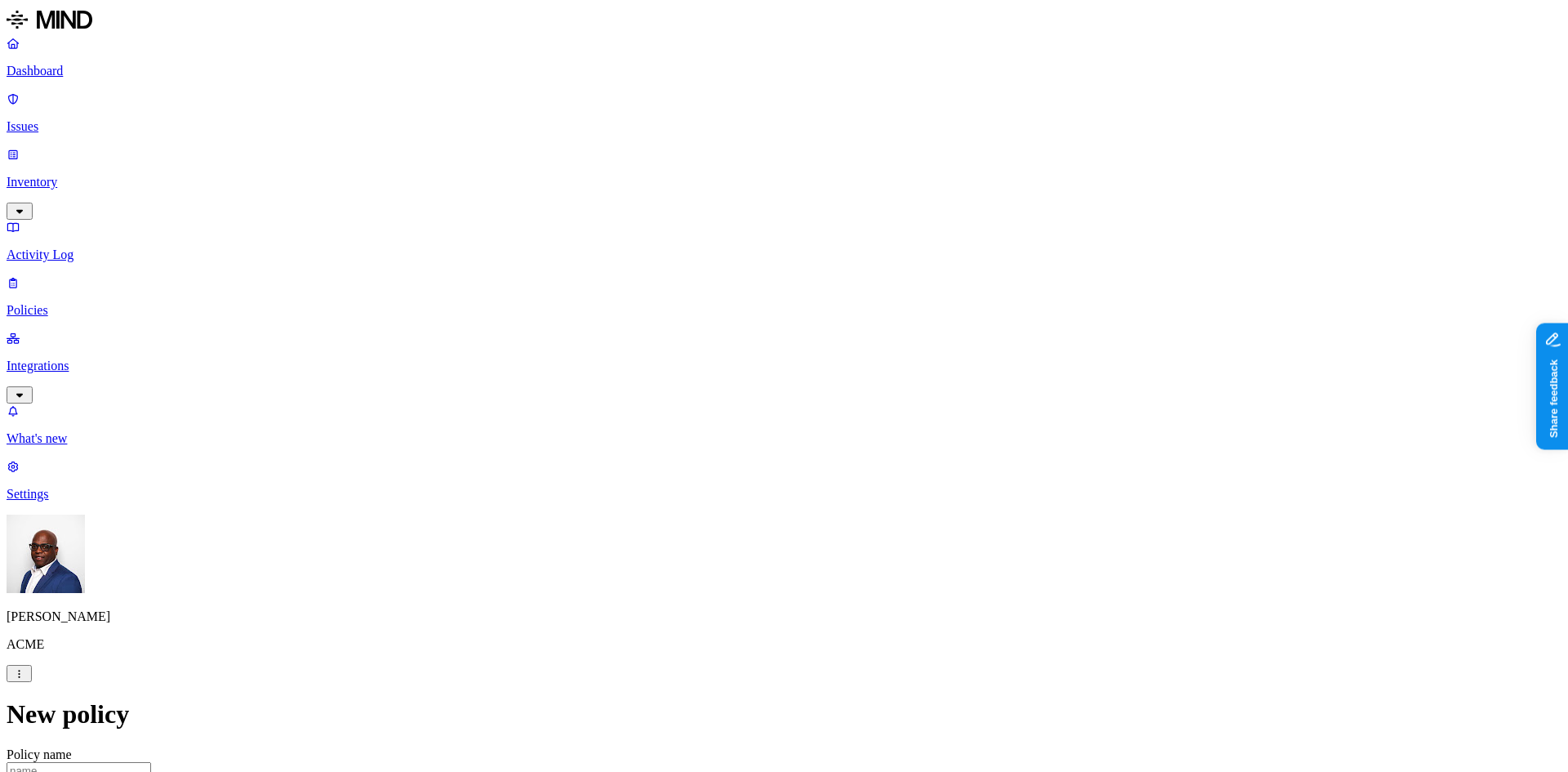
scroll to position [572, 0]
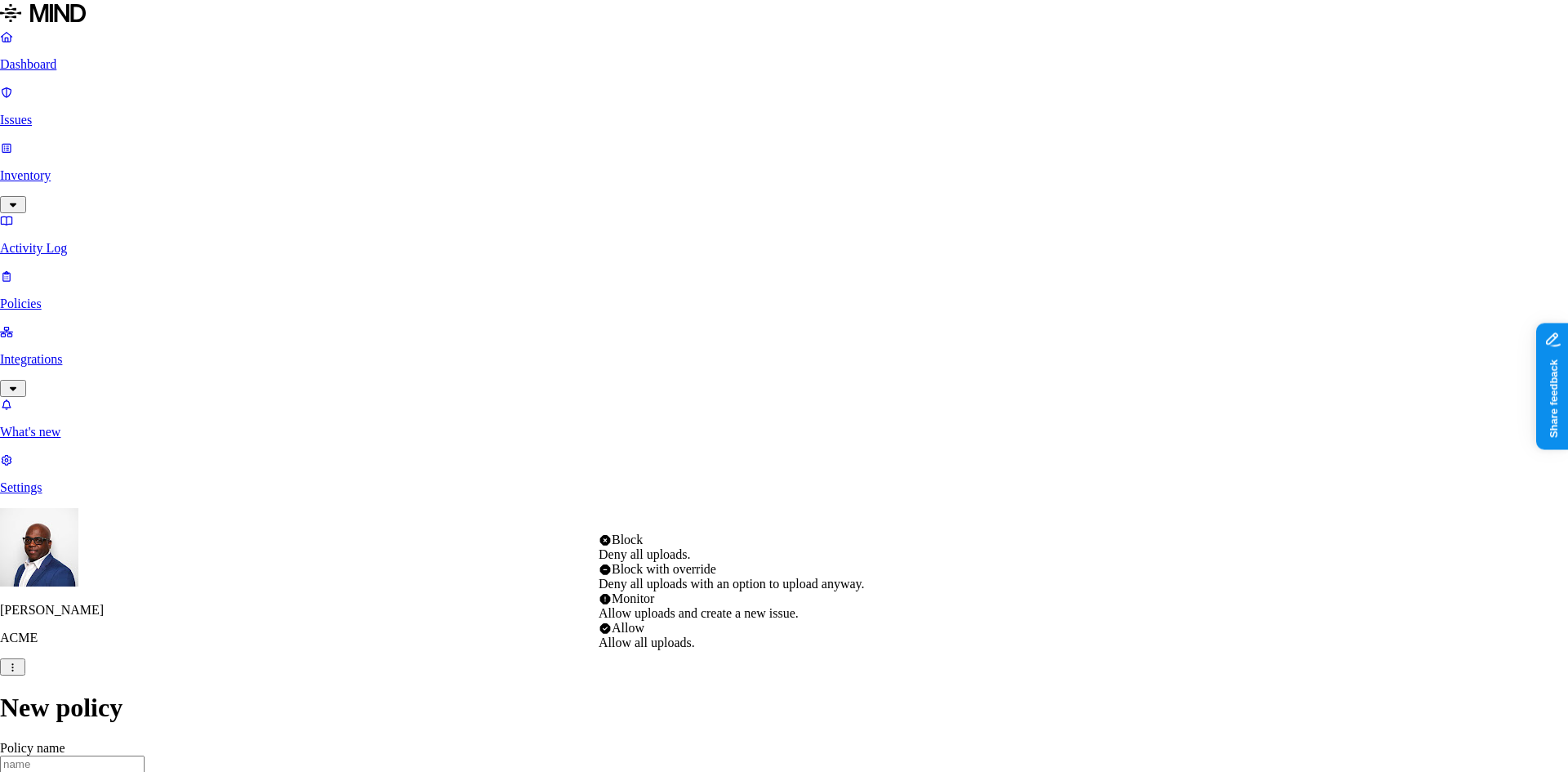
select select "4"
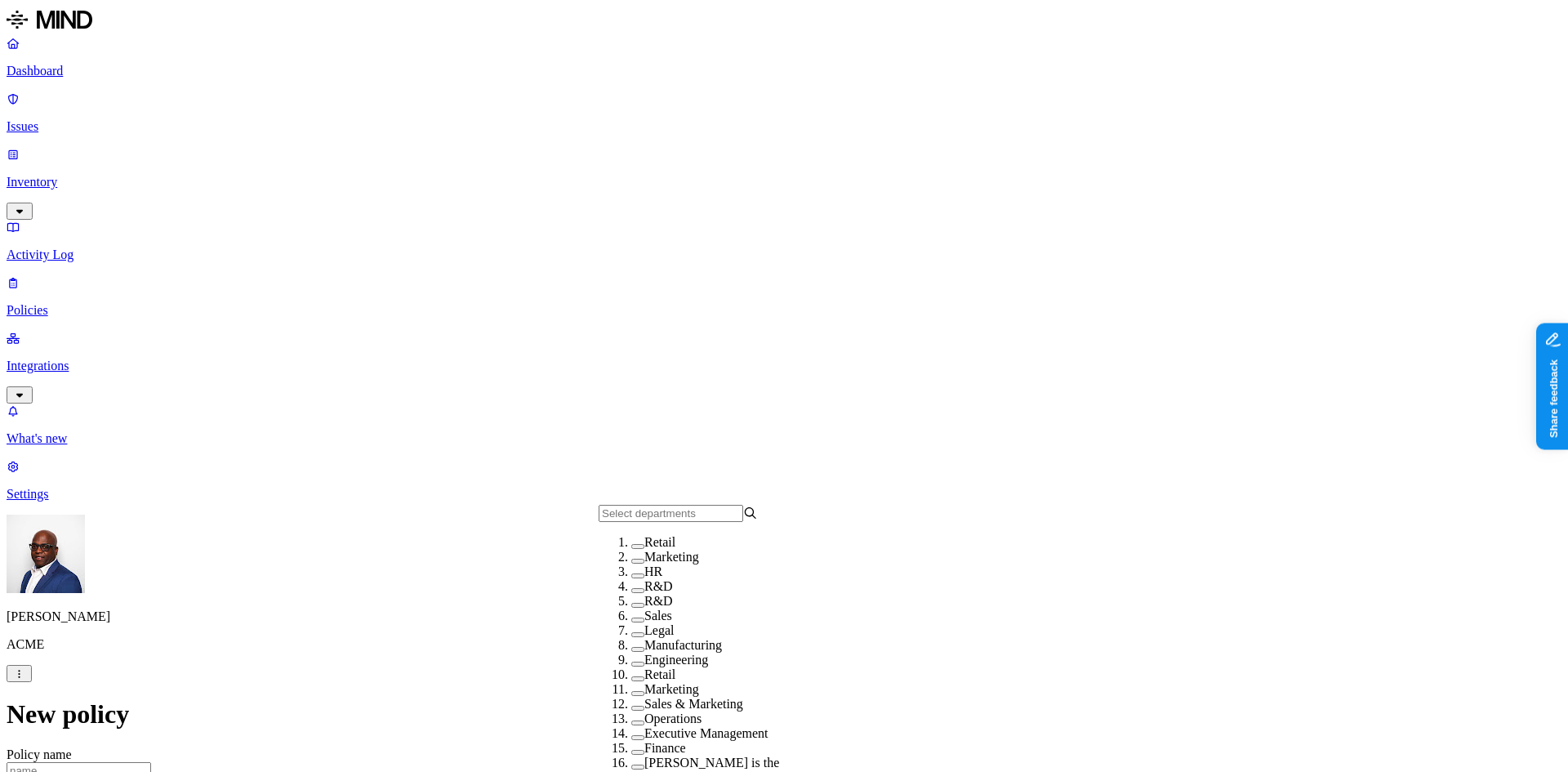
scroll to position [82, 0]
click at [631, 588] on button "button" at bounding box center [638, 589] width 13 height 5
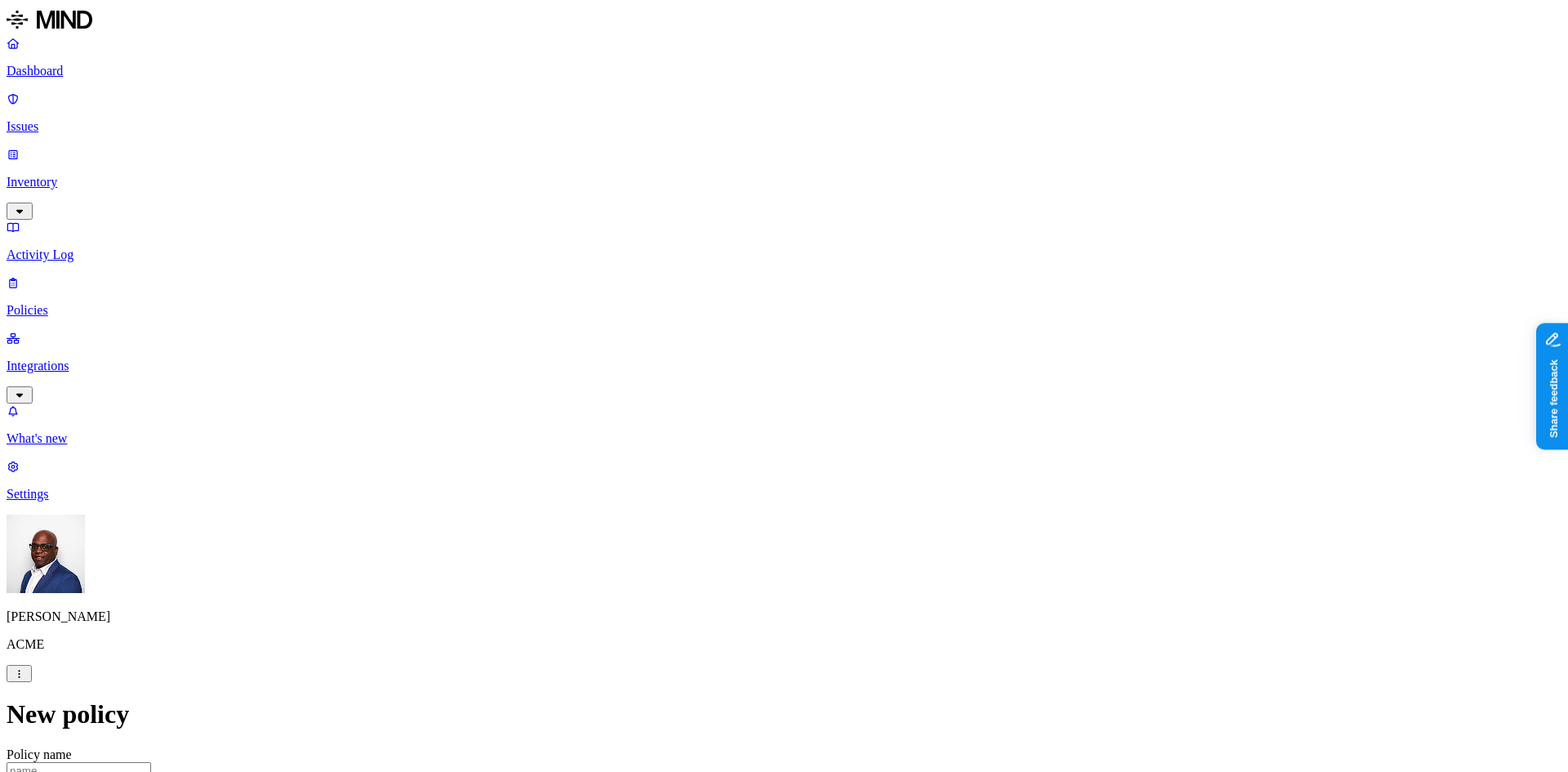
scroll to position [572, 0]
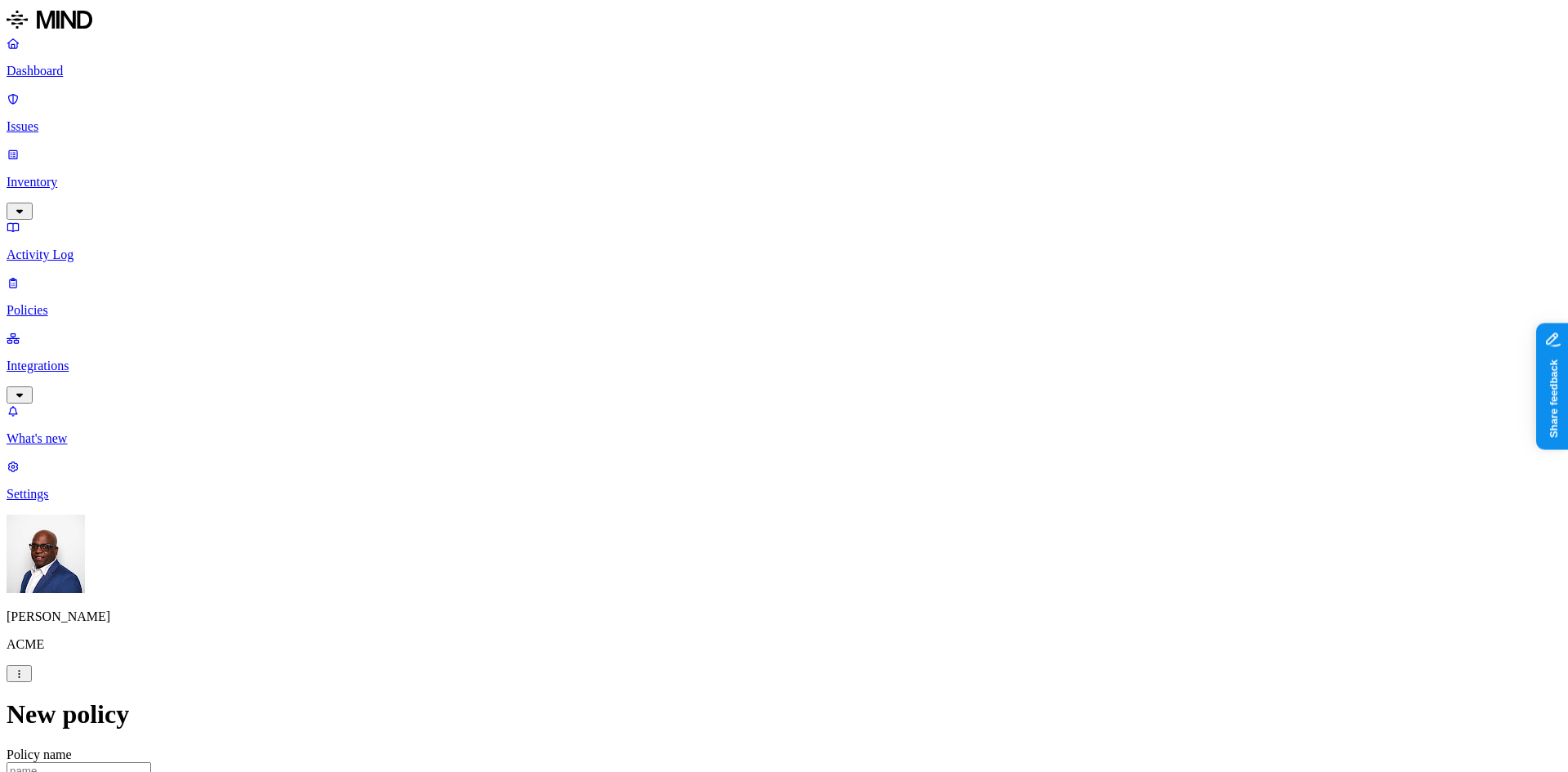
click at [735, 358] on label "Account type" at bounding box center [713, 358] width 45 height 29
click at [753, 323] on label "Unmanaged" at bounding box center [722, 315] width 63 height 14
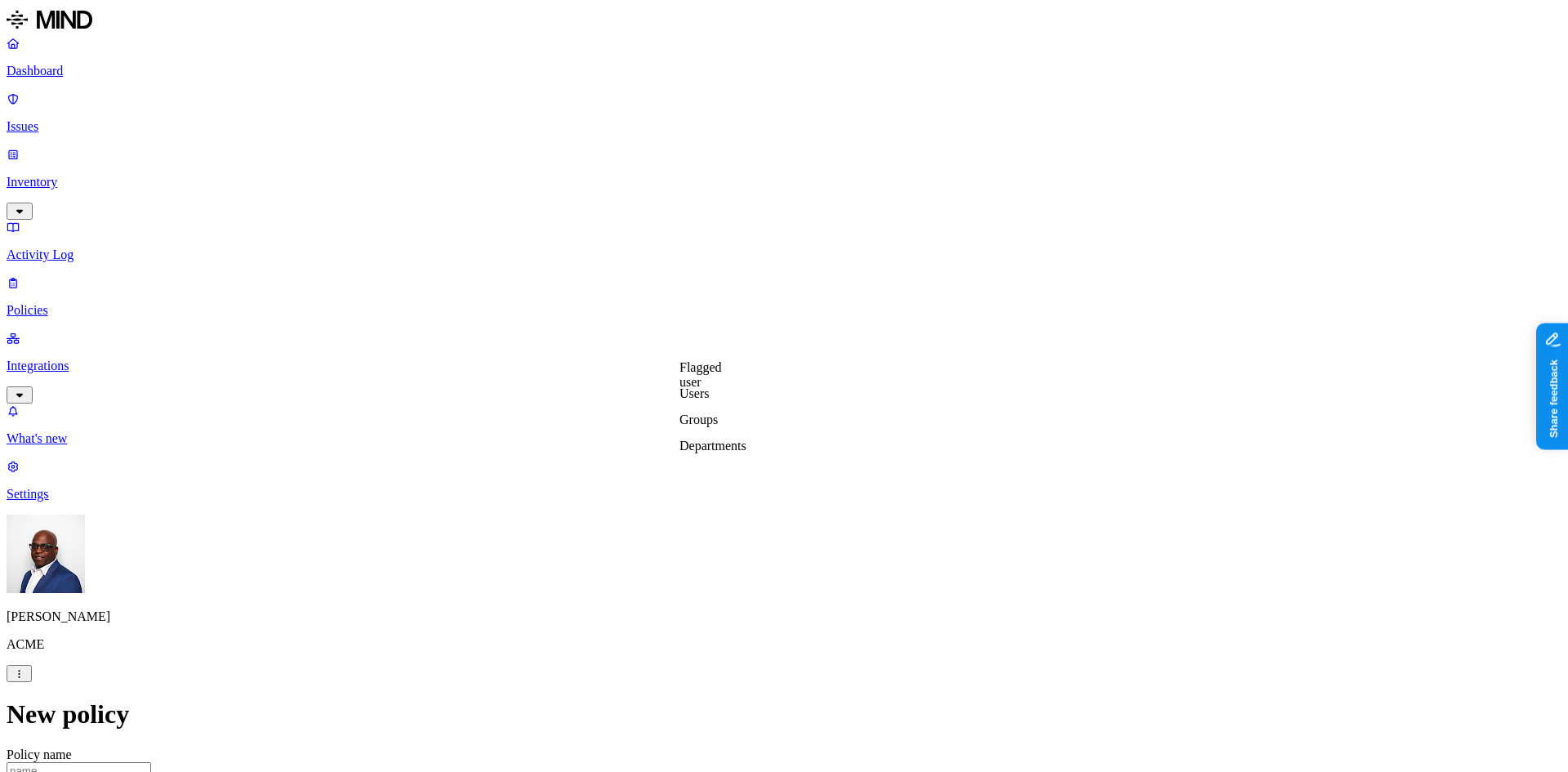
click at [718, 426] on label "Groups" at bounding box center [698, 419] width 38 height 14
click at [719, 452] on label "Departments" at bounding box center [713, 445] width 67 height 14
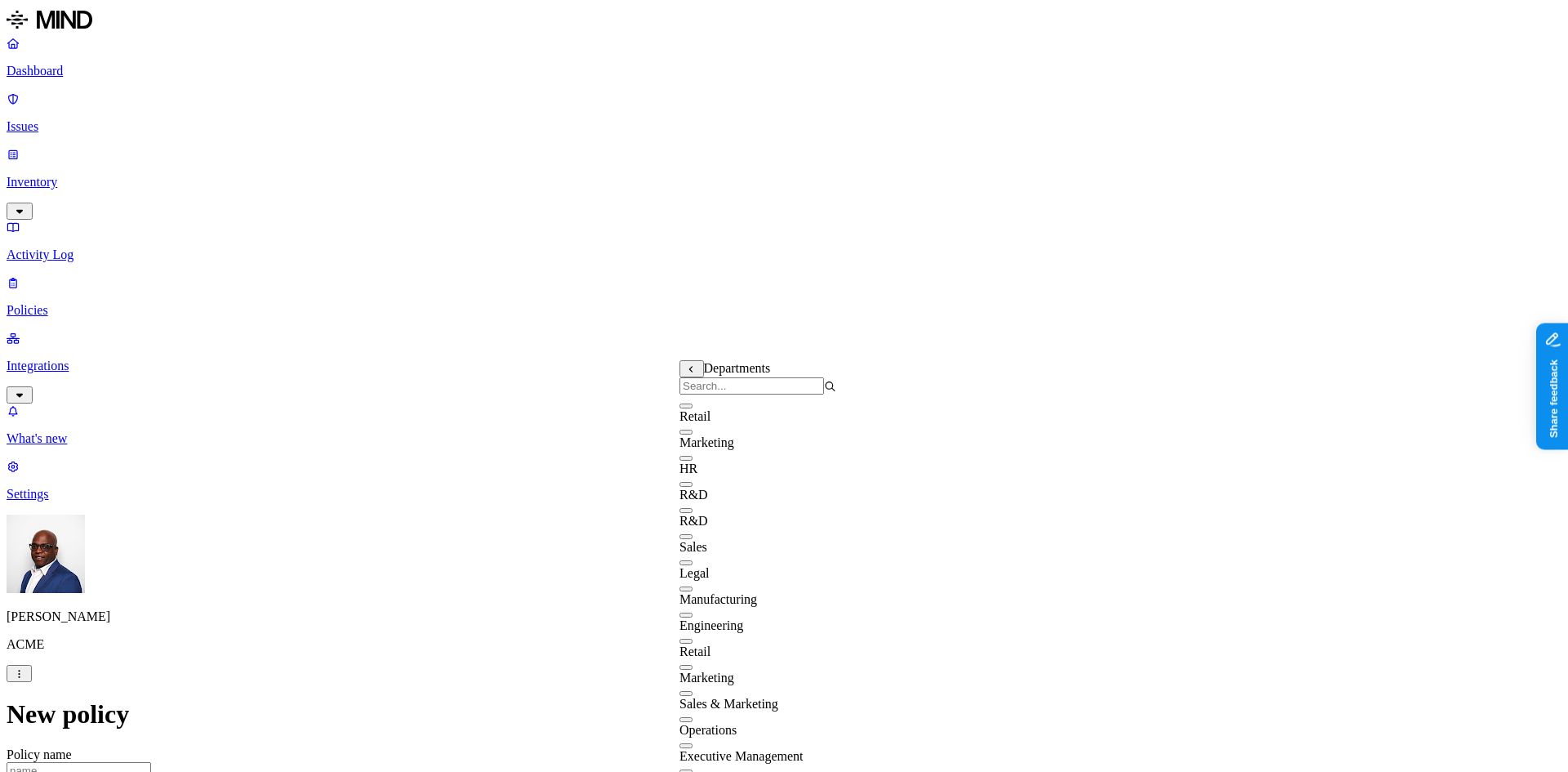
click at [693, 513] on button "button" at bounding box center [686, 510] width 13 height 5
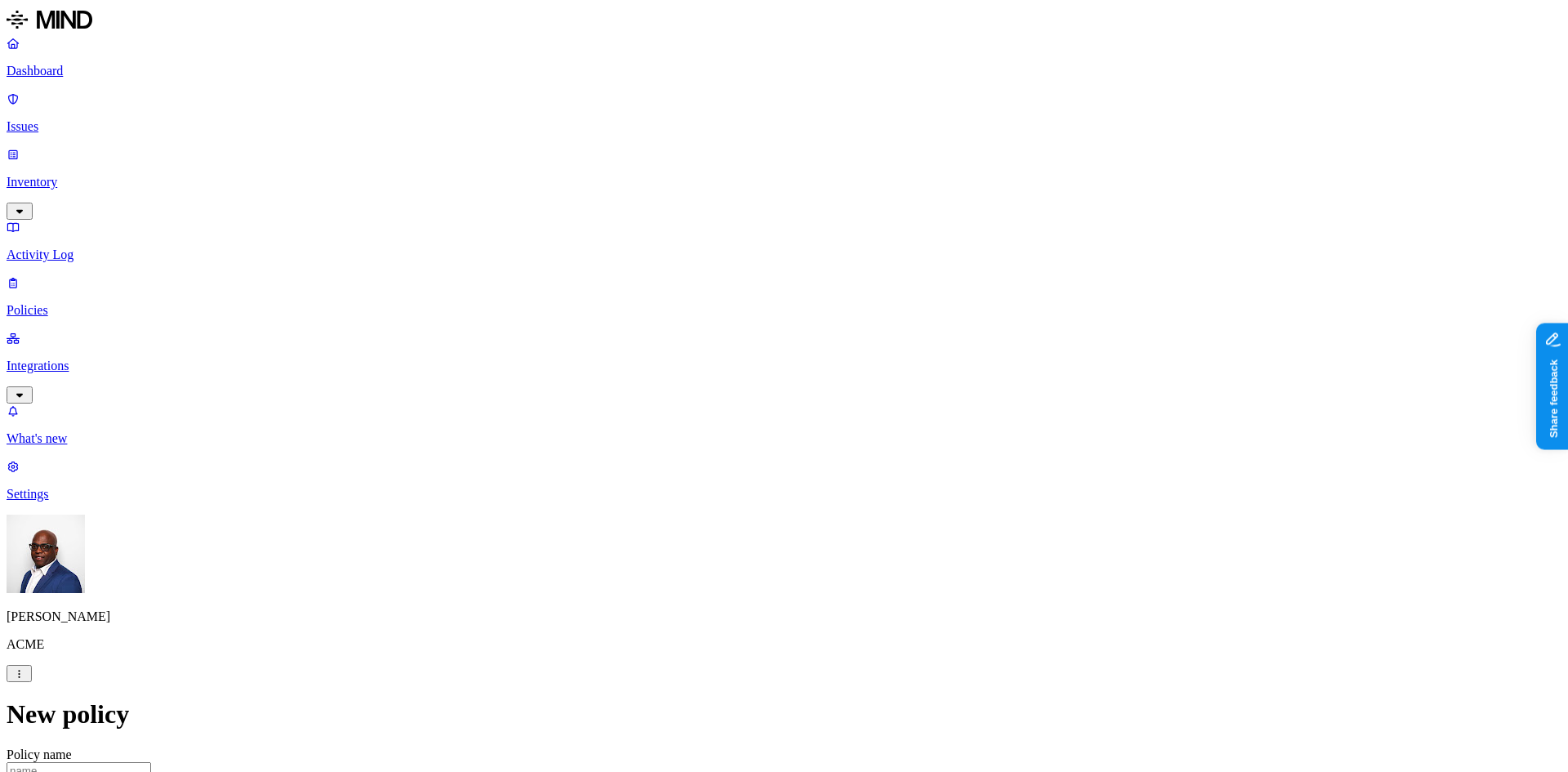
scroll to position [735, 0]
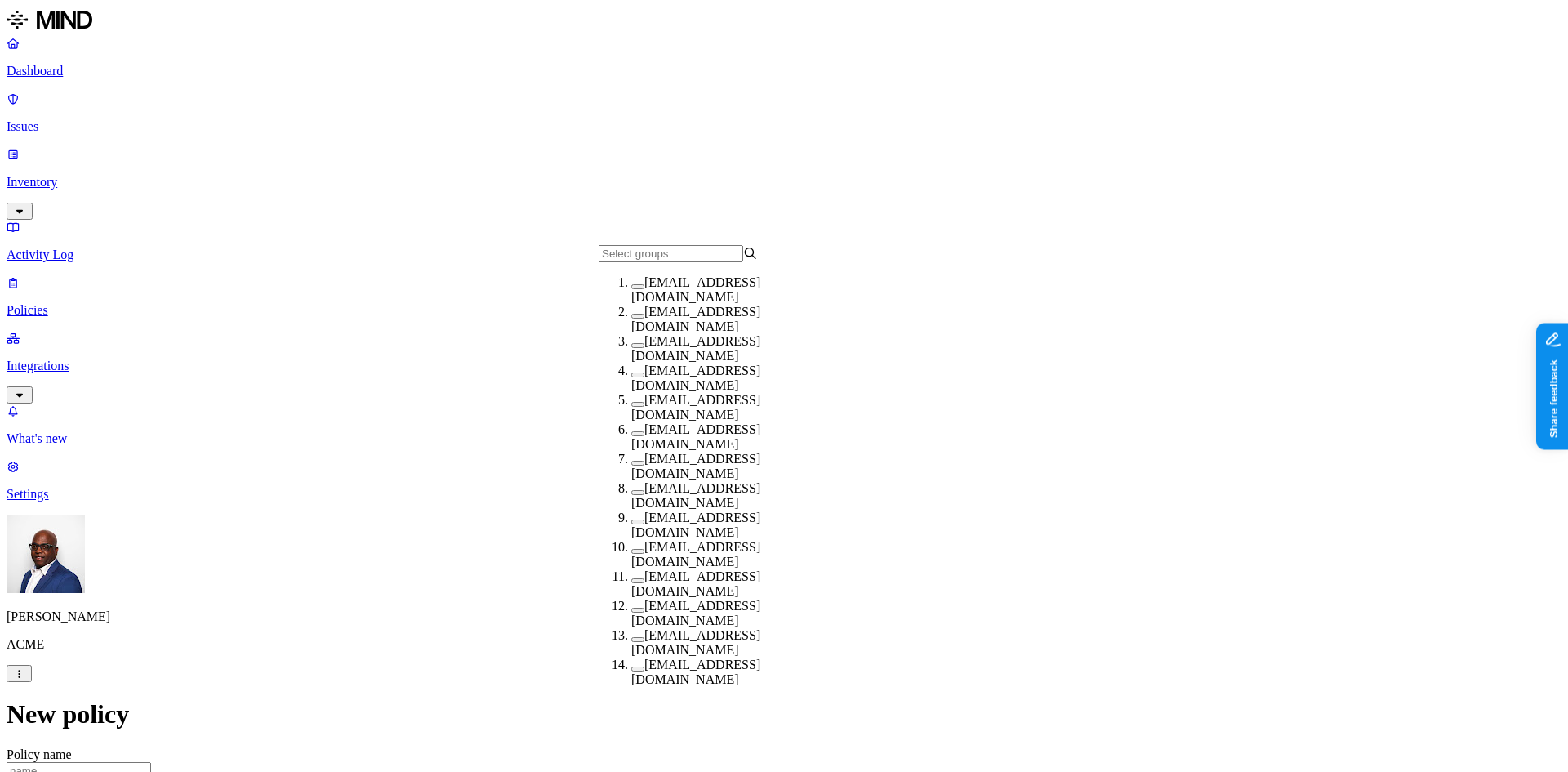
click at [631, 407] on button "button" at bounding box center [638, 403] width 13 height 5
drag, startPoint x: 1243, startPoint y: 408, endPoint x: 1221, endPoint y: 423, distance: 26.6
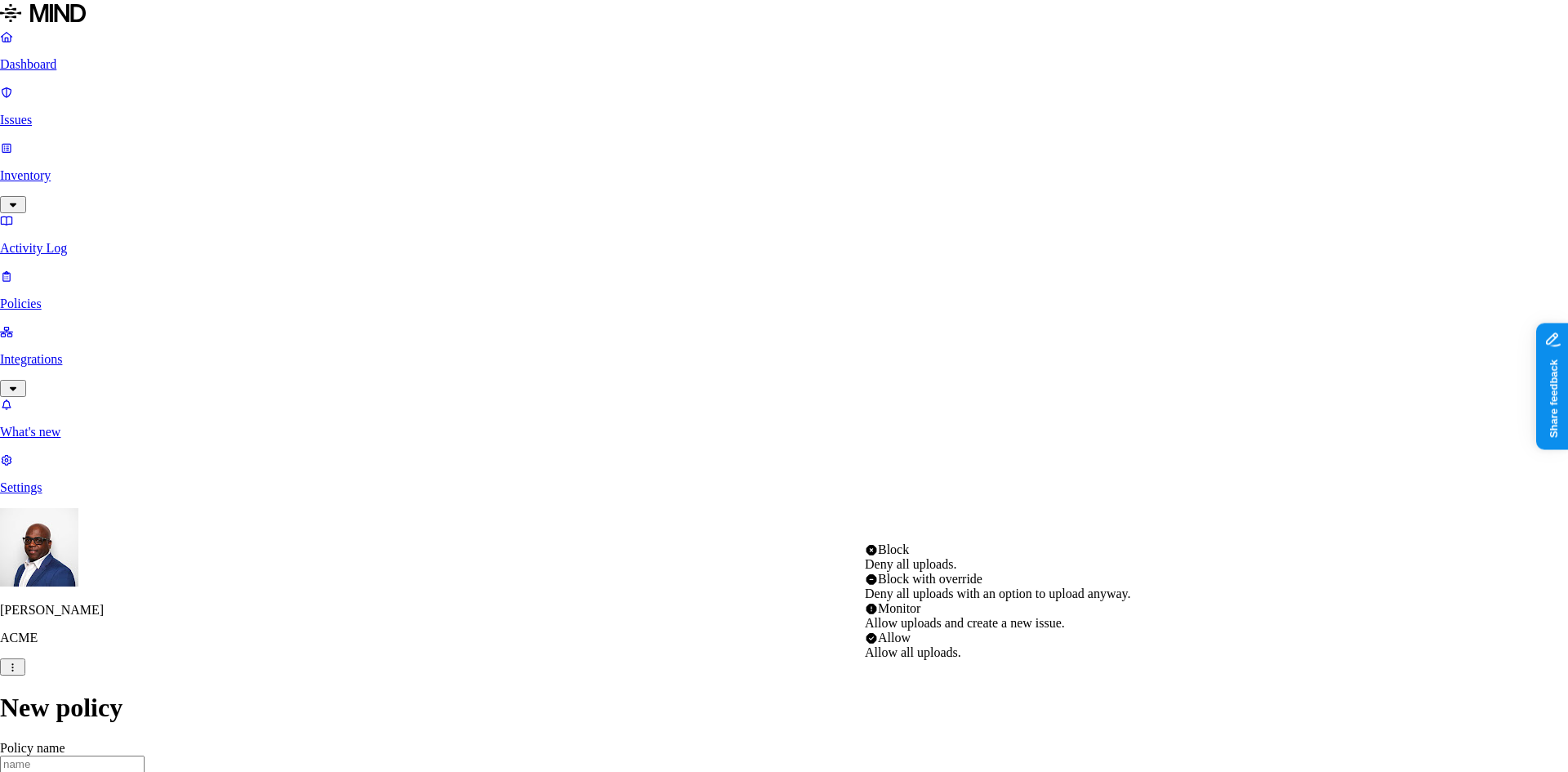
select select "2"
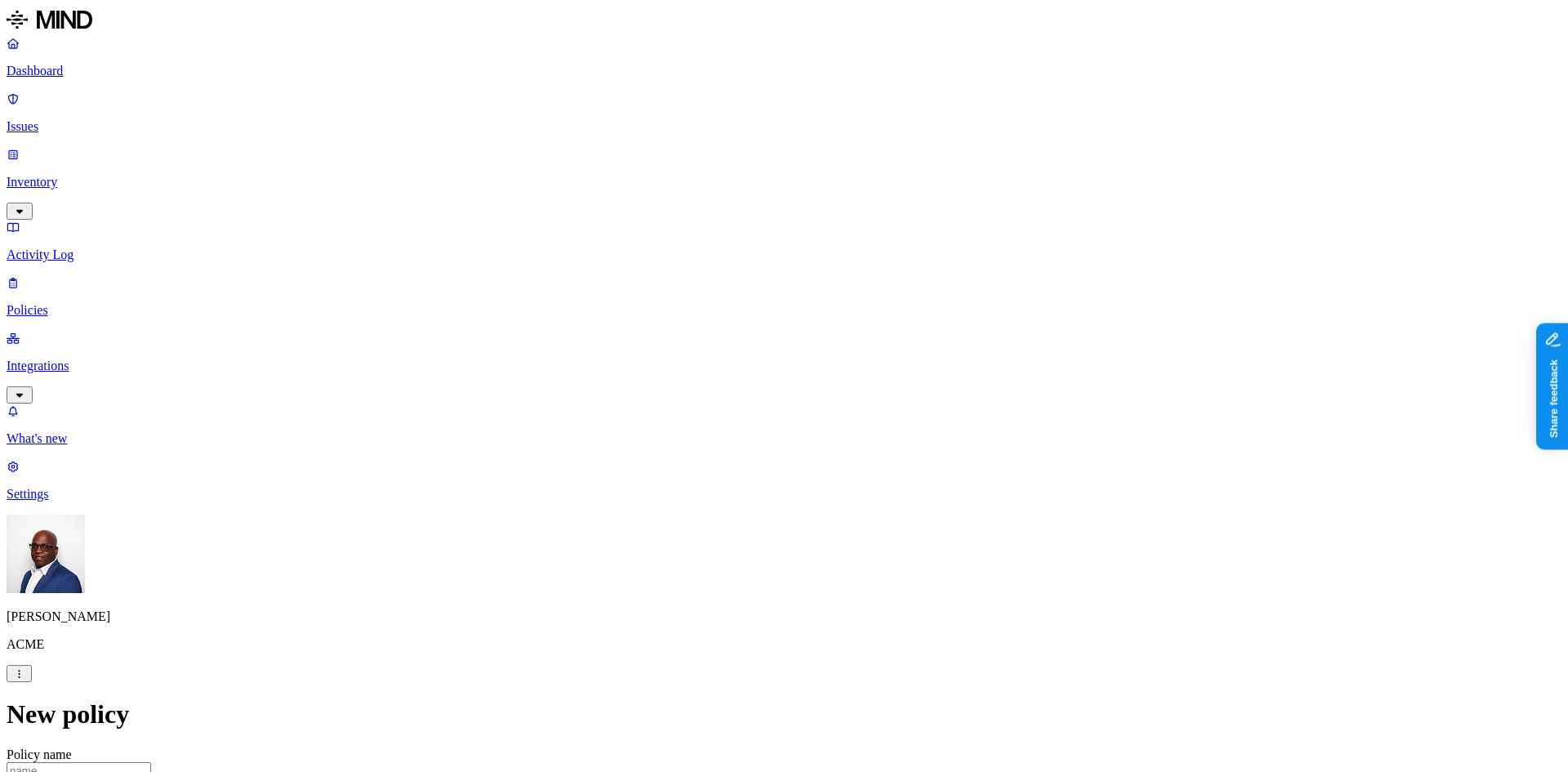
scroll to position [572, 0]
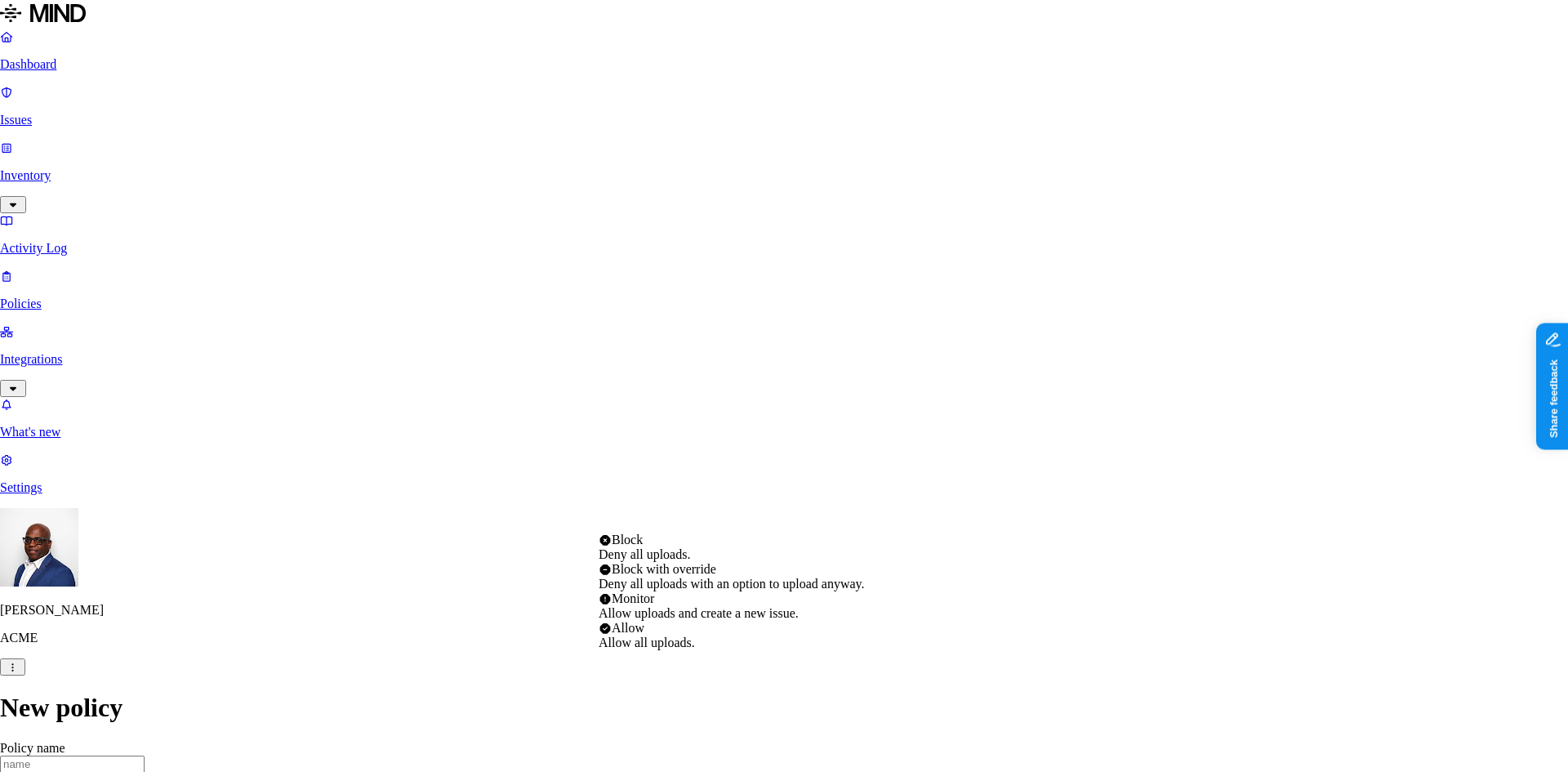
select select "3"
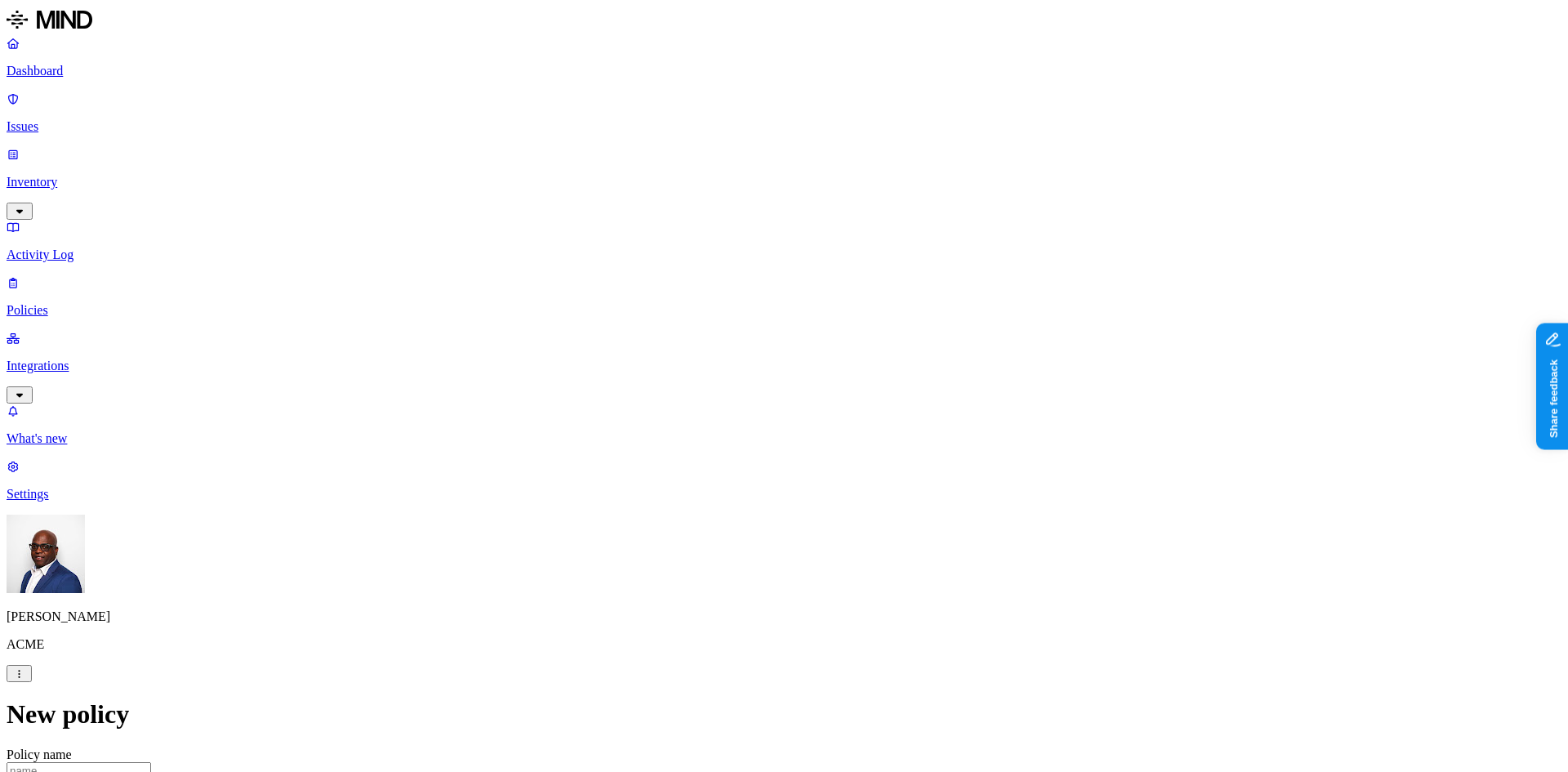
click at [91, 359] on p "Integrations" at bounding box center [784, 366] width 1555 height 15
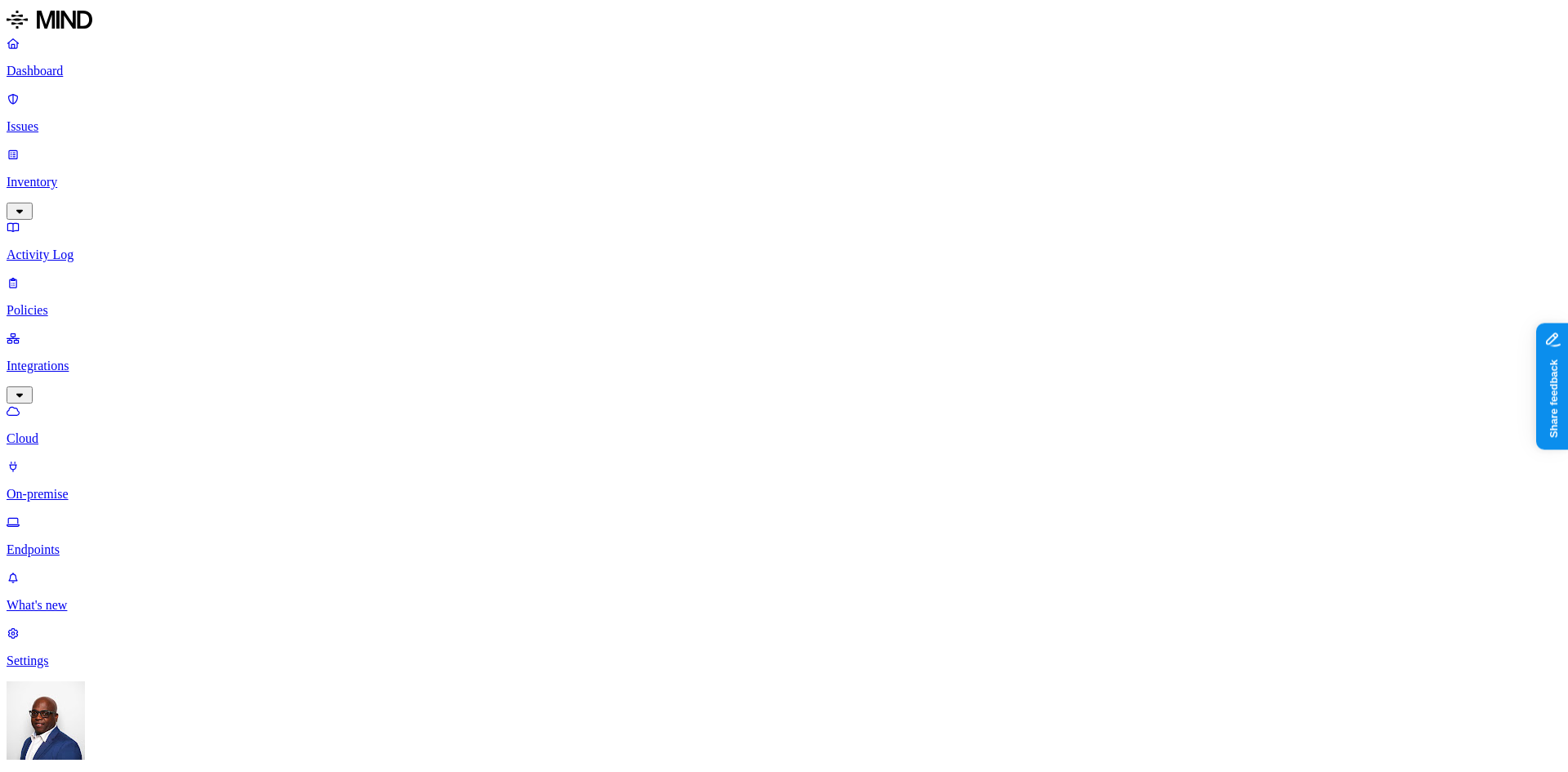
click at [68, 487] on p "On-premise" at bounding box center [784, 494] width 1555 height 15
click at [84, 542] on p "Endpoints" at bounding box center [784, 550] width 1555 height 15
click at [96, 408] on nav "Dashboard Issues Inventory Activity Log Policies Integrations Cloud On-premise …" at bounding box center [784, 352] width 1555 height 632
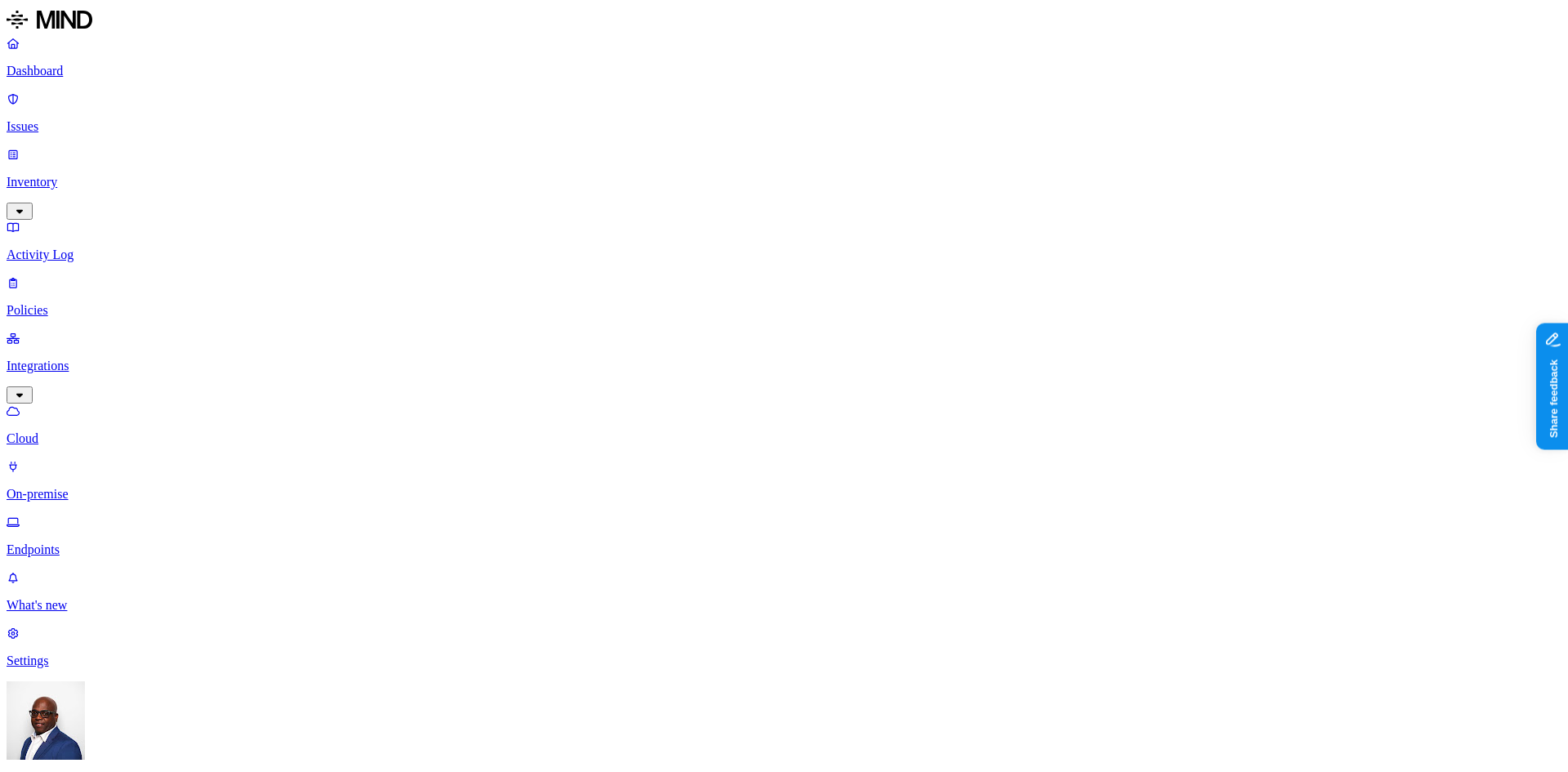
click at [69, 67] on p "Dashboard" at bounding box center [784, 71] width 1555 height 15
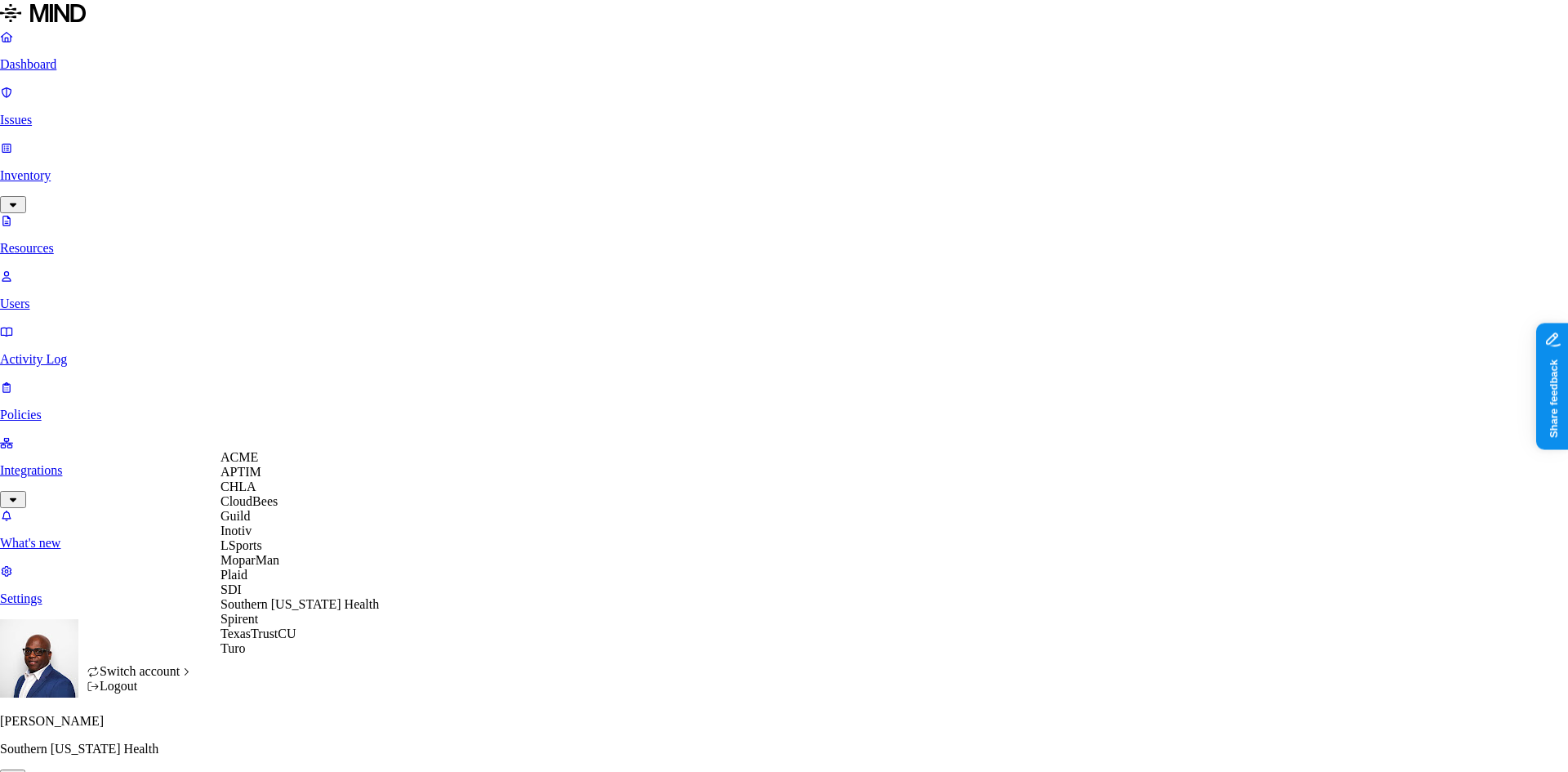
click at [263, 464] on div "ACME" at bounding box center [300, 457] width 159 height 15
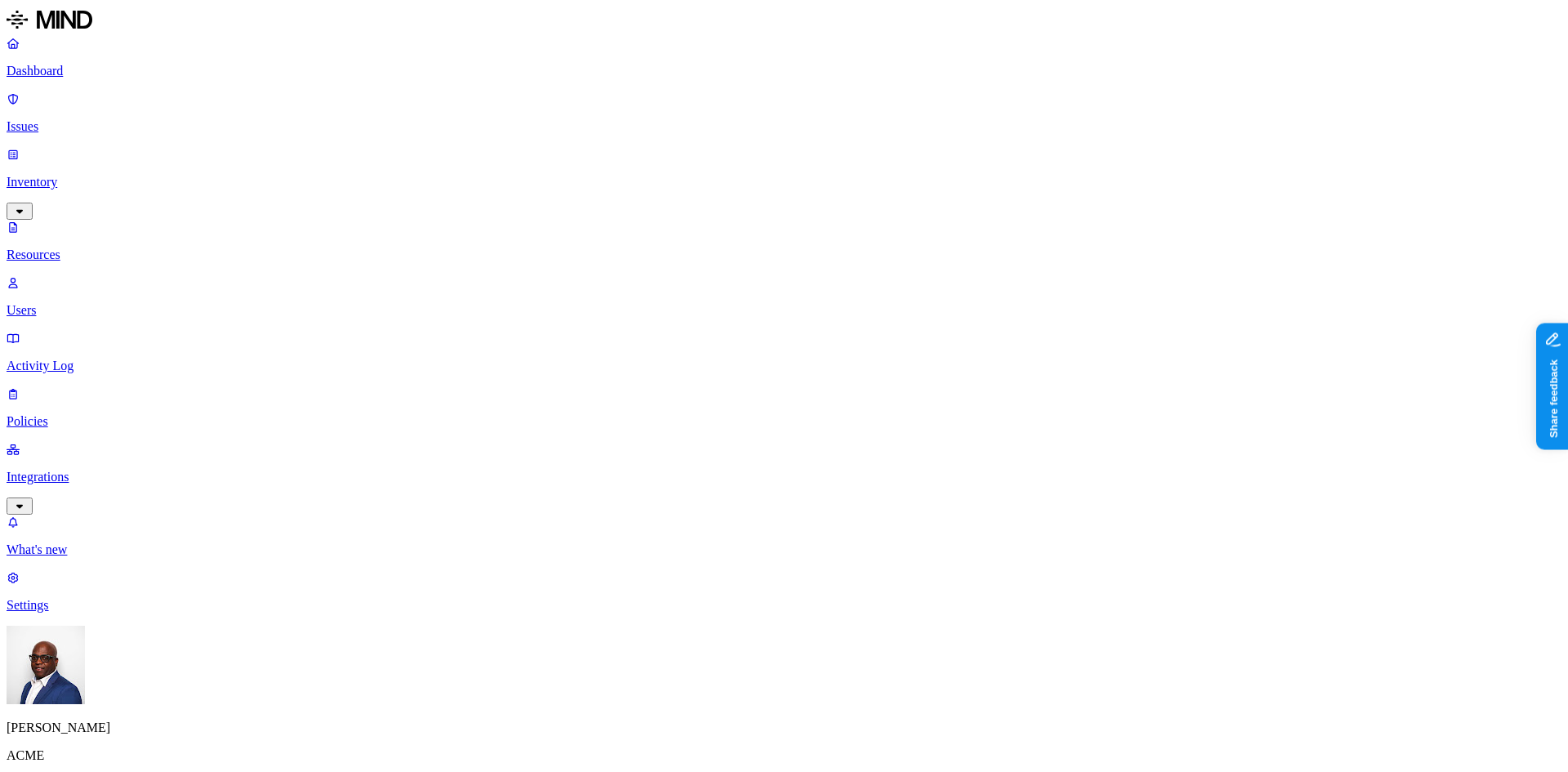
click at [50, 414] on p "Policies" at bounding box center [784, 422] width 1555 height 15
